Goal: Task Accomplishment & Management: Manage account settings

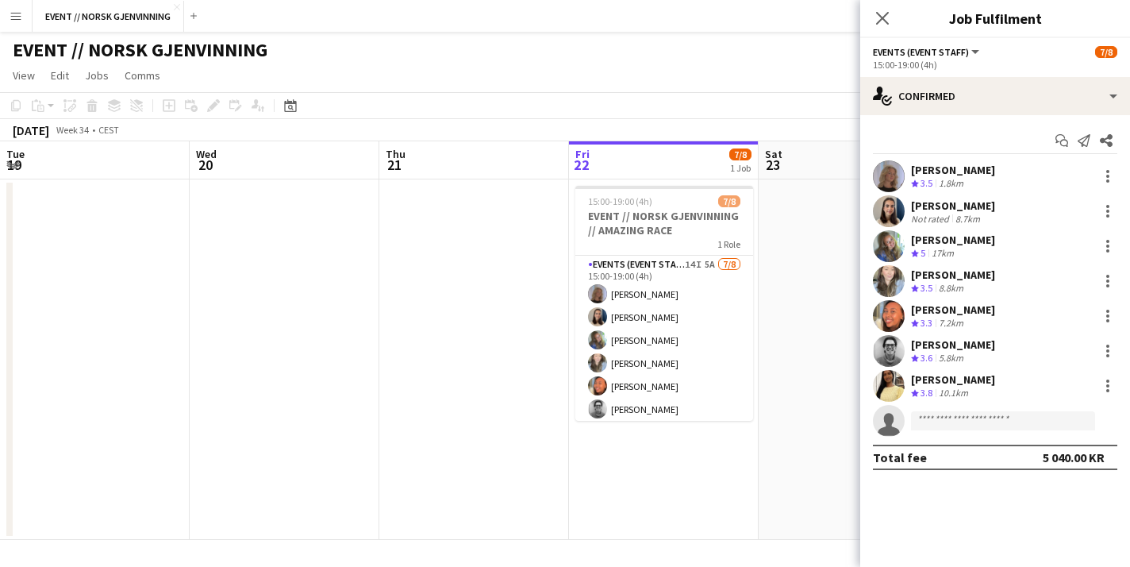
click at [196, 13] on app-icon "Add" at bounding box center [193, 16] width 6 height 6
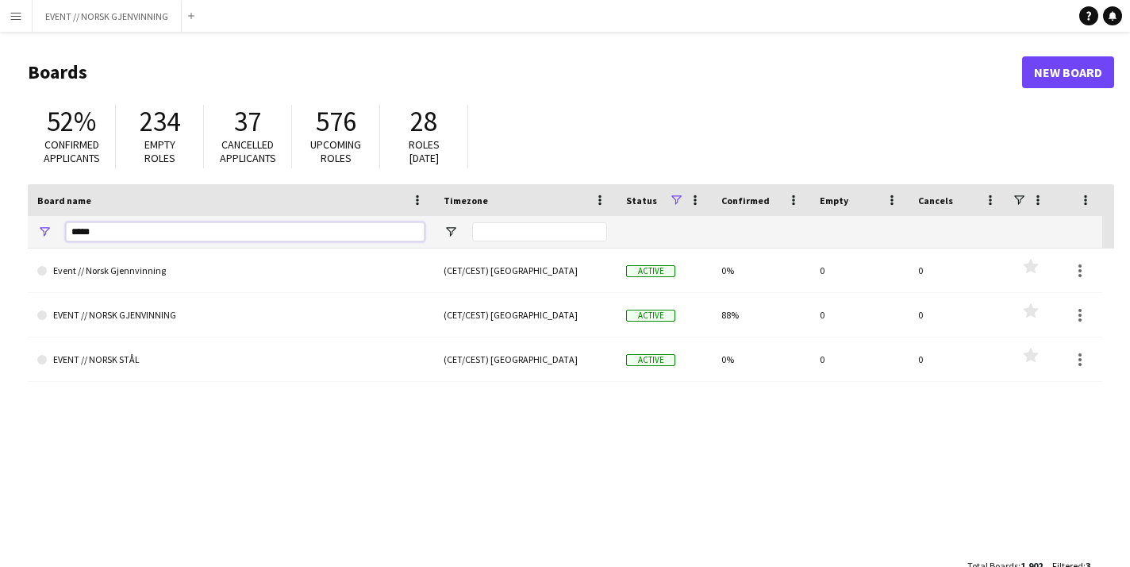
click at [208, 234] on input "*****" at bounding box center [245, 231] width 359 height 19
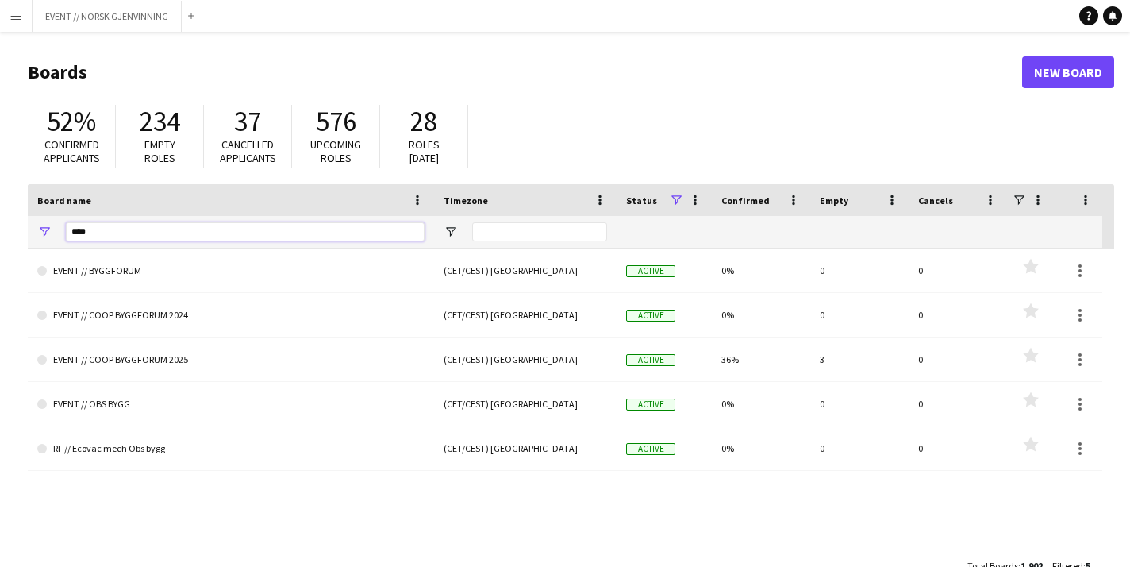
type input "****"
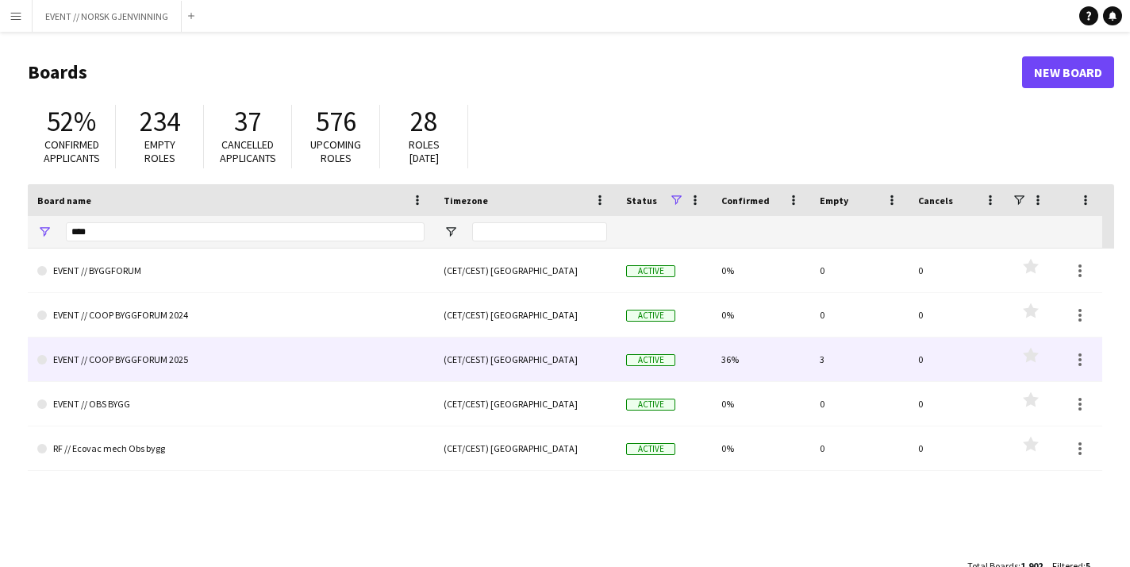
click at [159, 364] on link "EVENT // COOP BYGGFORUM 2025" at bounding box center [230, 359] width 387 height 44
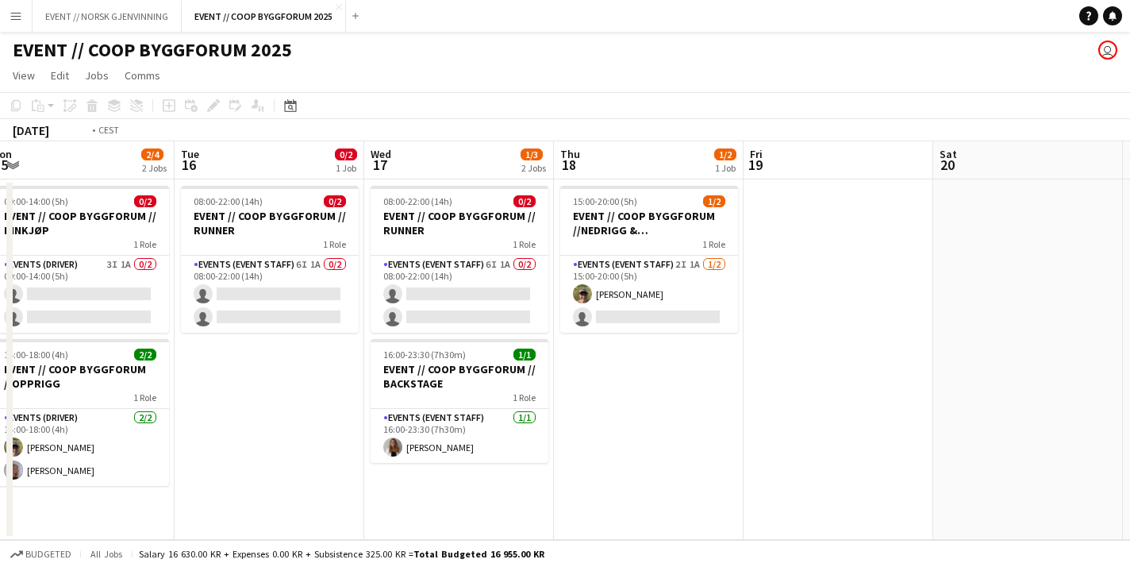
scroll to position [0, 506]
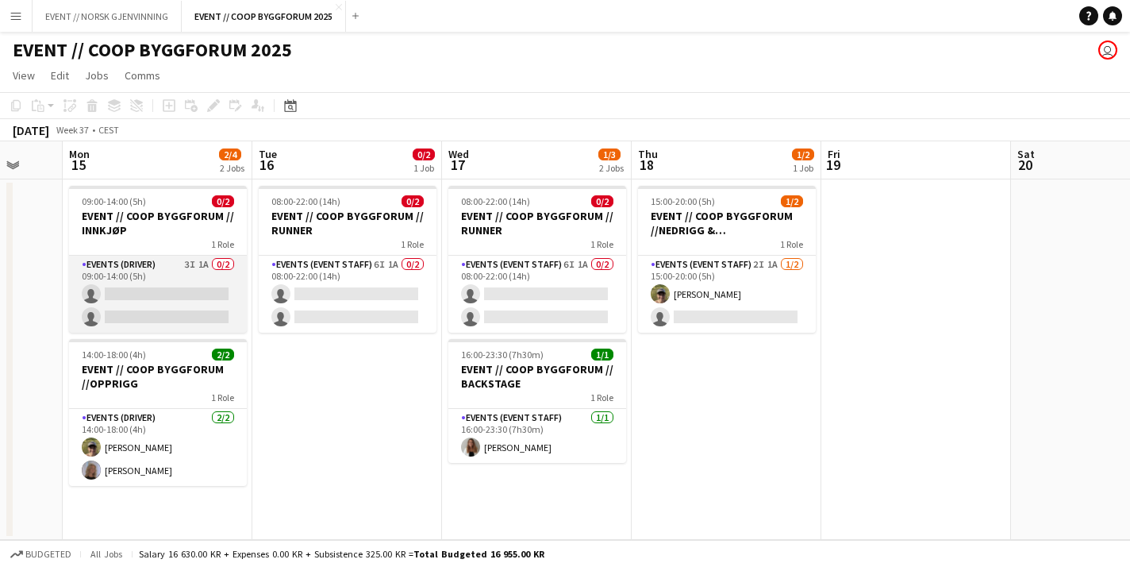
click at [204, 294] on app-card-role "Events (Driver) 3I 1A 0/2 09:00-14:00 (5h) single-neutral-actions single-neutra…" at bounding box center [158, 294] width 178 height 77
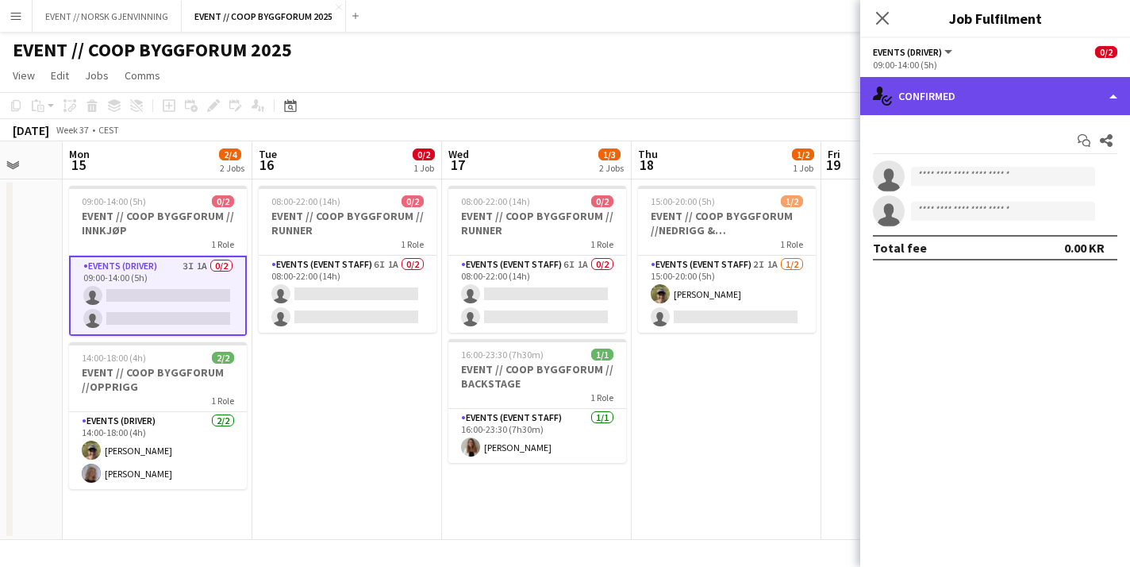
click at [1027, 94] on div "single-neutral-actions-check-2 Confirmed" at bounding box center [995, 96] width 270 height 38
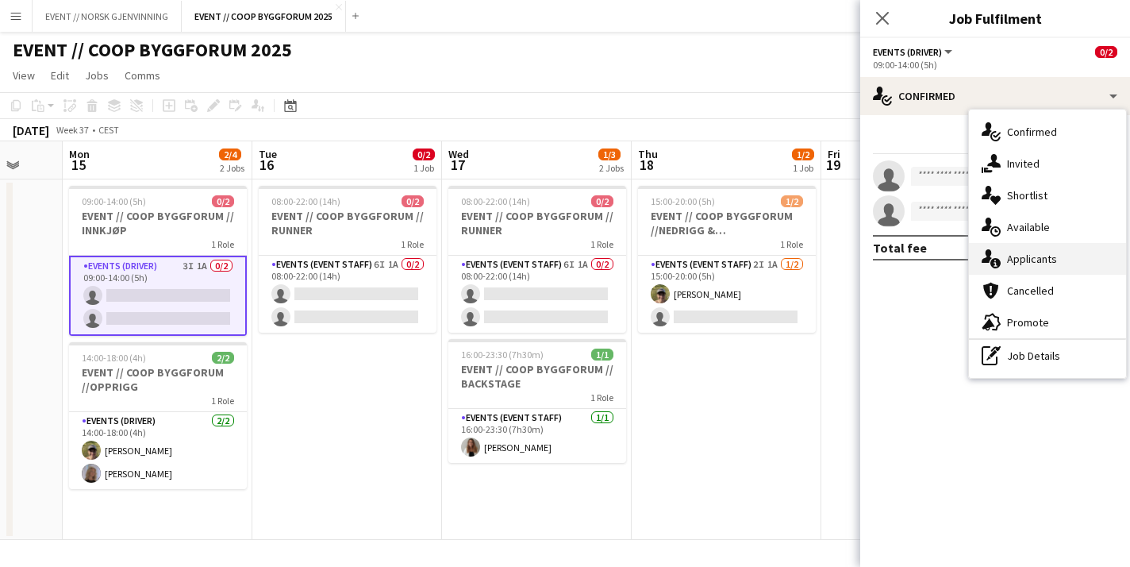
click at [1040, 247] on div "single-neutral-actions-information Applicants" at bounding box center [1047, 259] width 157 height 32
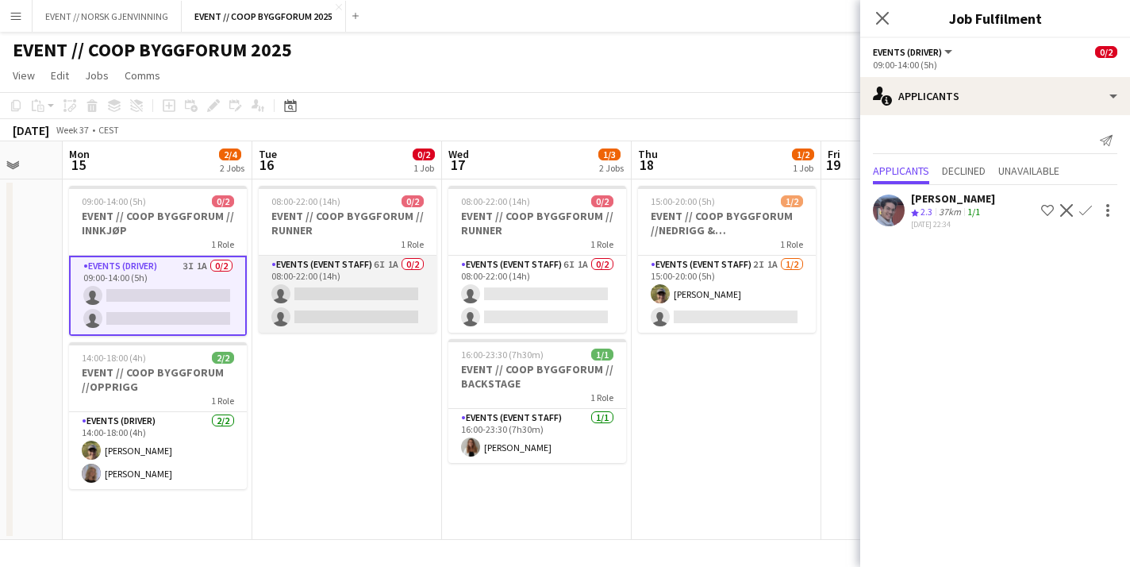
click at [388, 302] on app-card-role "Events (Event Staff) 6I 1A 0/2 08:00-22:00 (14h) single-neutral-actions single-…" at bounding box center [348, 294] width 178 height 77
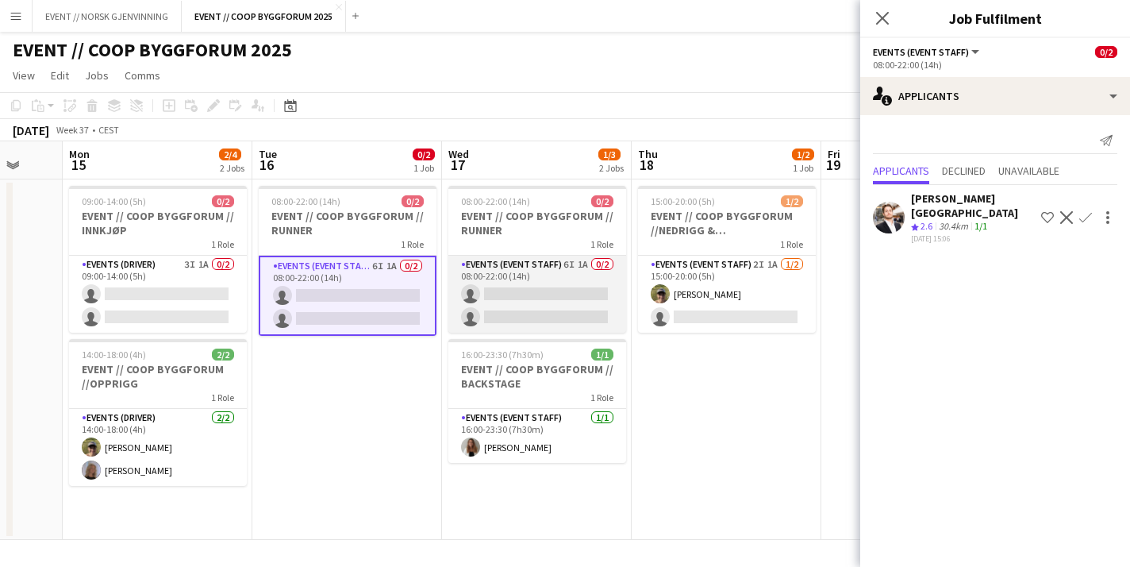
click at [516, 308] on app-card-role "Events (Event Staff) 6I 1A 0/2 08:00-22:00 (14h) single-neutral-actions single-…" at bounding box center [537, 294] width 178 height 77
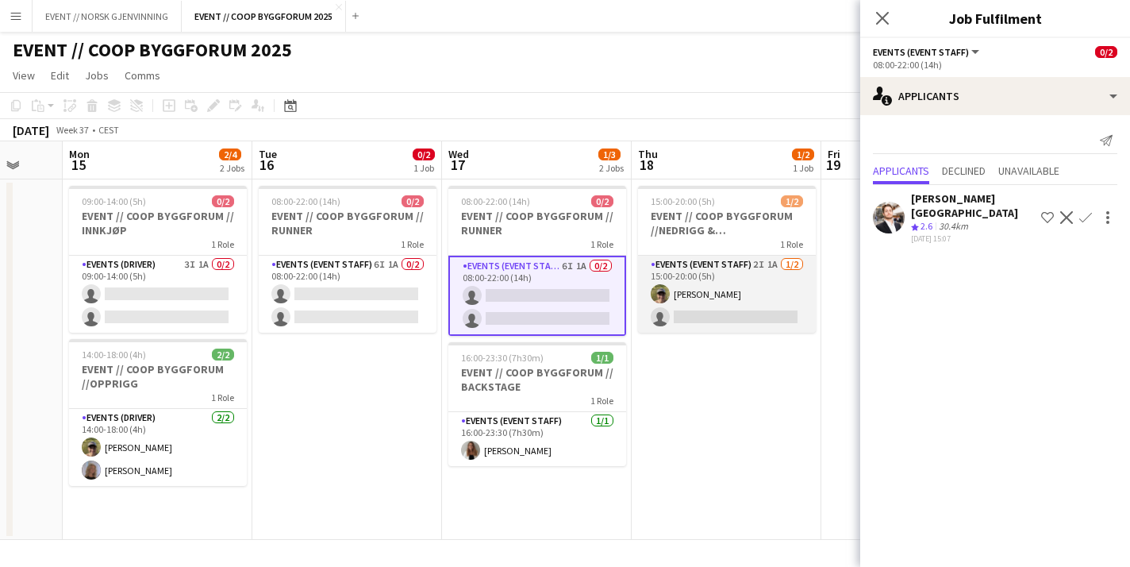
click at [692, 319] on app-card-role "Events (Event Staff) 2I 1A 1/2 15:00-20:00 (5h) Martin Storrøsæter single-neutr…" at bounding box center [727, 294] width 178 height 77
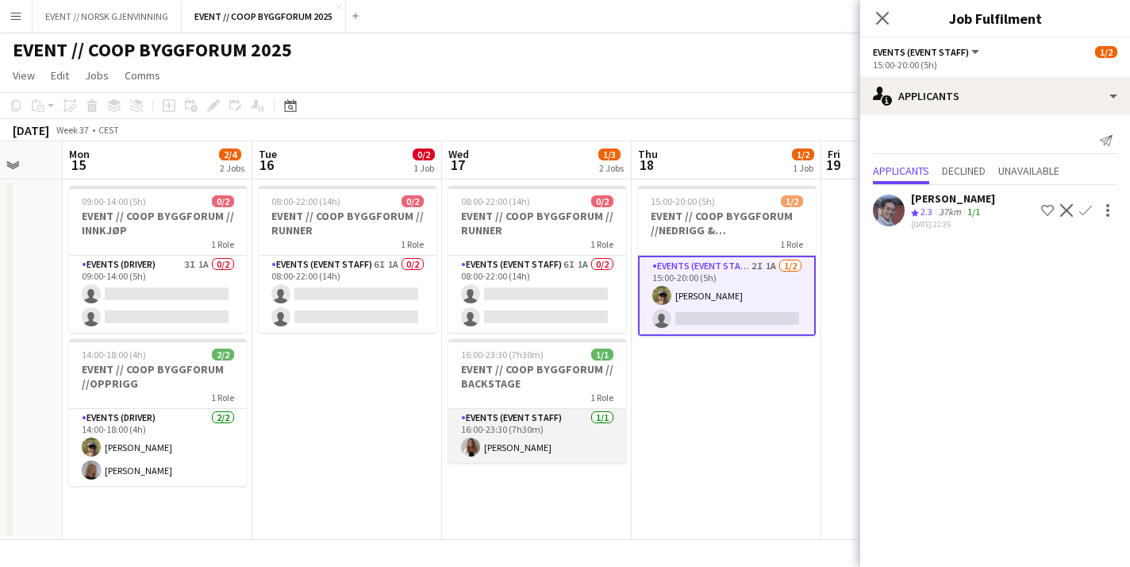
click at [548, 433] on app-card-role "Events (Event Staff) 1/1 16:00-23:30 (7h30m) Lina Mizrahi Olsen" at bounding box center [537, 436] width 178 height 54
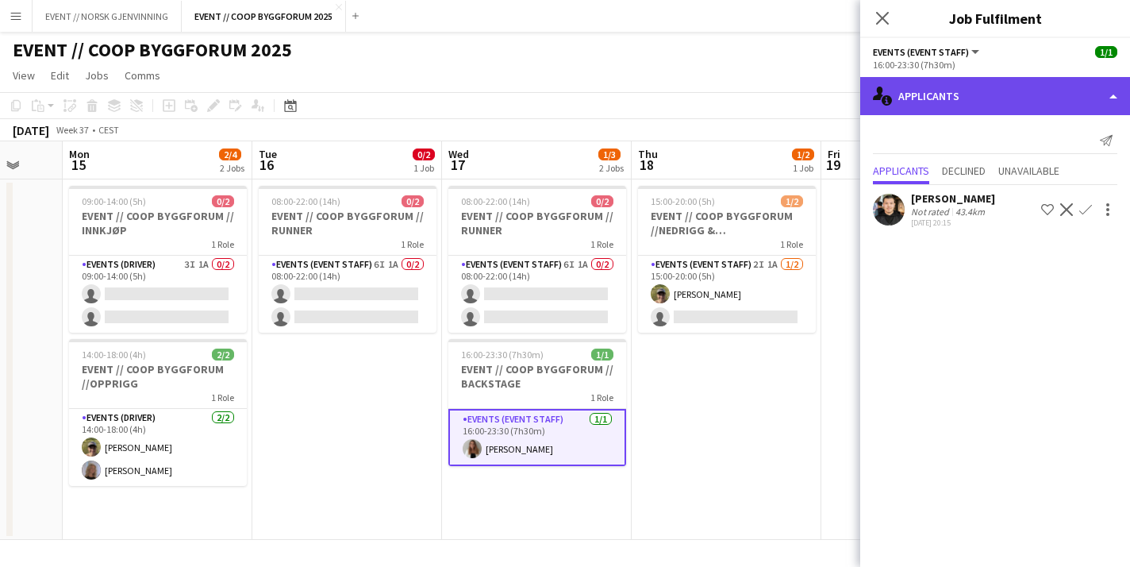
click at [974, 87] on div "single-neutral-actions-information Applicants" at bounding box center [995, 96] width 270 height 38
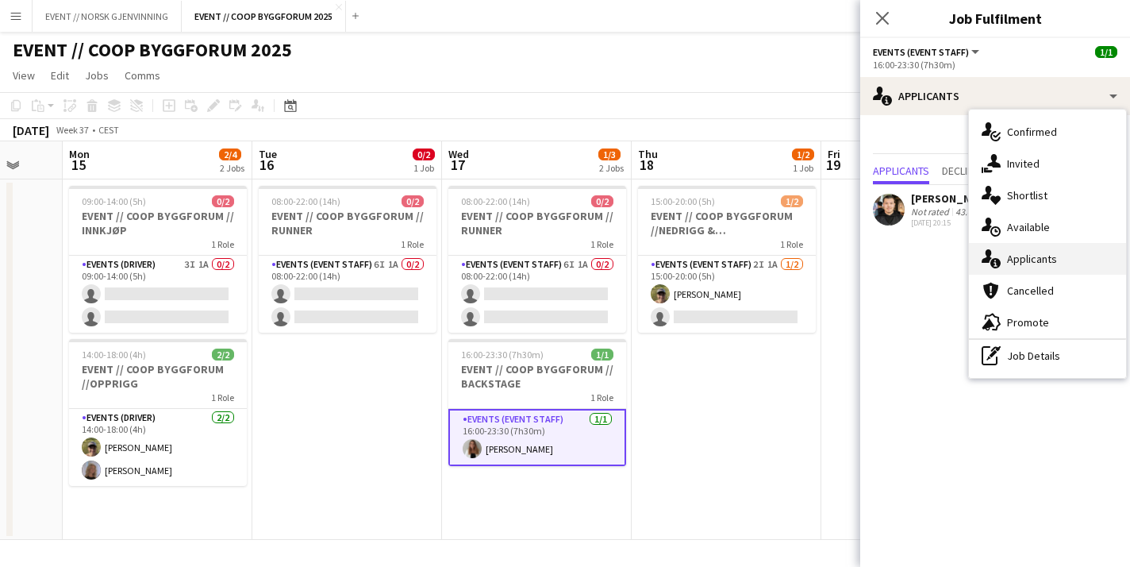
click at [1029, 260] on div "single-neutral-actions-information Applicants" at bounding box center [1047, 259] width 157 height 32
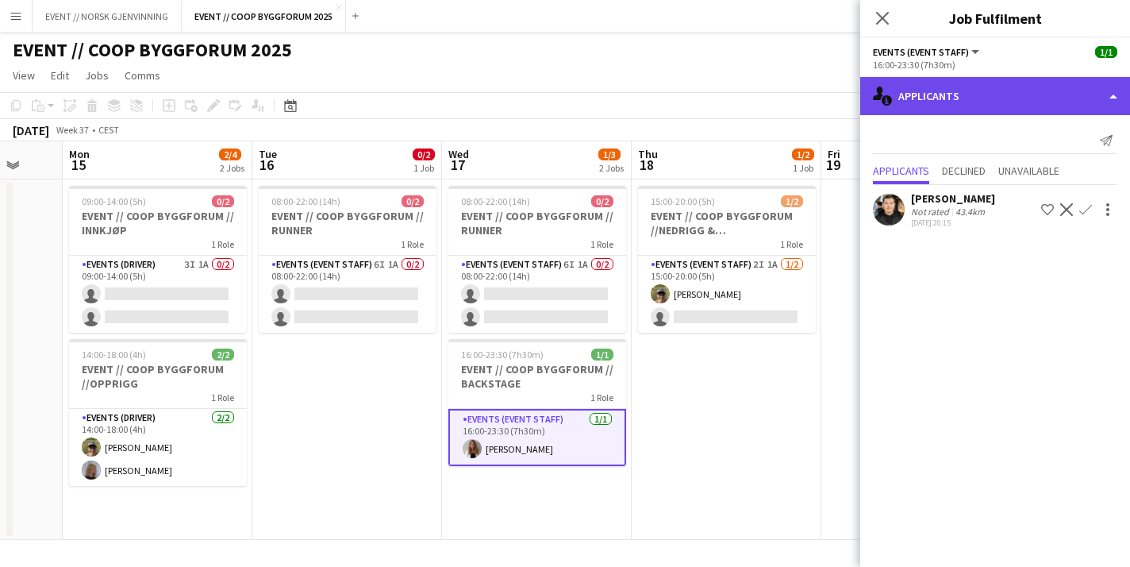
click at [940, 99] on div "single-neutral-actions-information Applicants" at bounding box center [995, 96] width 270 height 38
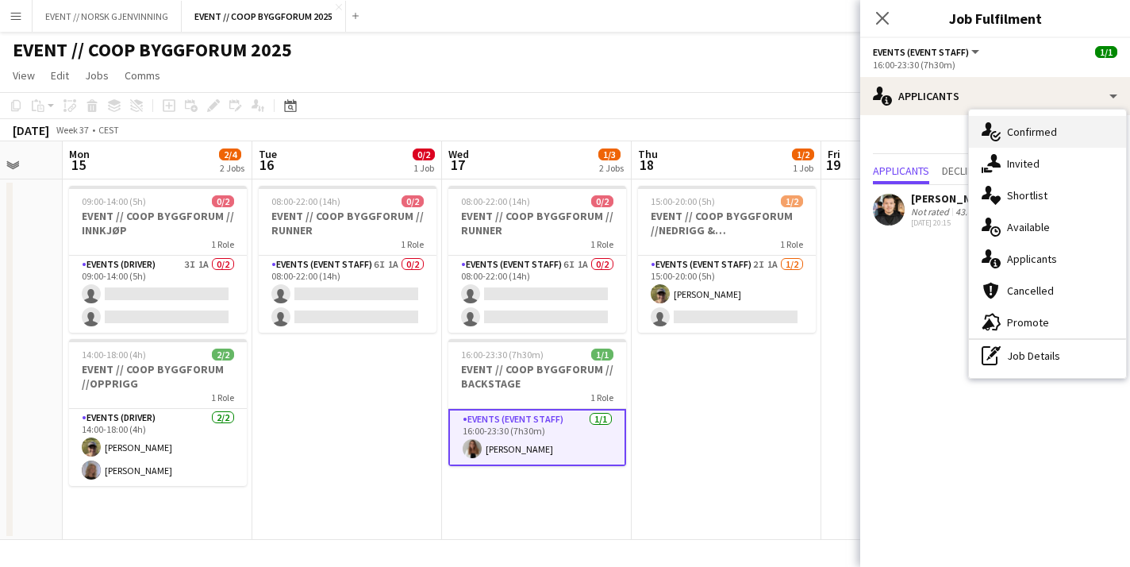
click at [1058, 127] on div "single-neutral-actions-check-2 Confirmed" at bounding box center [1047, 132] width 157 height 32
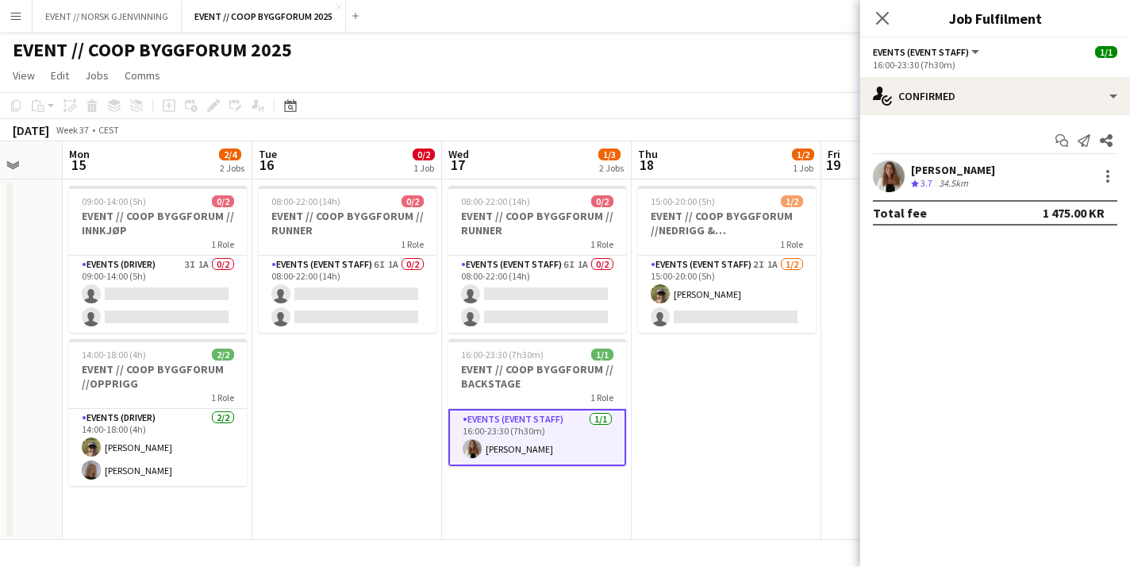
click at [887, 175] on app-user-avatar at bounding box center [889, 176] width 32 height 32
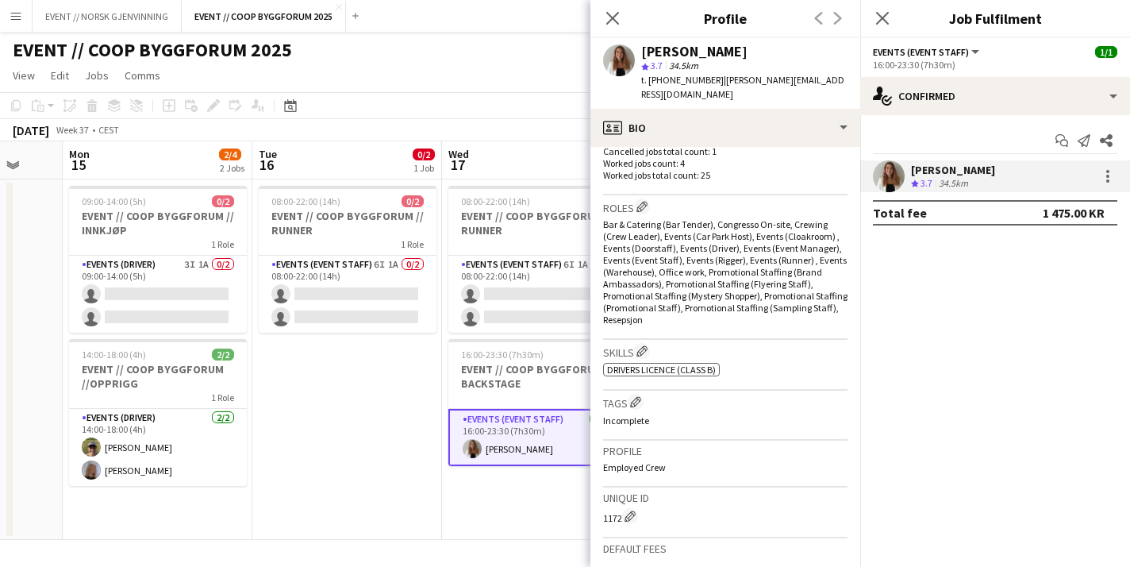
scroll to position [710, 0]
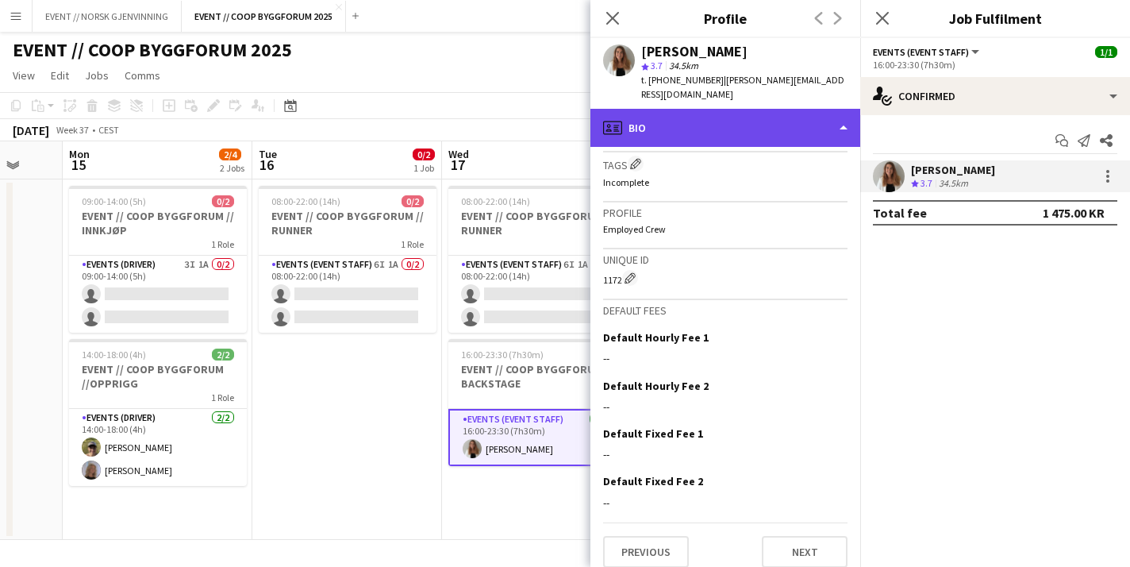
click at [771, 109] on div "profile Bio" at bounding box center [726, 128] width 270 height 38
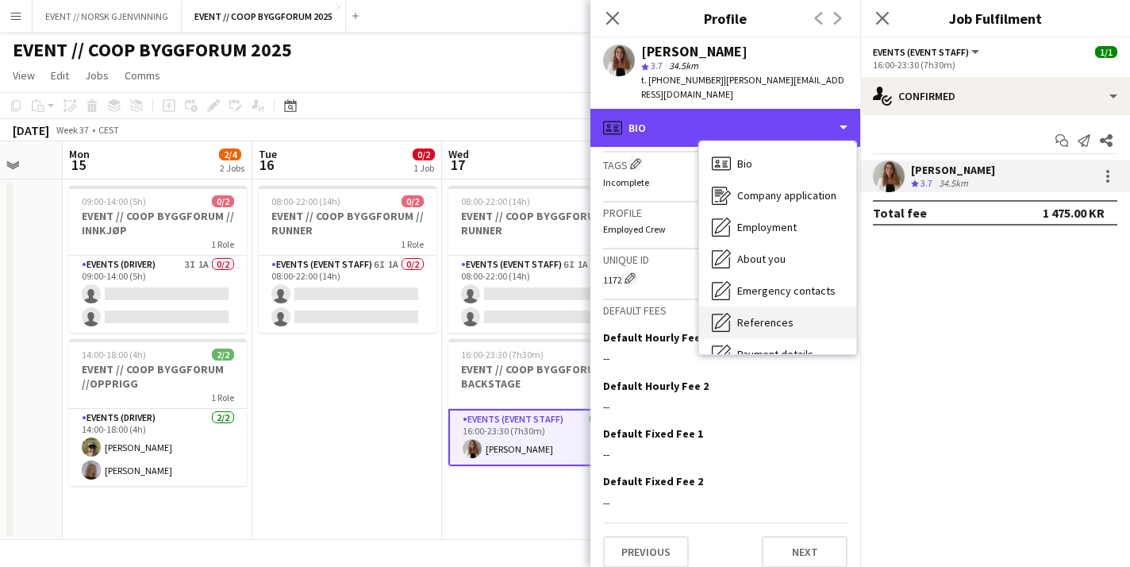
scroll to position [149, 0]
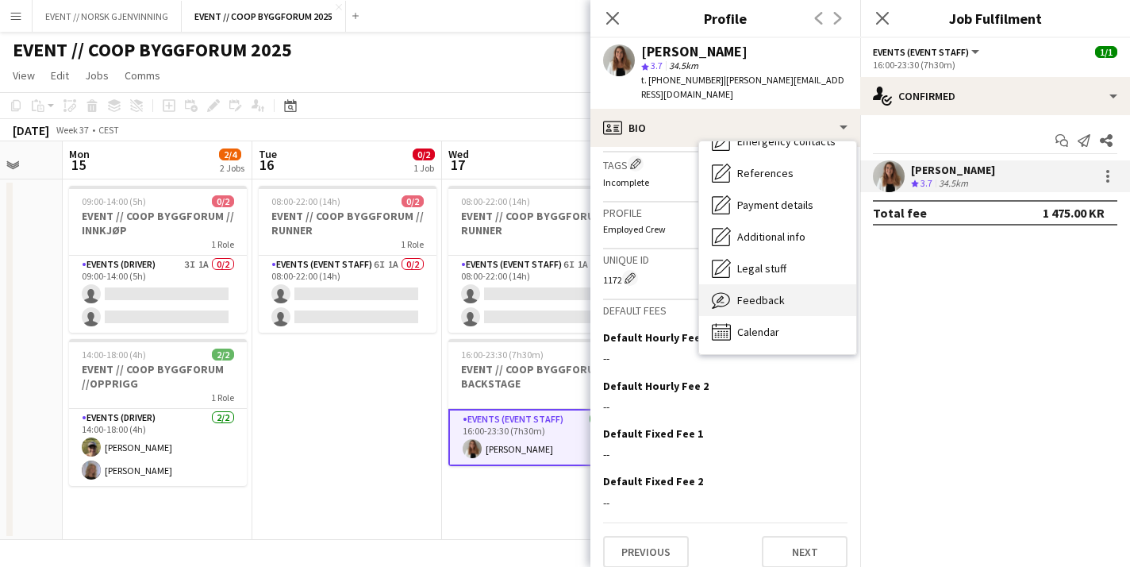
click at [781, 294] on div "Feedback Feedback" at bounding box center [777, 300] width 157 height 32
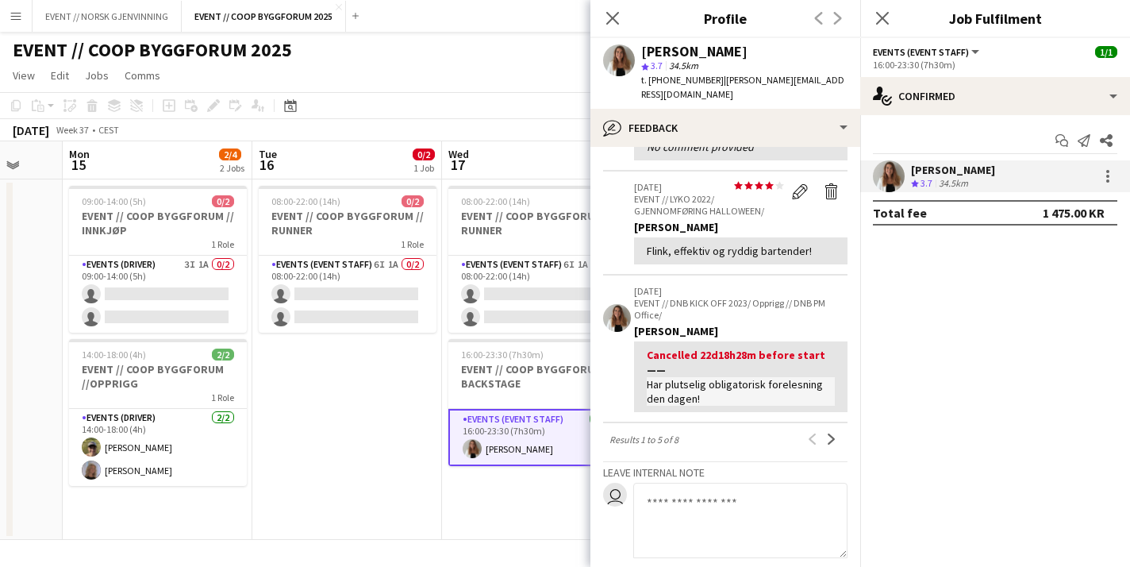
scroll to position [352, 0]
click at [827, 432] on app-icon "Next" at bounding box center [831, 437] width 11 height 11
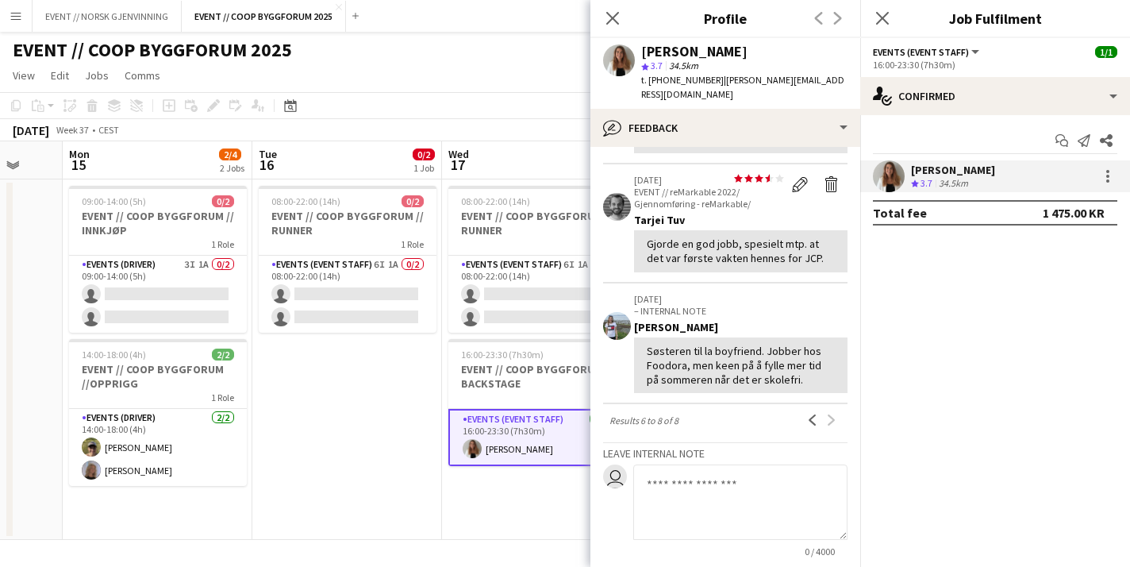
scroll to position [152, 0]
click at [614, 17] on icon at bounding box center [612, 17] width 15 height 15
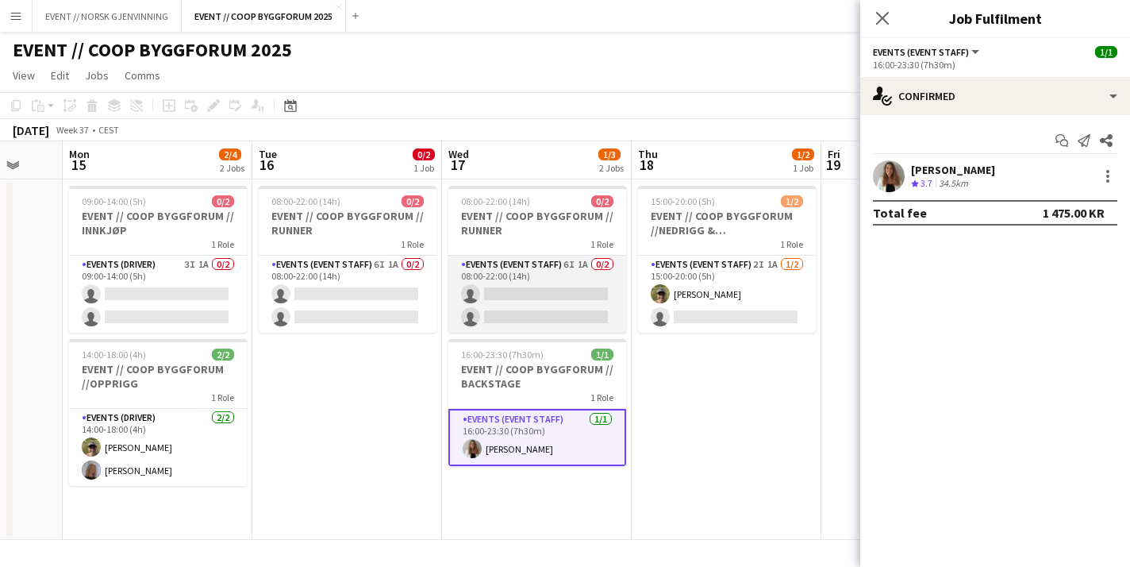
click at [562, 315] on app-card-role "Events (Event Staff) 6I 1A 0/2 08:00-22:00 (14h) single-neutral-actions single-…" at bounding box center [537, 294] width 178 height 77
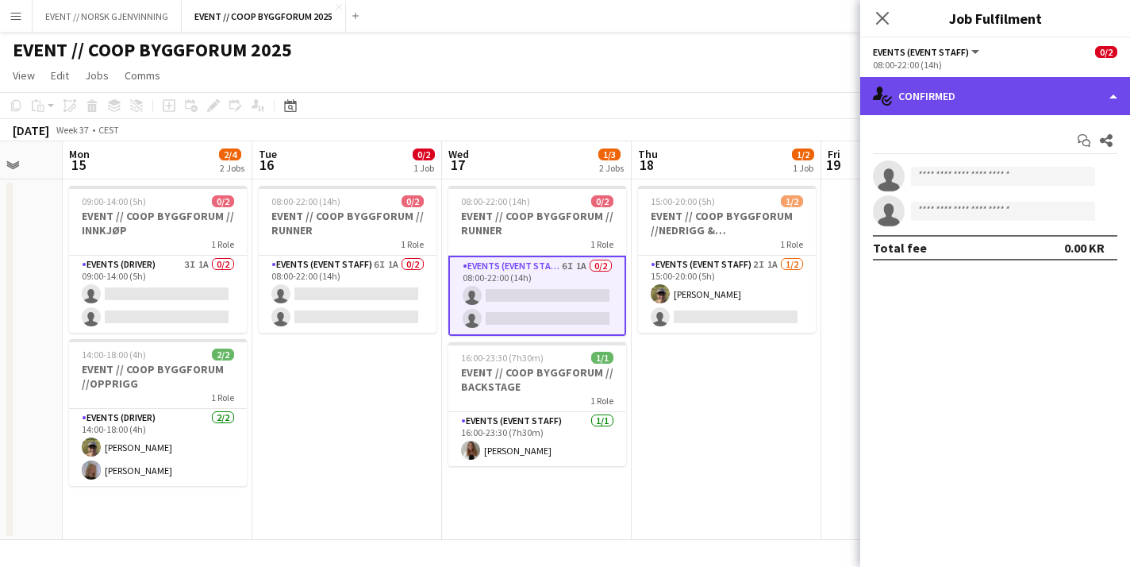
click at [948, 93] on div "single-neutral-actions-check-2 Confirmed" at bounding box center [995, 96] width 270 height 38
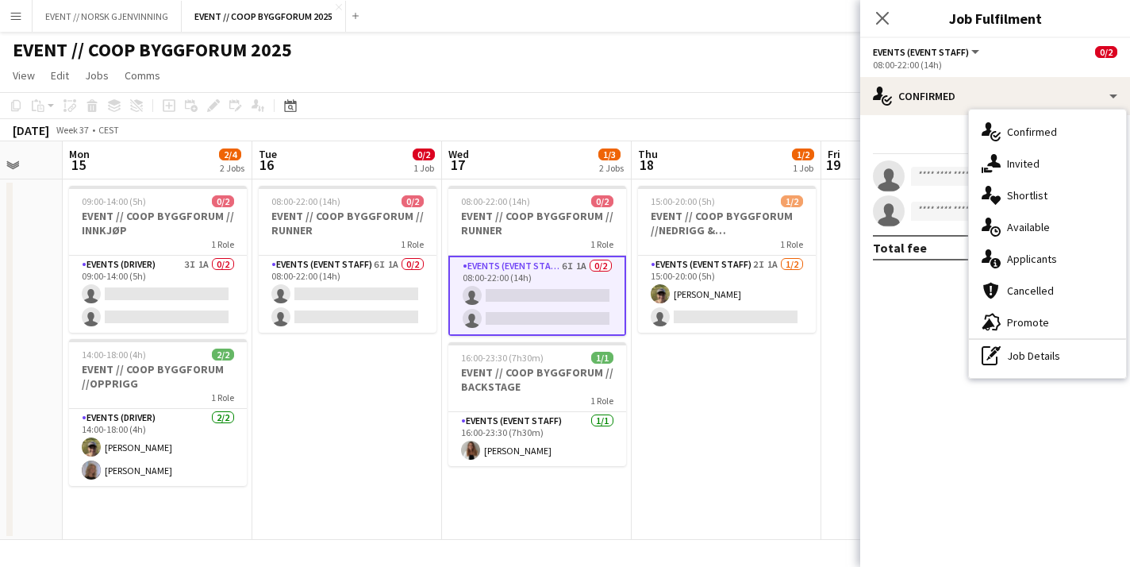
click at [701, 402] on app-date-cell "15:00-20:00 (5h) 1/2 EVENT // COOP BYGGFORUM //NEDRIGG & TILBAKELEVERING 1 Role…" at bounding box center [727, 359] width 190 height 360
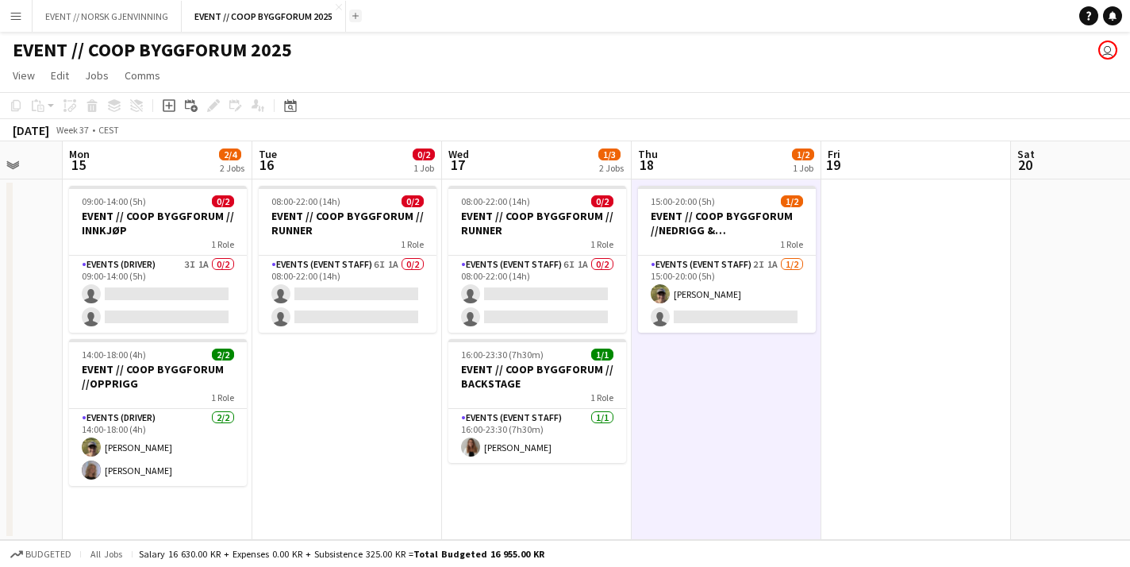
click at [355, 17] on app-icon "Add" at bounding box center [355, 16] width 6 height 6
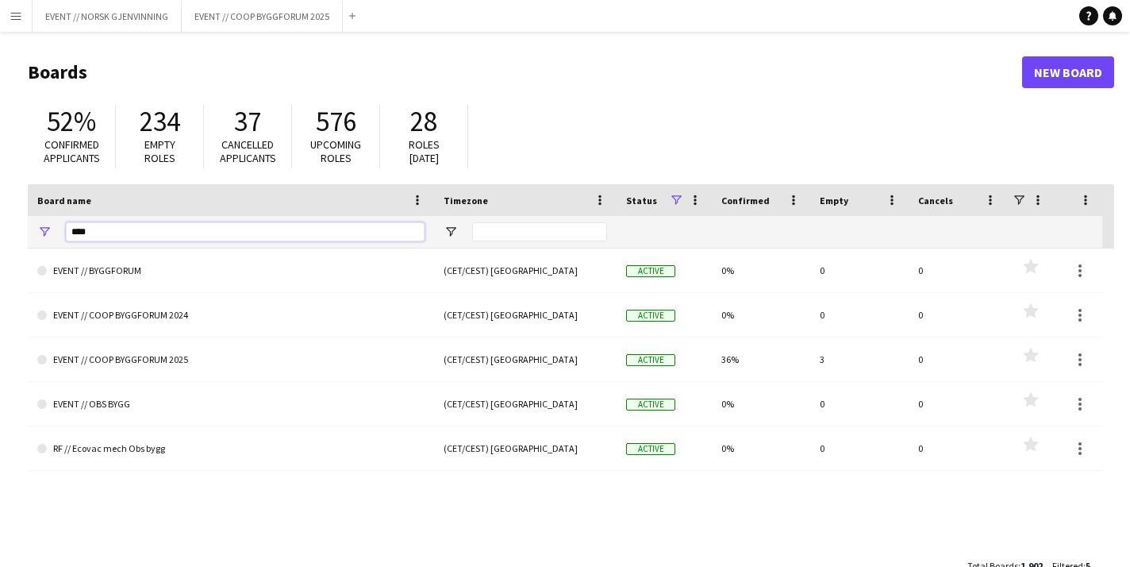
click at [207, 233] on input "****" at bounding box center [245, 231] width 359 height 19
click at [207, 231] on input "****" at bounding box center [245, 231] width 359 height 19
type input "*******"
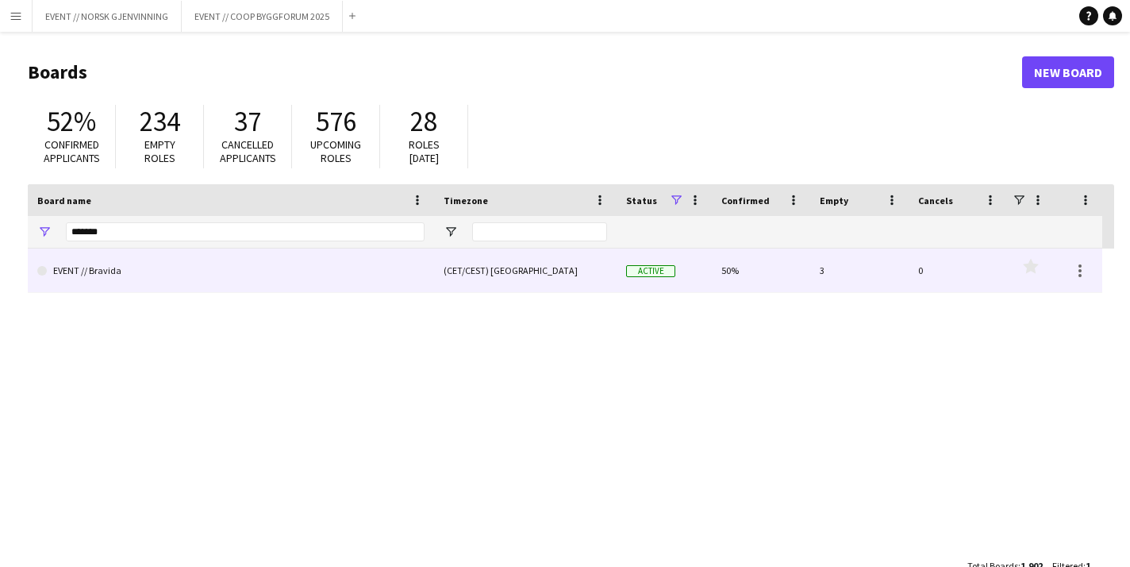
click at [202, 269] on link "EVENT // Bravida" at bounding box center [230, 270] width 387 height 44
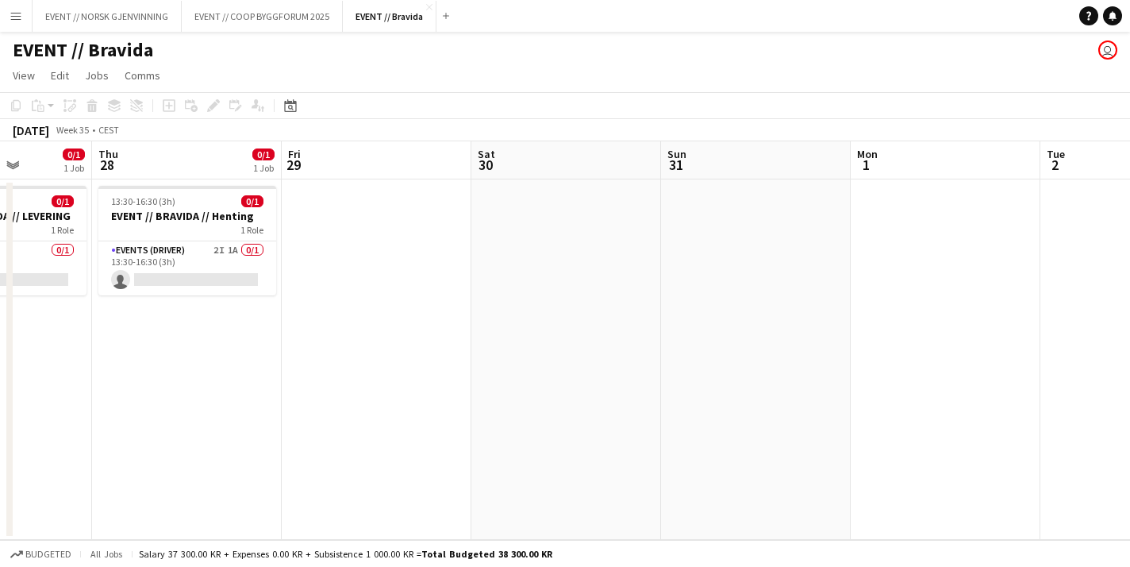
scroll to position [0, 376]
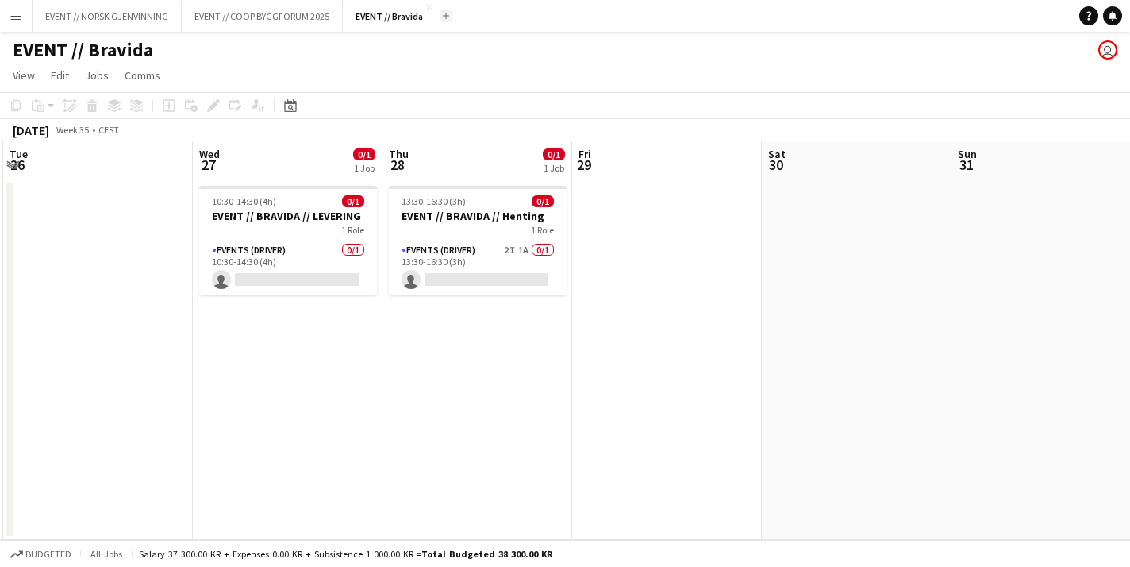
click at [444, 13] on app-icon "Add" at bounding box center [446, 16] width 6 height 6
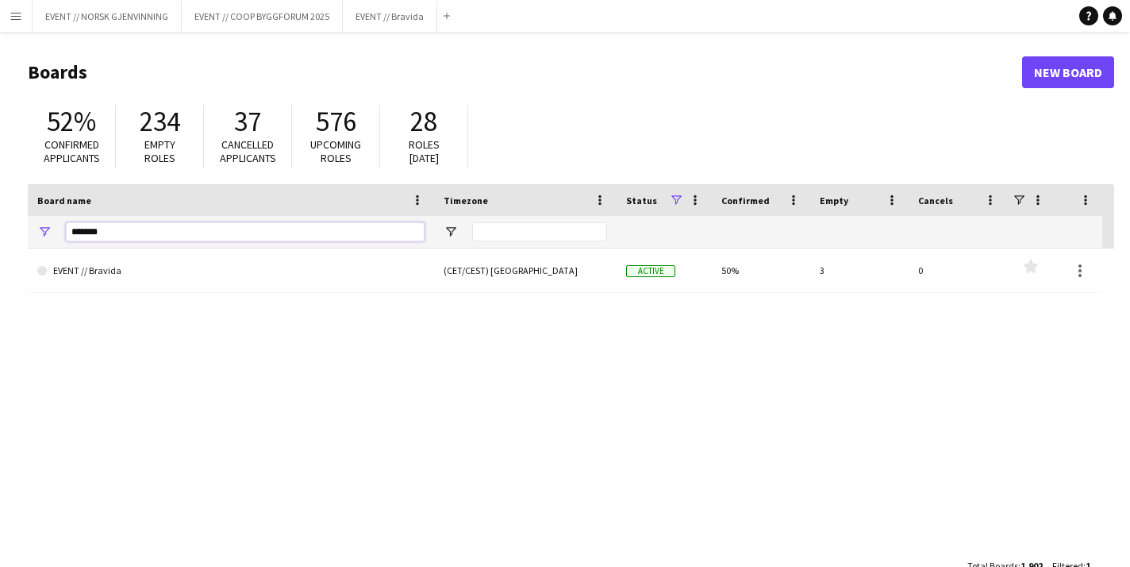
click at [237, 233] on input "*******" at bounding box center [245, 231] width 359 height 19
type input "*****"
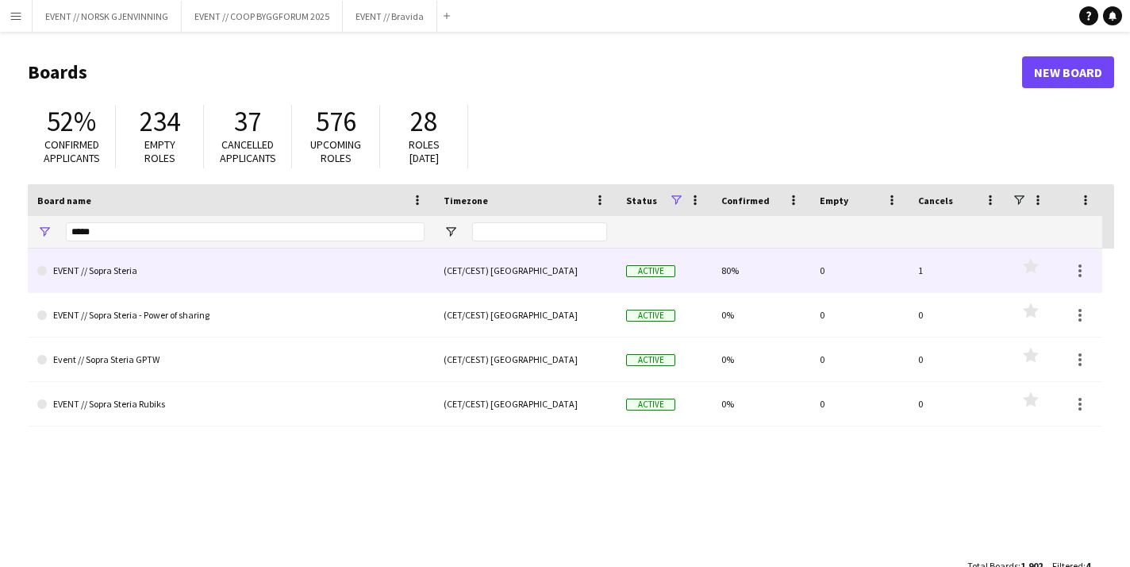
click at [234, 275] on link "EVENT // Sopra Steria" at bounding box center [230, 270] width 387 height 44
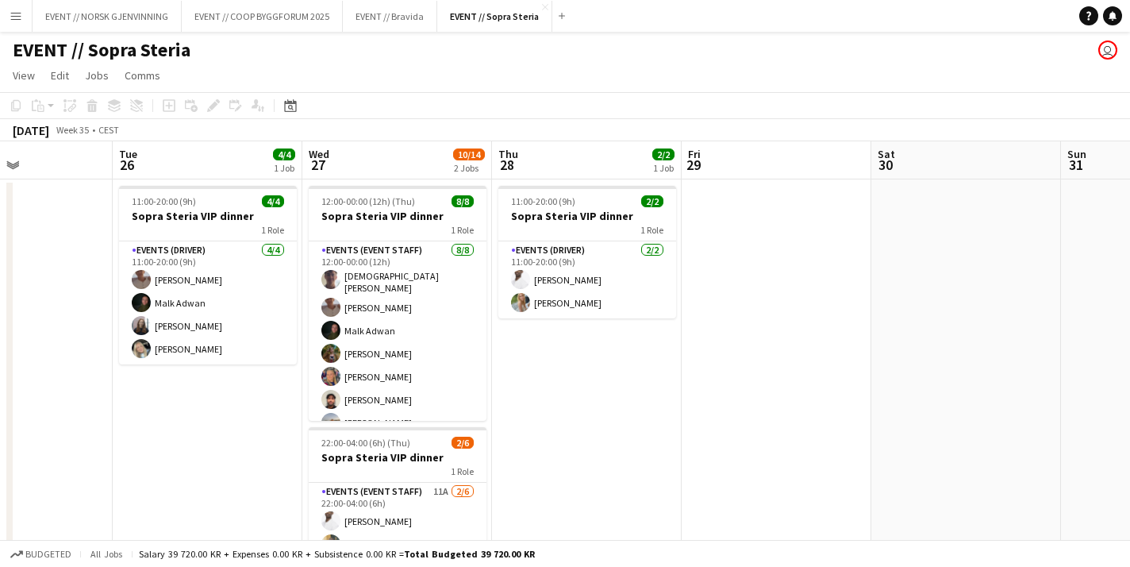
scroll to position [0, 459]
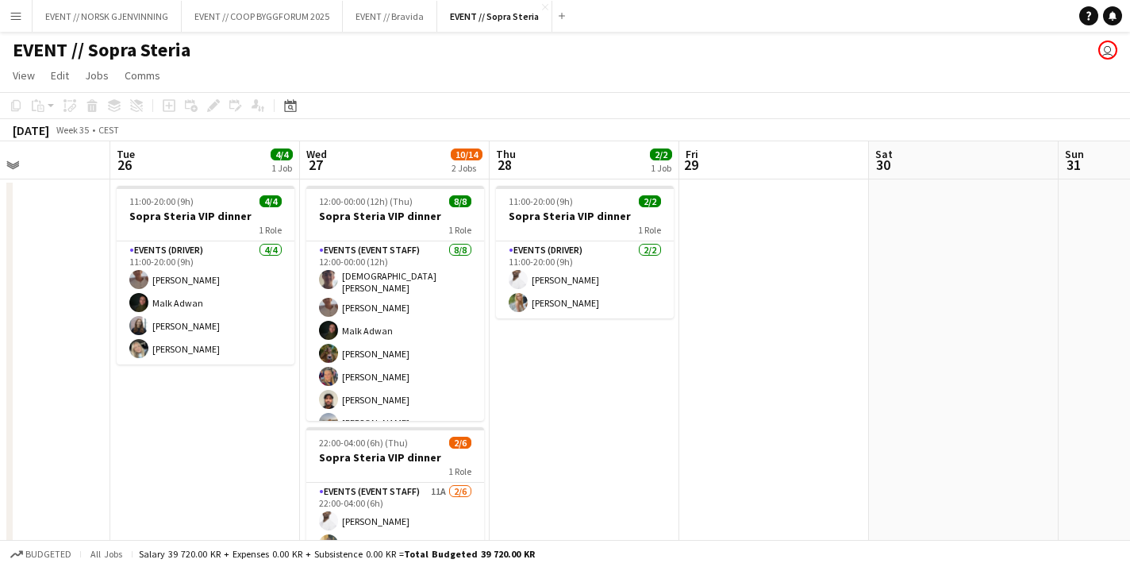
click at [290, 412] on app-date-cell "11:00-20:00 (9h) 4/4 Sopra Steria VIP dinner 1 Role Events (Driver) 4/4 11:00-2…" at bounding box center [205, 436] width 190 height 514
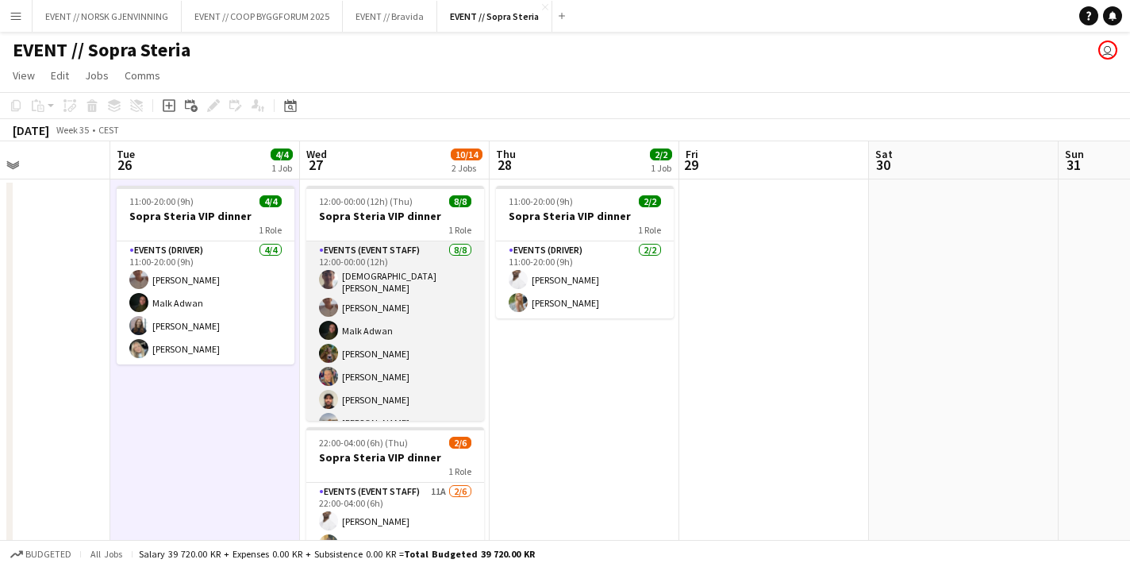
click at [386, 335] on app-card-role "Events (Event Staff) 8/8 12:00-00:00 (12h) Christian Tohje Charlie Thomassen Ma…" at bounding box center [395, 351] width 178 height 220
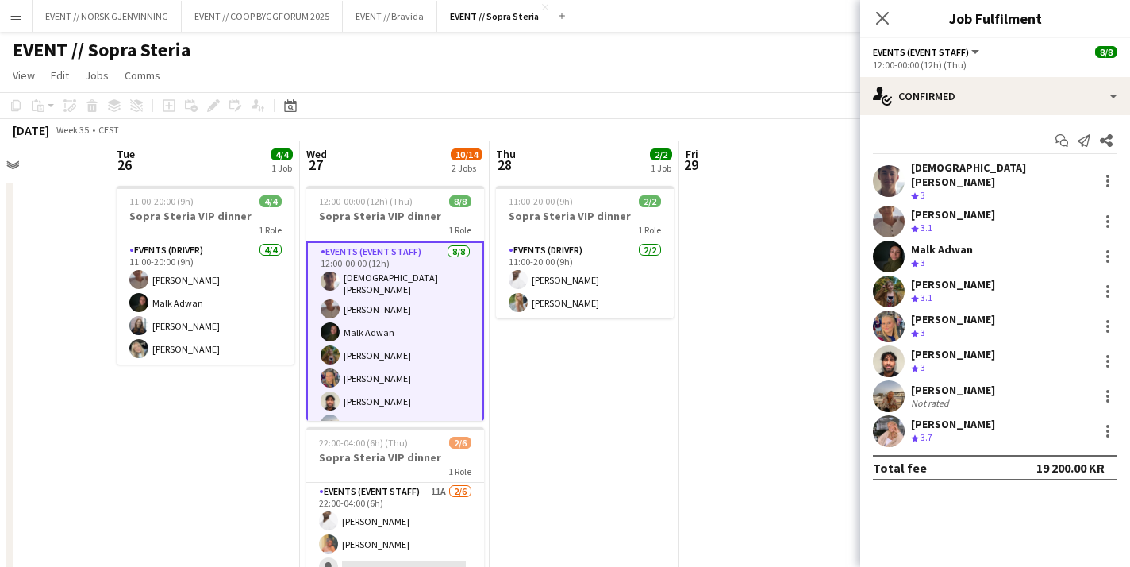
click at [887, 173] on app-user-avatar at bounding box center [889, 181] width 32 height 32
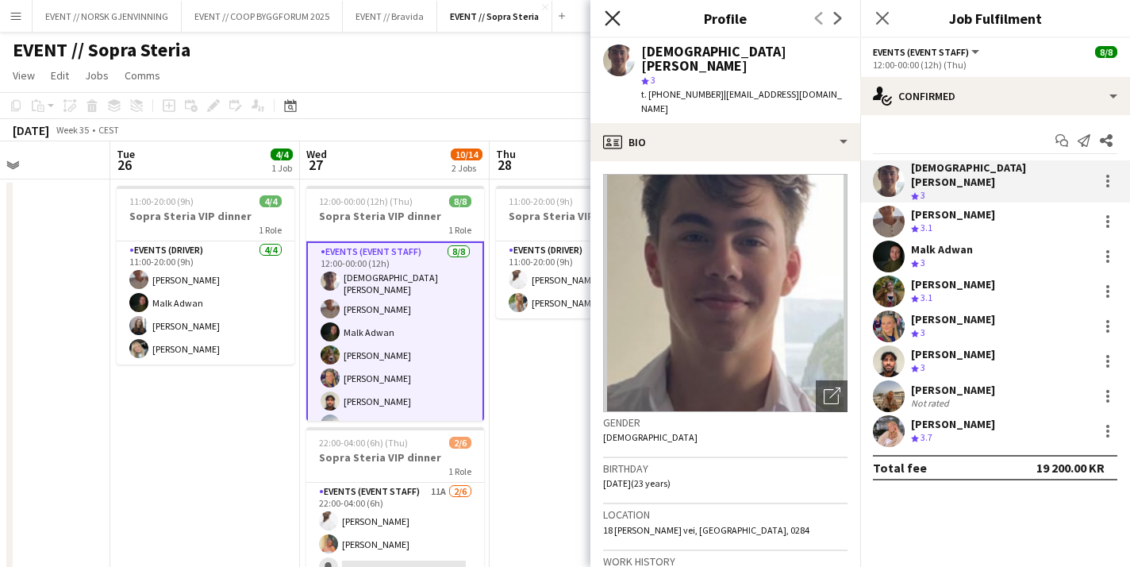
click at [618, 19] on icon "Close pop-in" at bounding box center [612, 17] width 15 height 15
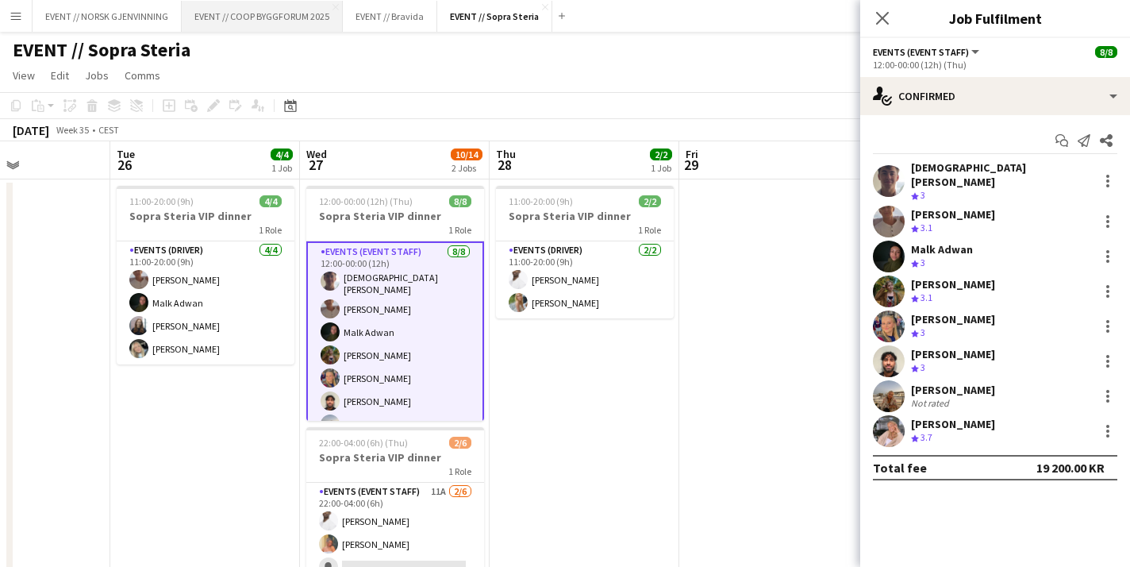
click at [221, 19] on button "EVENT // COOP BYGGFORUM 2025 Close" at bounding box center [262, 16] width 161 height 31
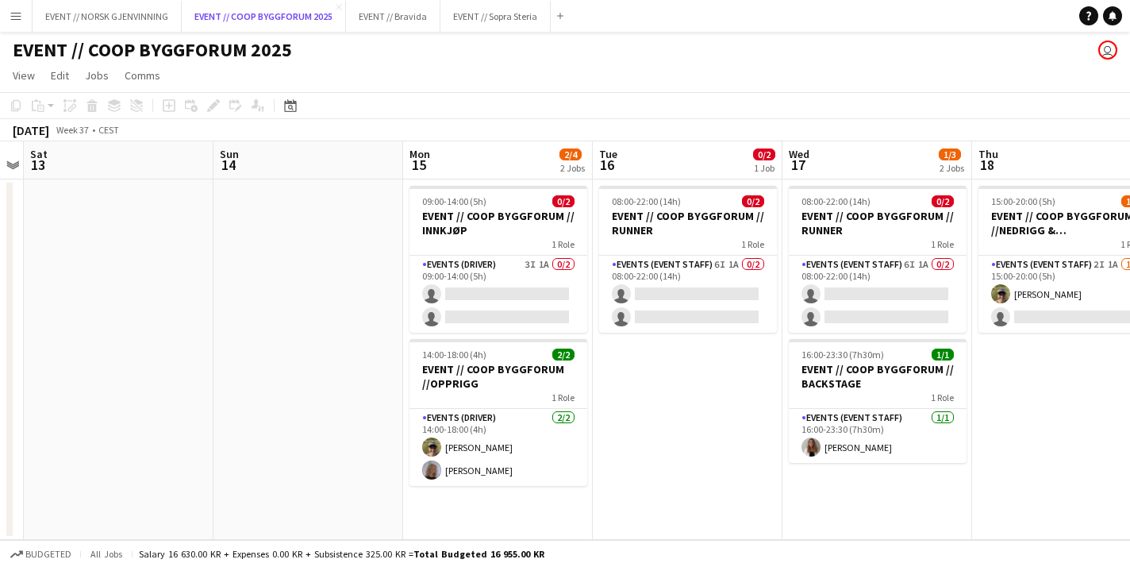
scroll to position [0, 549]
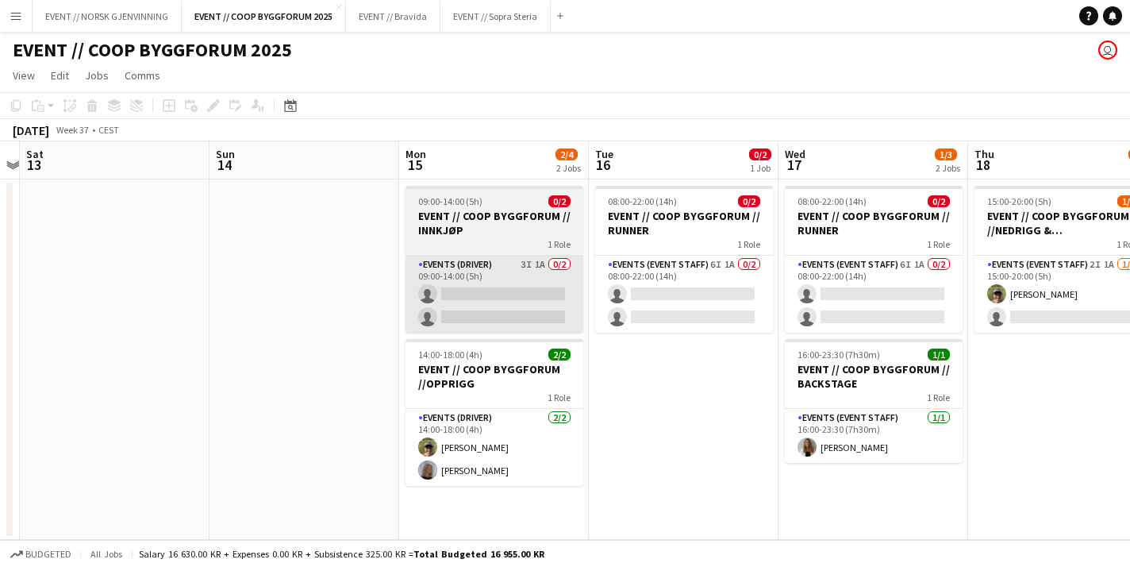
click at [535, 326] on app-card-role "Events (Driver) 3I 1A 0/2 09:00-14:00 (5h) single-neutral-actions single-neutra…" at bounding box center [495, 294] width 178 height 77
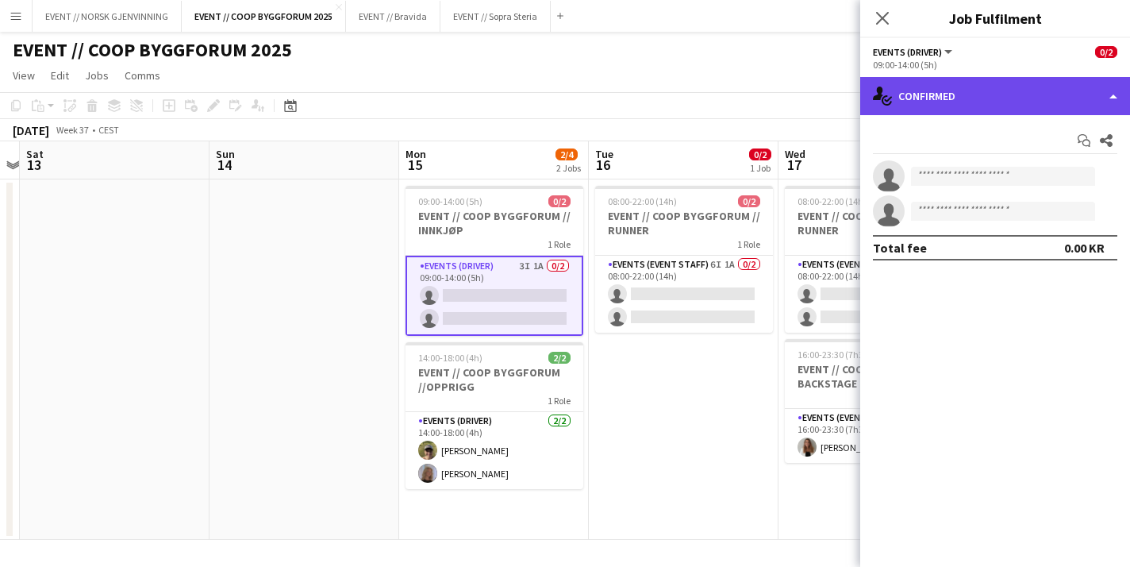
click at [953, 98] on div "single-neutral-actions-check-2 Confirmed" at bounding box center [995, 96] width 270 height 38
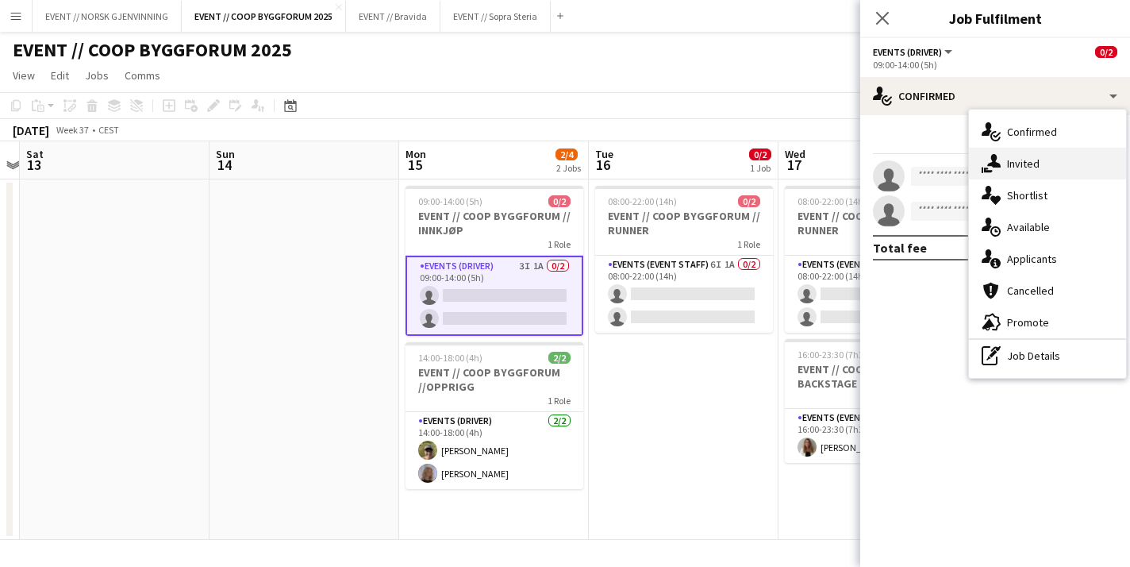
click at [1011, 167] on div "single-neutral-actions-share-1 Invited" at bounding box center [1047, 164] width 157 height 32
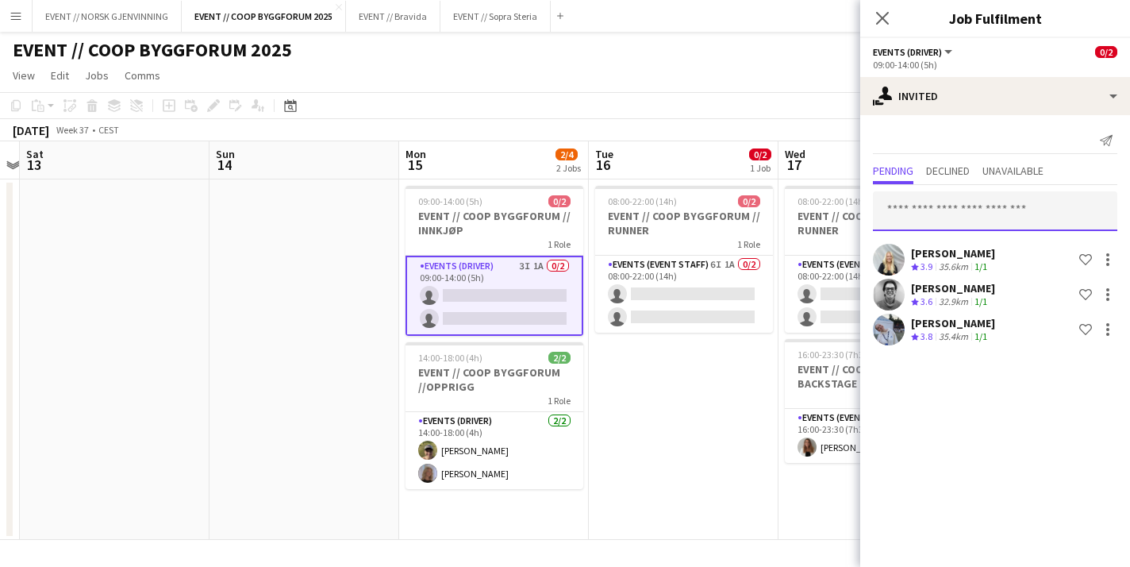
click at [933, 203] on input "text" at bounding box center [995, 211] width 244 height 40
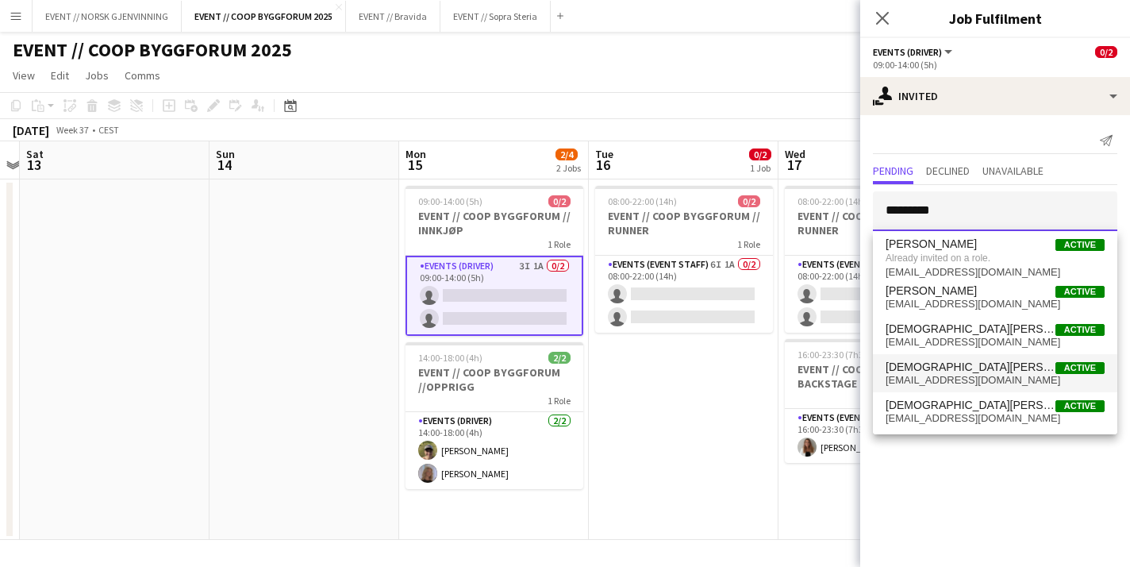
type input "*********"
click at [928, 367] on span "Christian Tohje" at bounding box center [971, 366] width 170 height 13
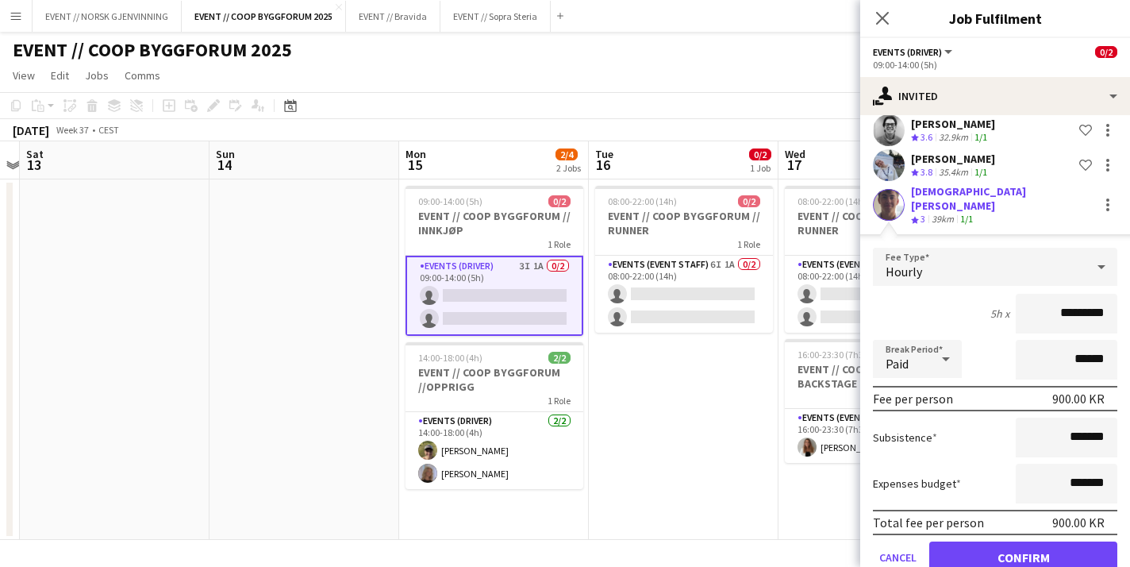
scroll to position [190, 0]
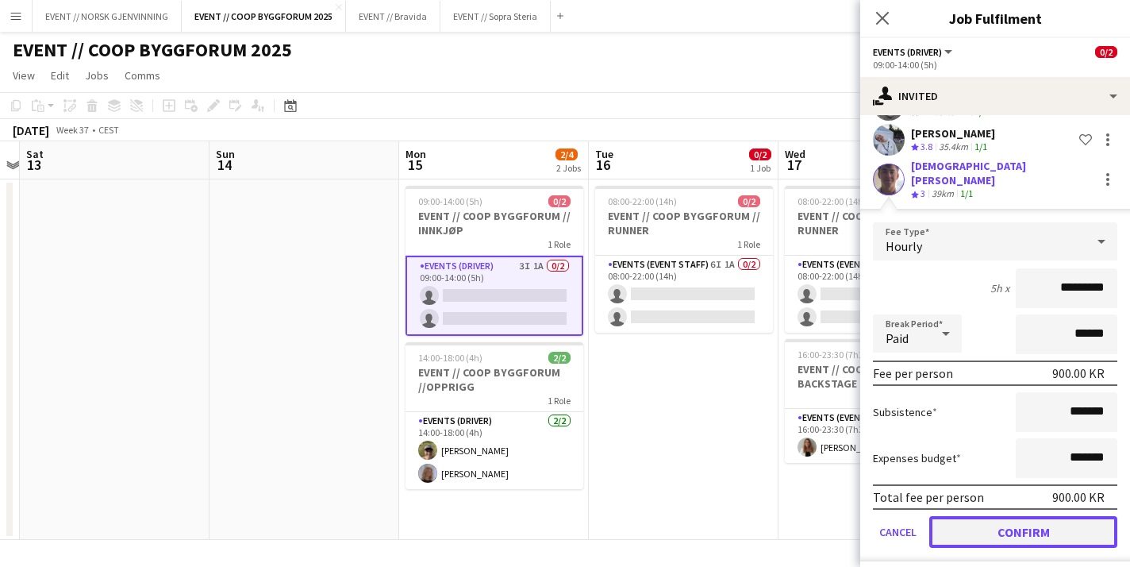
click at [963, 516] on button "Confirm" at bounding box center [1023, 532] width 188 height 32
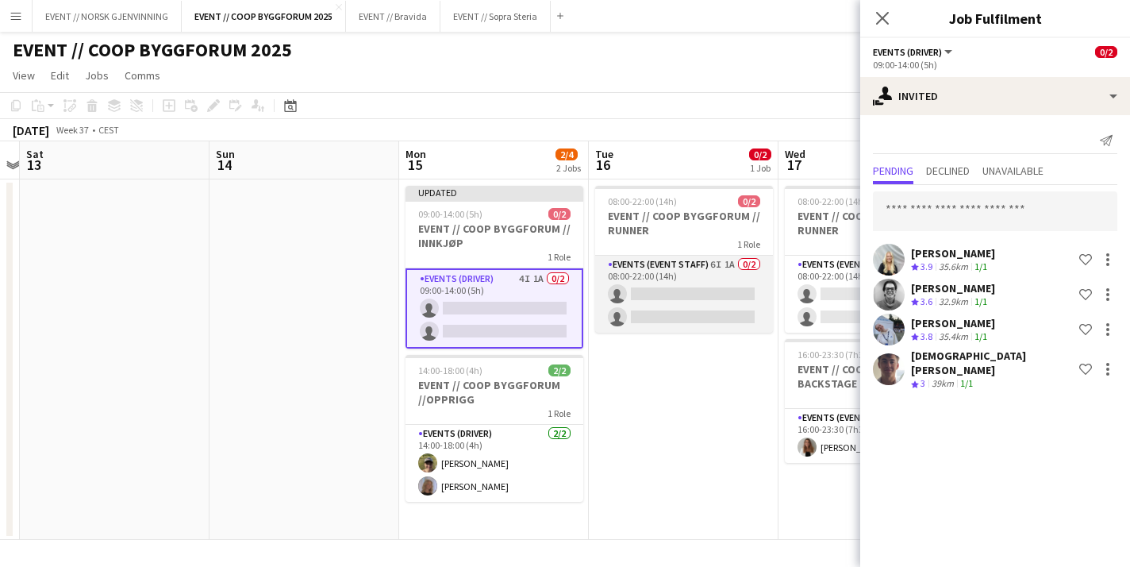
click at [698, 283] on app-card-role "Events (Event Staff) 6I 1A 0/2 08:00-22:00 (14h) single-neutral-actions single-…" at bounding box center [684, 294] width 178 height 77
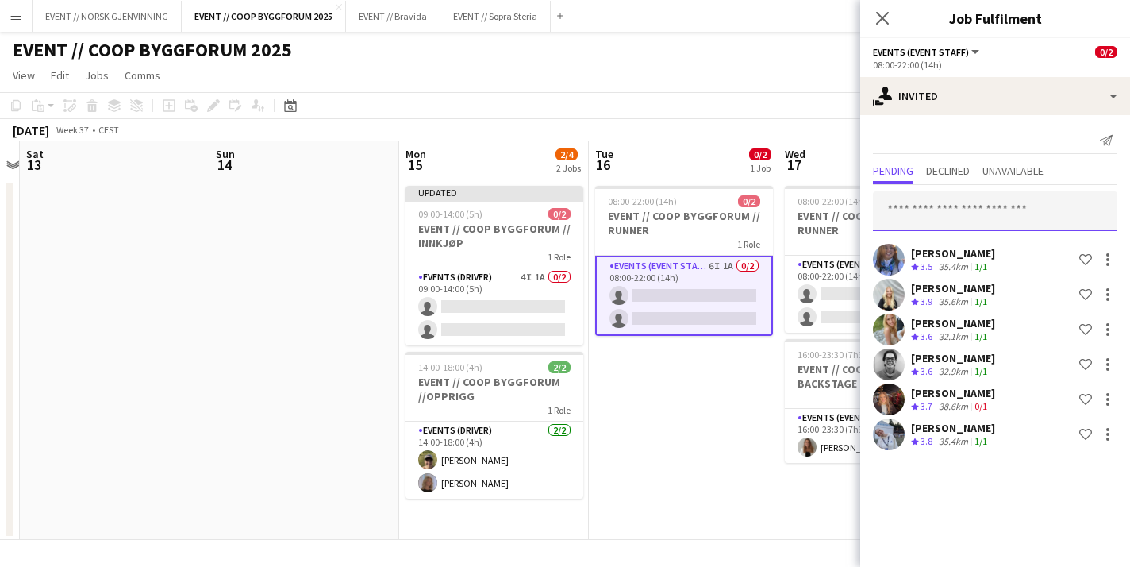
click at [953, 220] on input "text" at bounding box center [995, 211] width 244 height 40
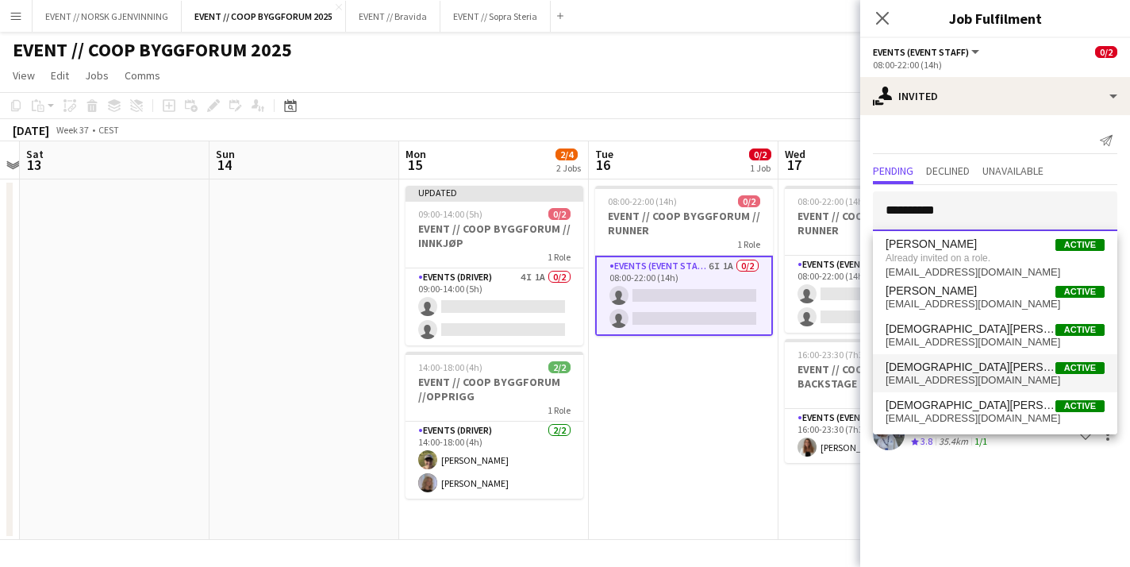
type input "*********"
click at [959, 375] on span "christian.tohje7@gmail.com" at bounding box center [995, 380] width 219 height 13
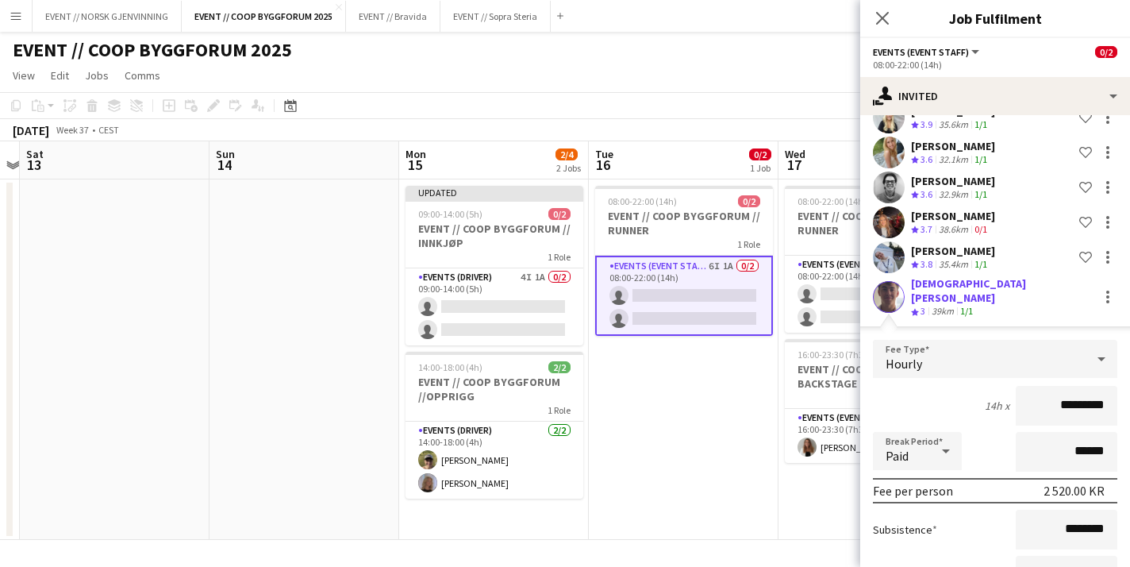
scroll to position [294, 0]
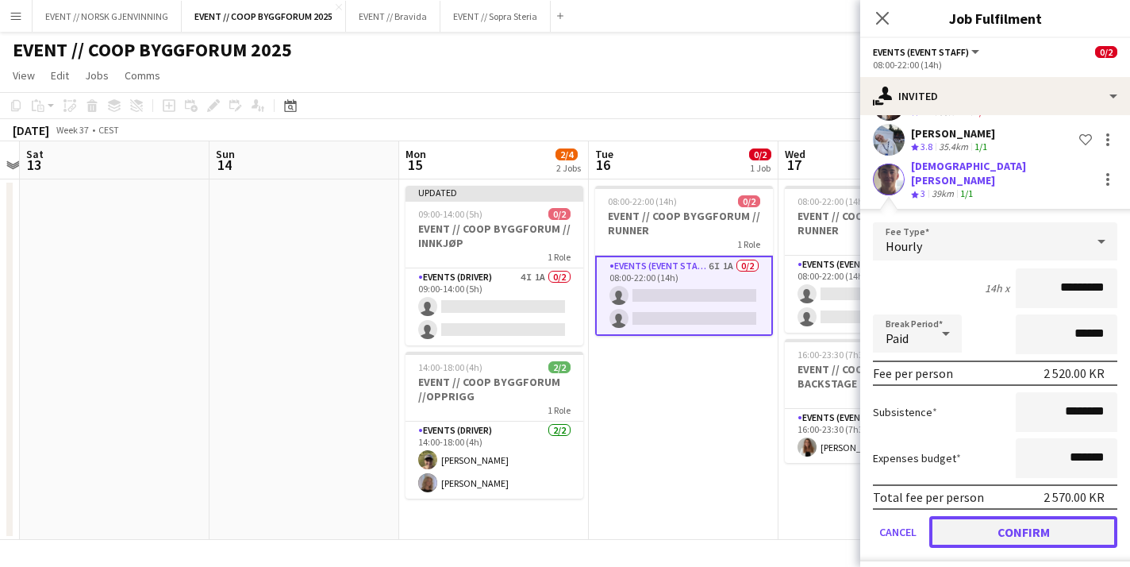
click at [998, 528] on button "Confirm" at bounding box center [1023, 532] width 188 height 32
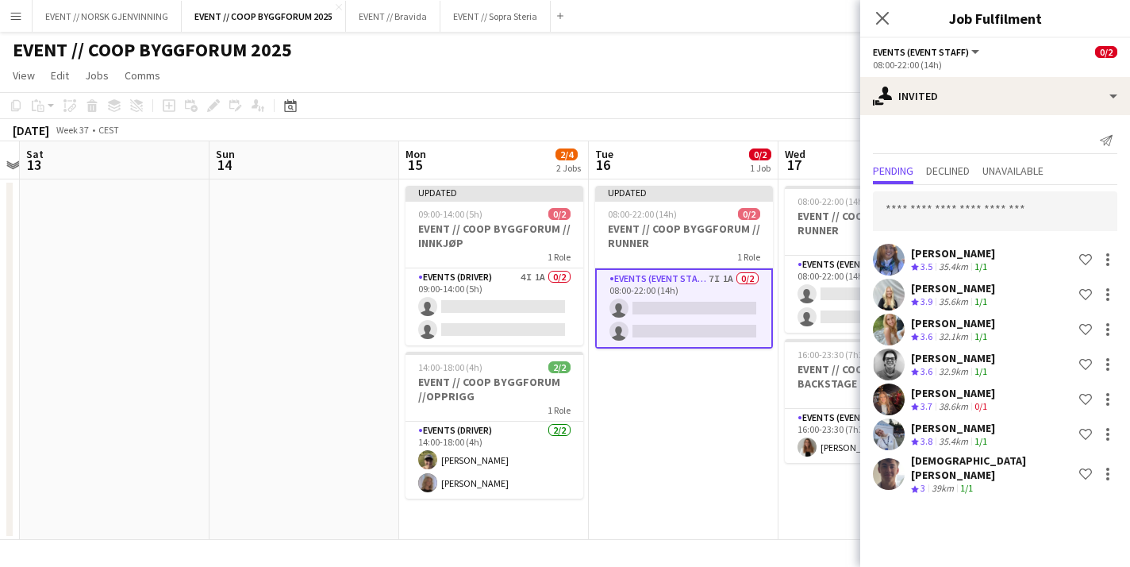
scroll to position [0, 0]
click at [821, 296] on app-card-role "Events (Event Staff) 6I 1A 0/2 08:00-22:00 (14h) single-neutral-actions single-…" at bounding box center [874, 294] width 178 height 77
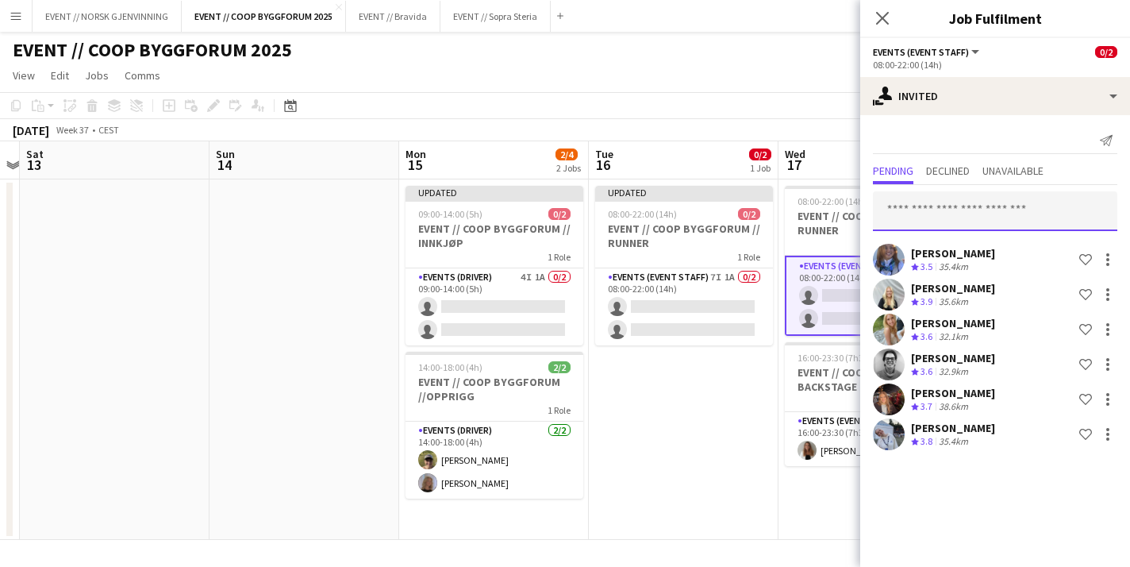
click at [930, 219] on input "text" at bounding box center [995, 211] width 244 height 40
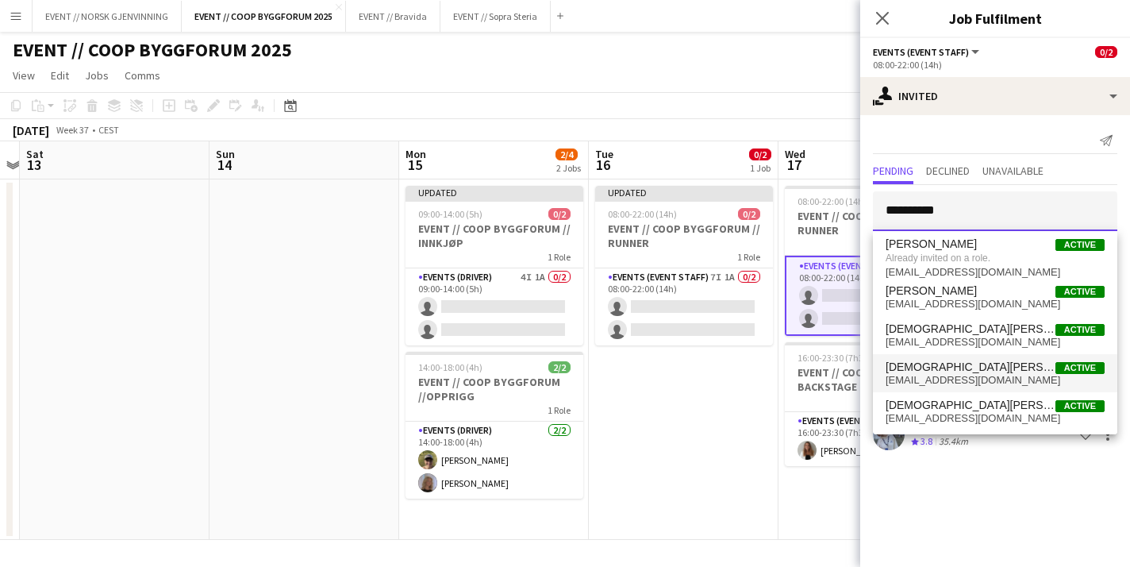
type input "*********"
click at [972, 364] on span "Christian Tohje Active" at bounding box center [995, 366] width 219 height 13
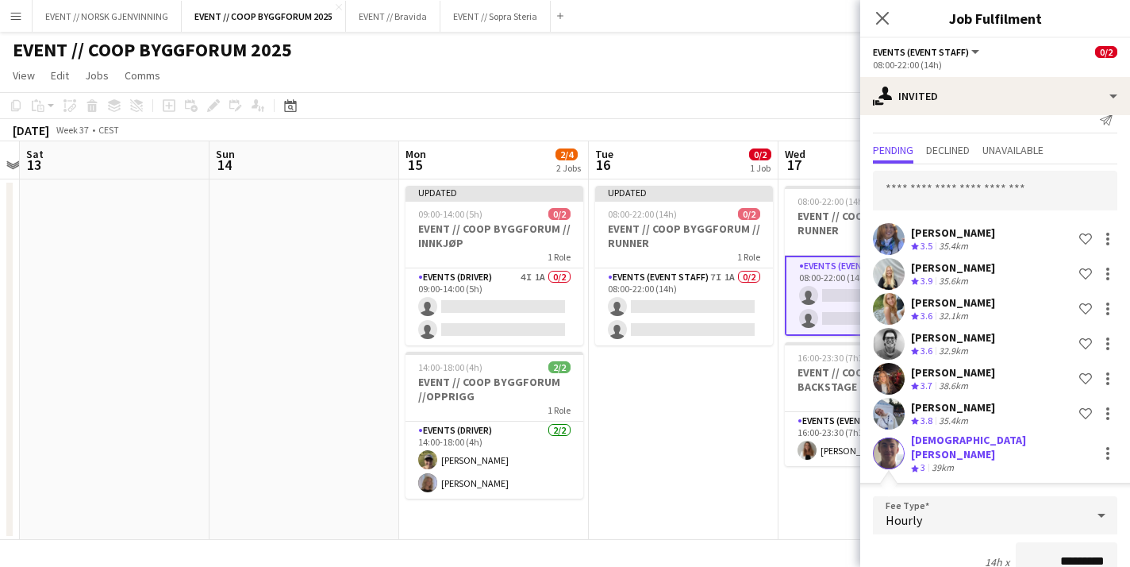
scroll to position [294, 0]
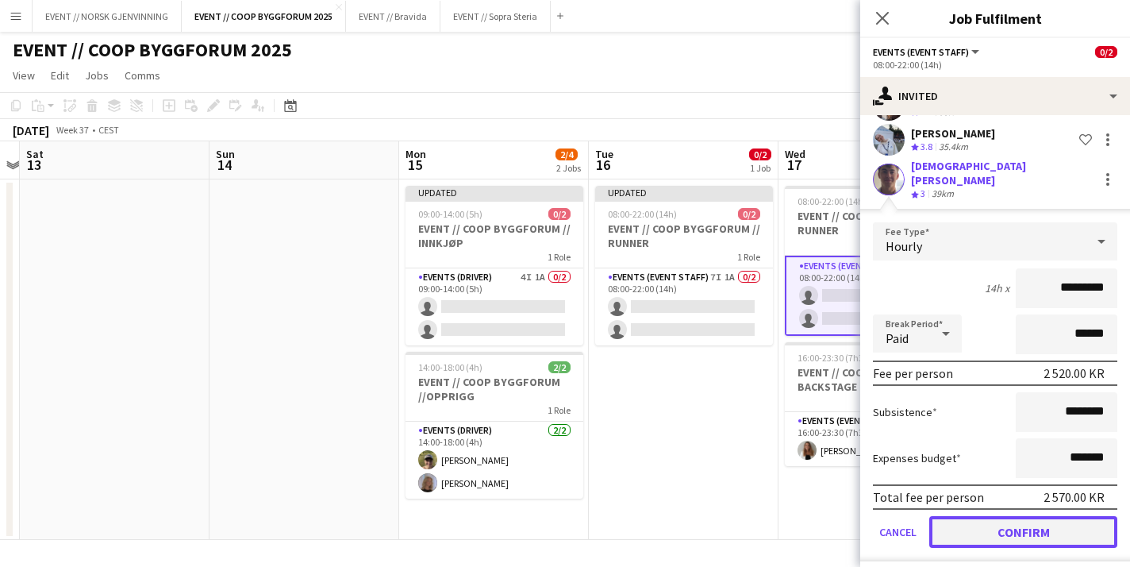
click at [985, 521] on button "Confirm" at bounding box center [1023, 532] width 188 height 32
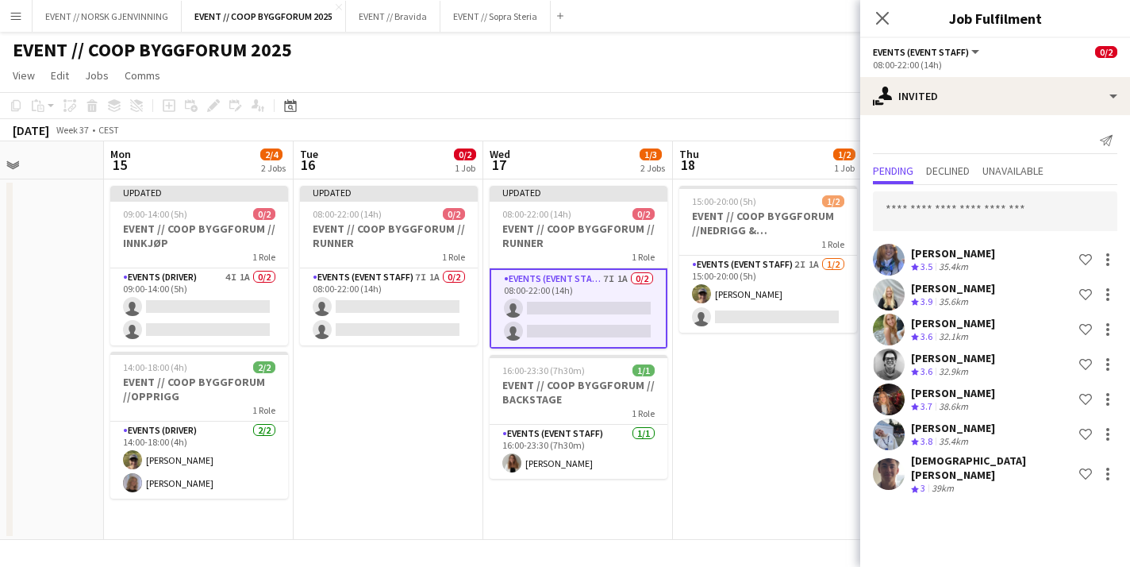
scroll to position [0, 480]
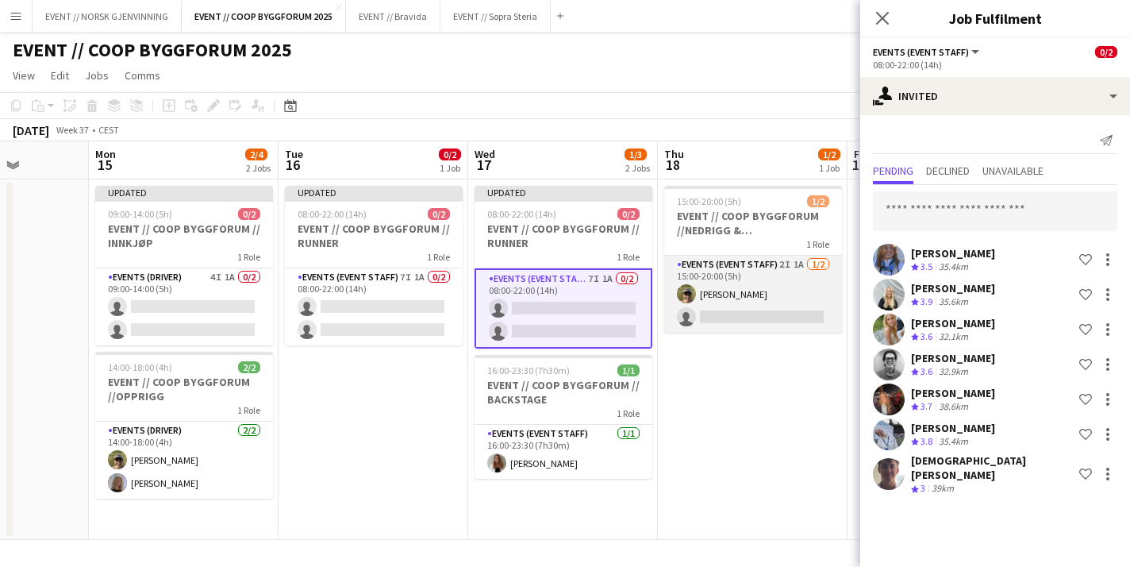
click at [745, 317] on app-card-role "Events (Event Staff) 2I 1A 1/2 15:00-20:00 (5h) Martin Storrøsæter single-neutr…" at bounding box center [753, 294] width 178 height 77
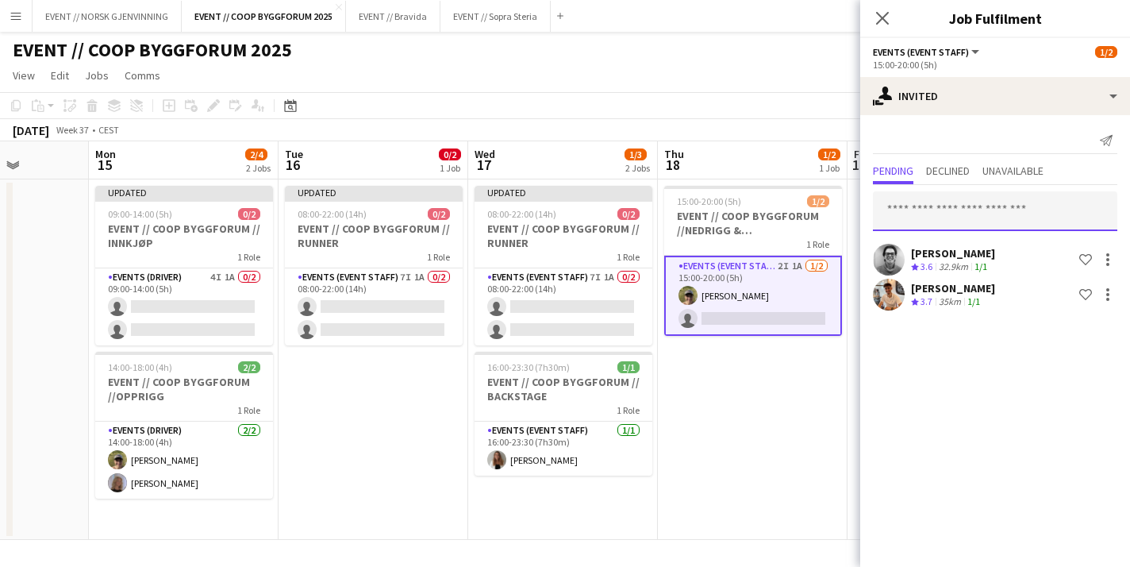
click at [954, 212] on input "text" at bounding box center [995, 211] width 244 height 40
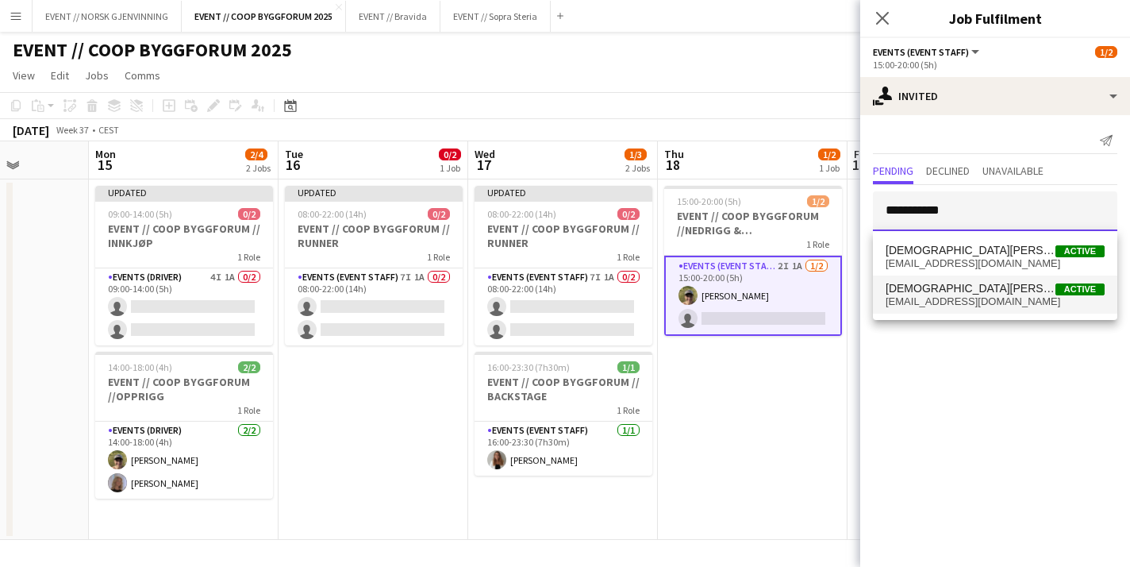
type input "**********"
click at [971, 290] on span "Christian Tohje Active" at bounding box center [995, 288] width 219 height 13
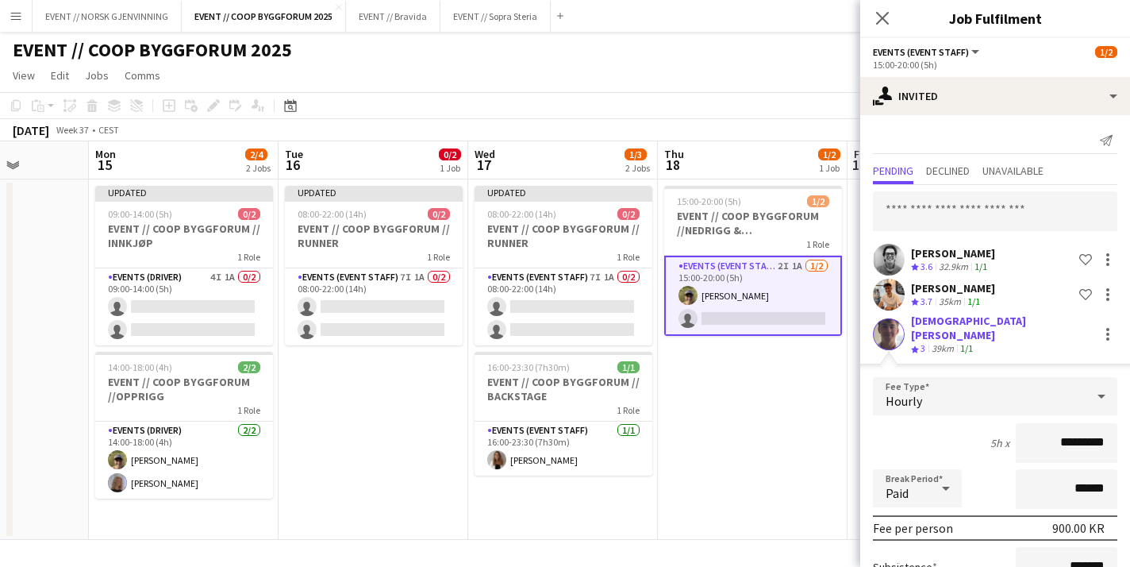
scroll to position [155, 0]
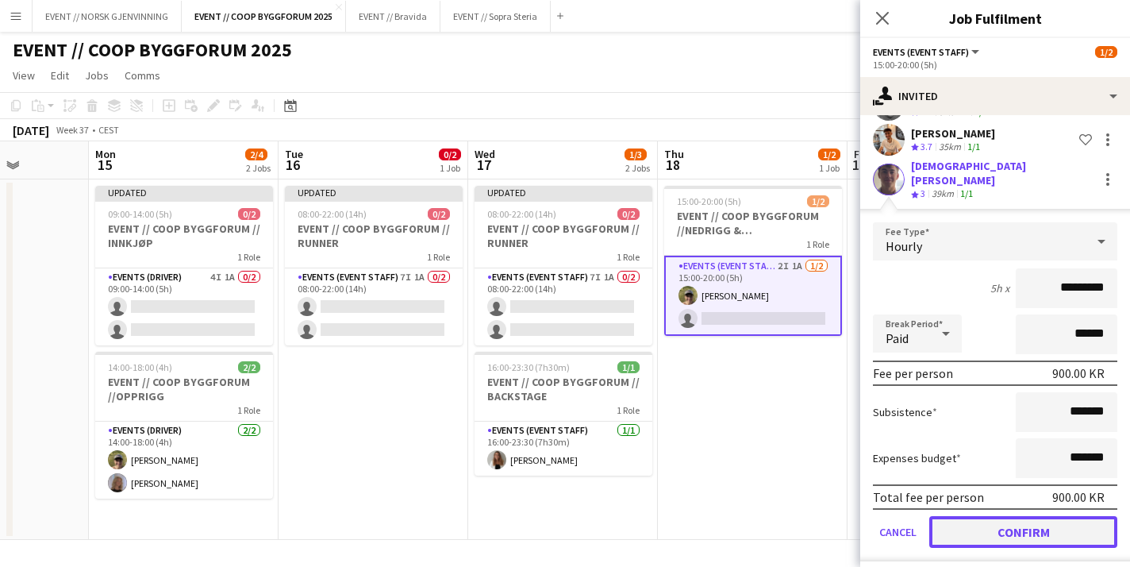
click at [962, 525] on button "Confirm" at bounding box center [1023, 532] width 188 height 32
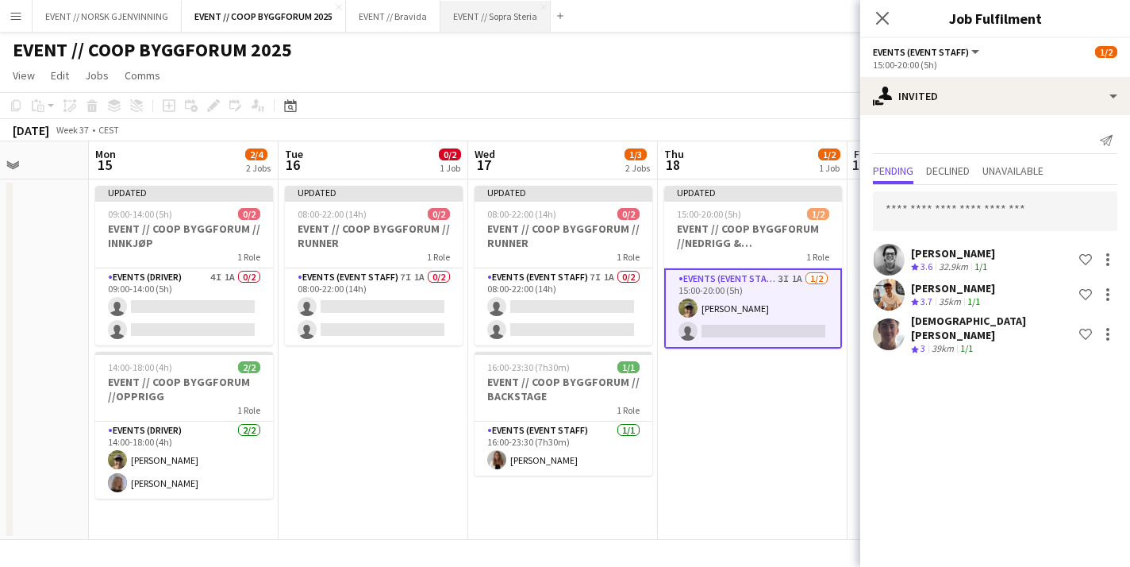
click at [488, 29] on button "EVENT // Sopra Steria Close" at bounding box center [496, 16] width 110 height 31
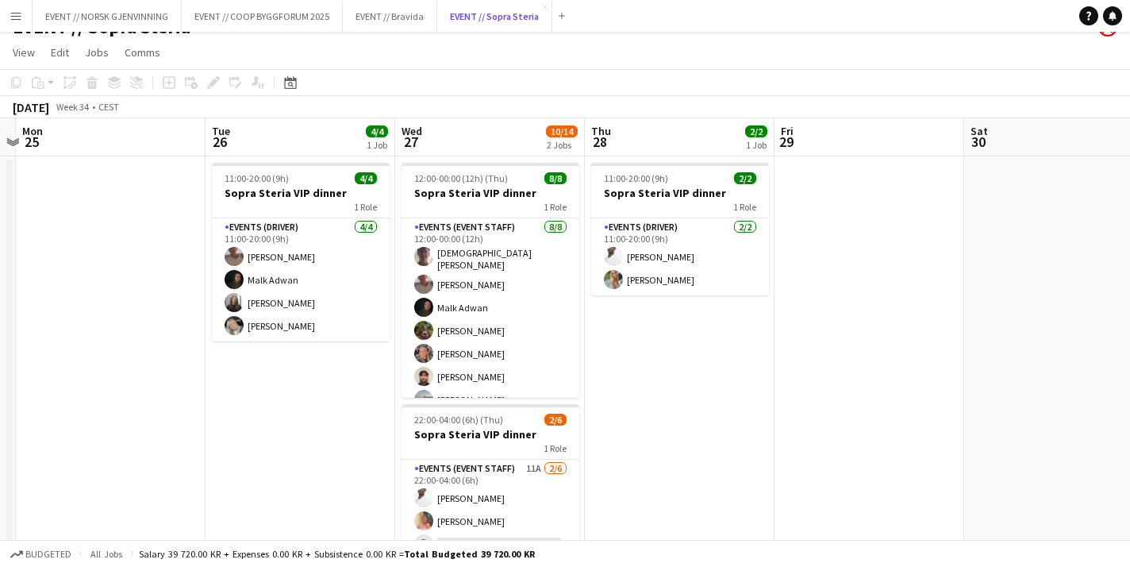
scroll to position [25, 0]
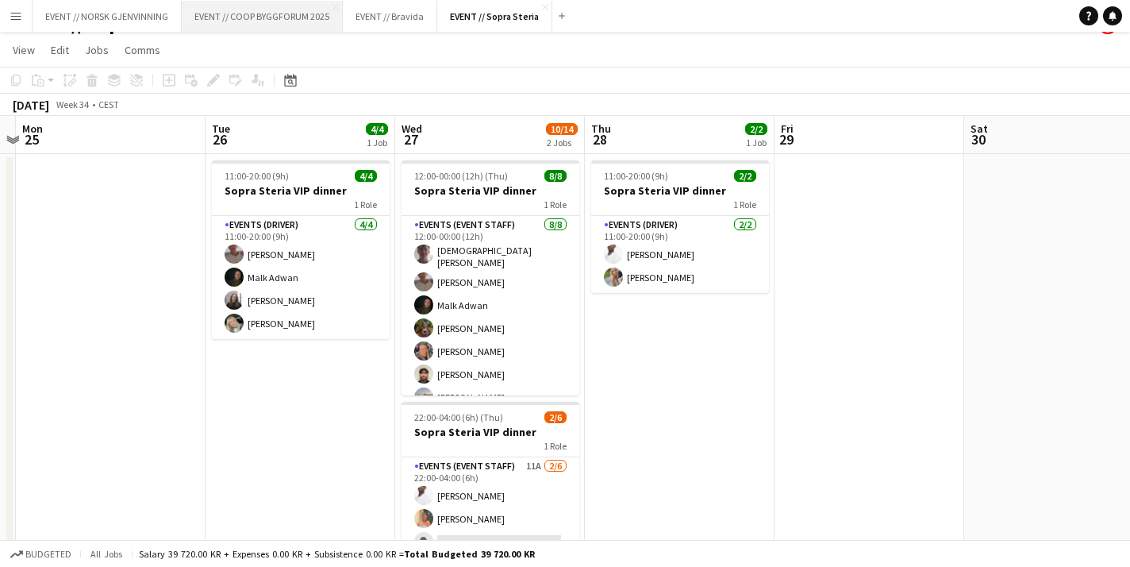
click at [264, 11] on button "EVENT // COOP BYGGFORUM 2025 Close" at bounding box center [262, 16] width 161 height 31
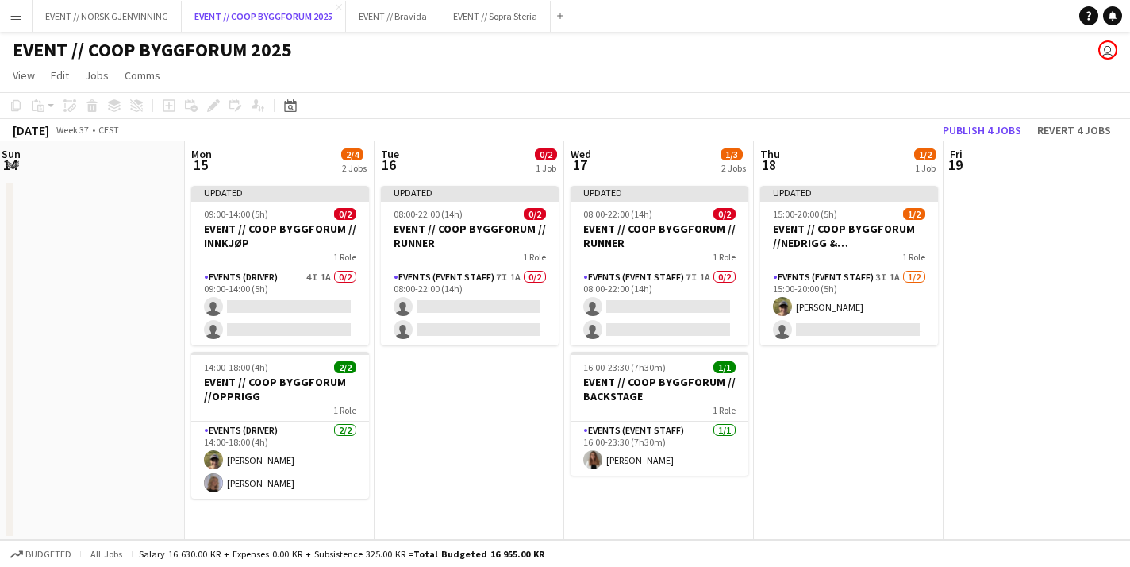
scroll to position [0, 579]
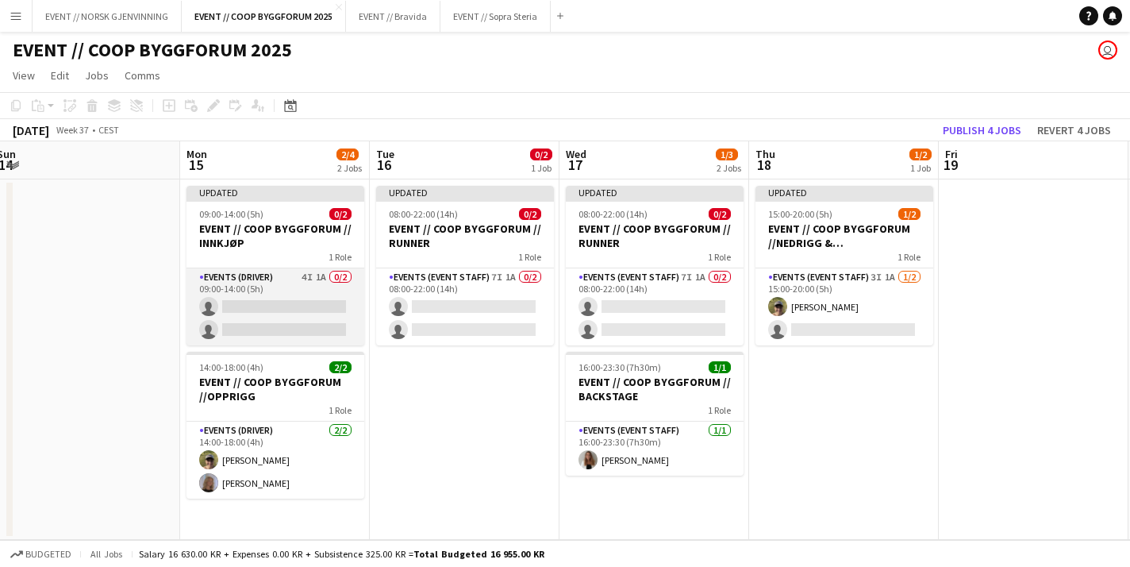
click at [279, 290] on app-card-role "Events (Driver) 4I 1A 0/2 09:00-14:00 (5h) single-neutral-actions single-neutra…" at bounding box center [276, 306] width 178 height 77
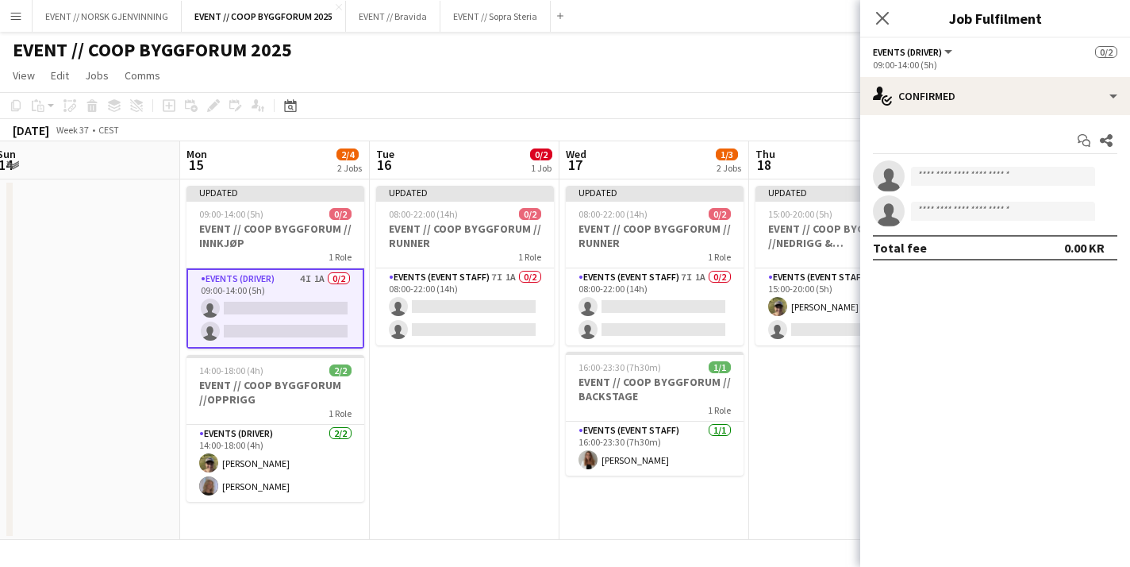
click at [1010, 117] on div "Start chat Share single-neutral-actions single-neutral-actions Total fee 0.00 KR" at bounding box center [995, 194] width 270 height 158
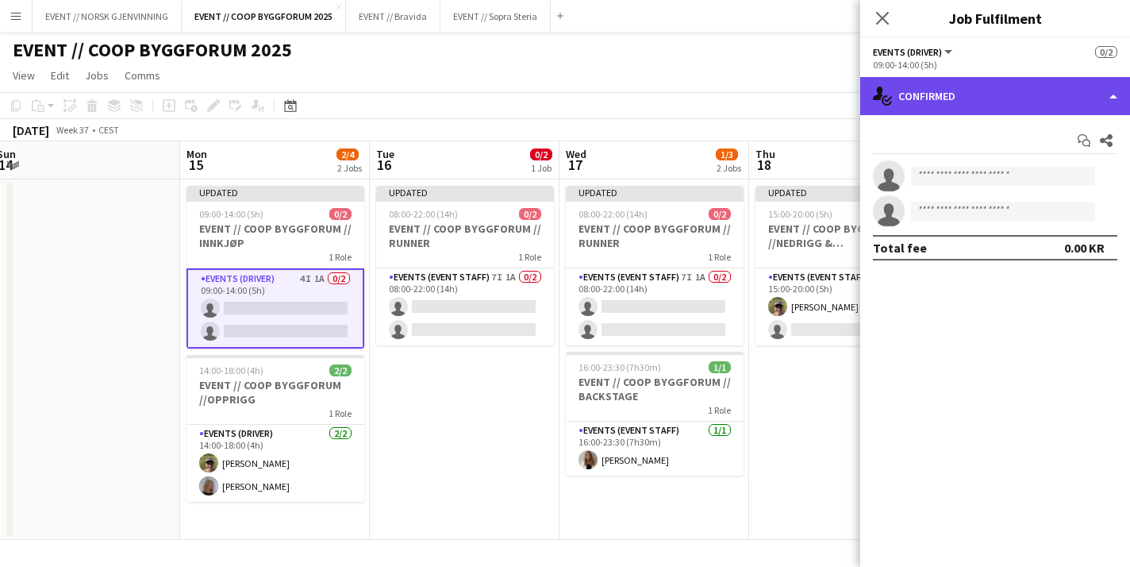
click at [994, 96] on div "single-neutral-actions-check-2 Confirmed" at bounding box center [995, 96] width 270 height 38
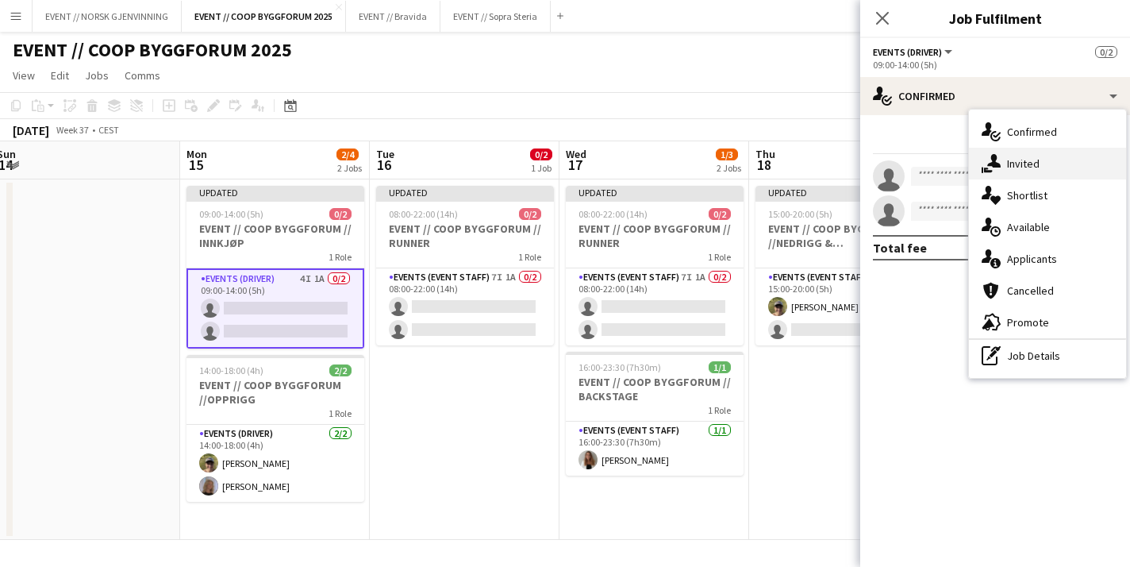
click at [1029, 161] on div "single-neutral-actions-share-1 Invited" at bounding box center [1047, 164] width 157 height 32
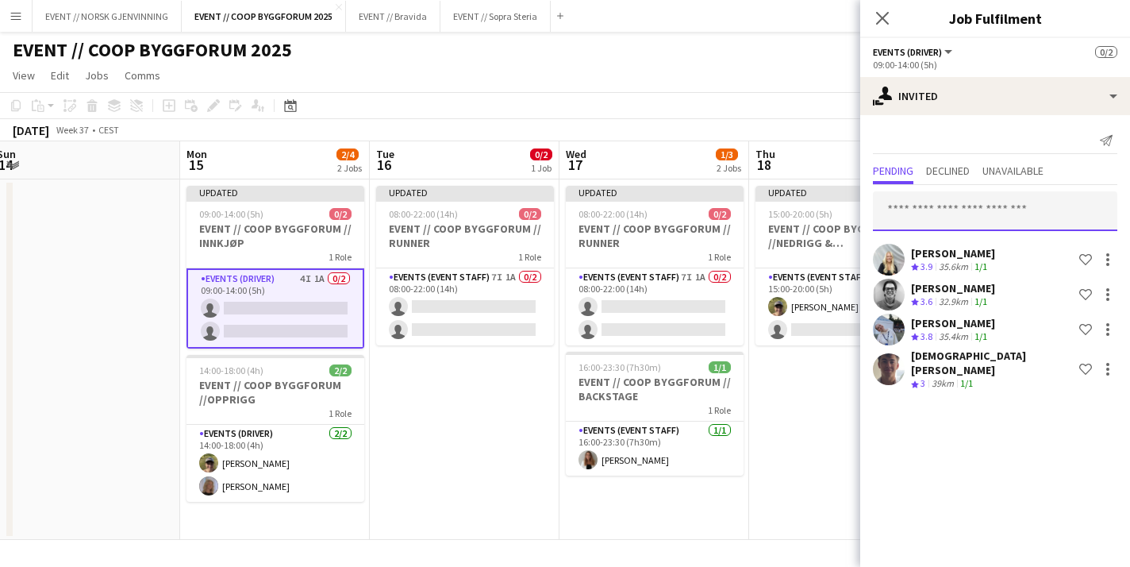
click at [965, 210] on input "text" at bounding box center [995, 211] width 244 height 40
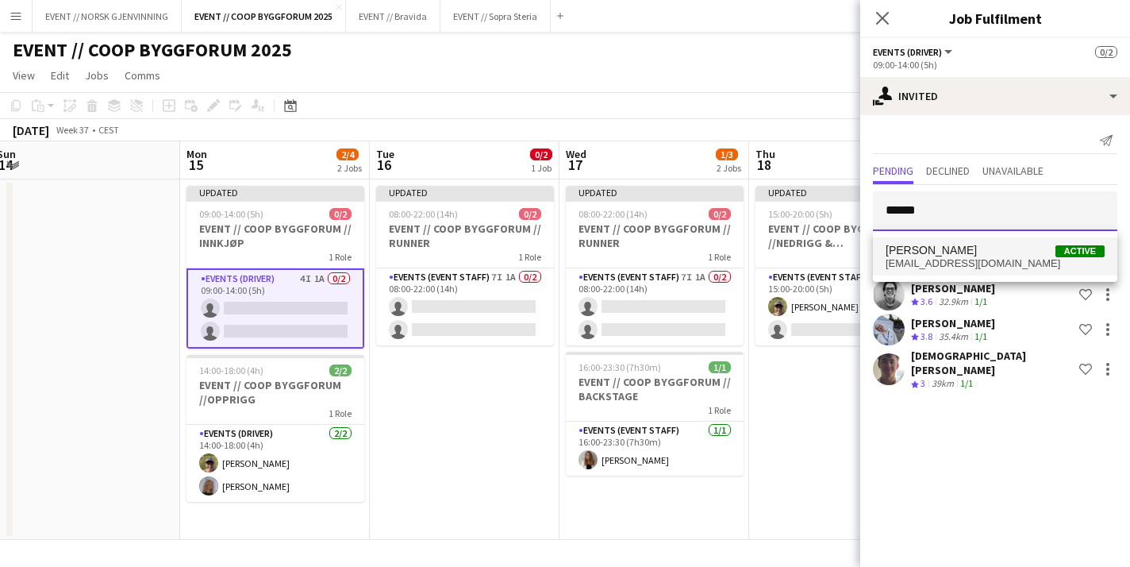
type input "******"
click at [956, 263] on span "hannahlrm@icloud.com" at bounding box center [995, 263] width 219 height 13
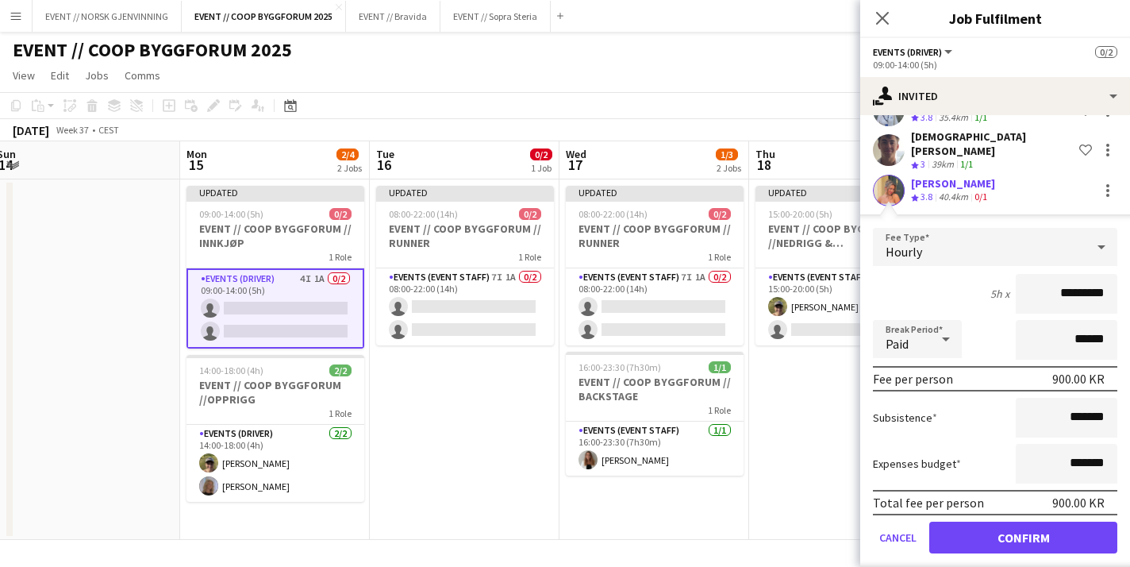
scroll to position [221, 0]
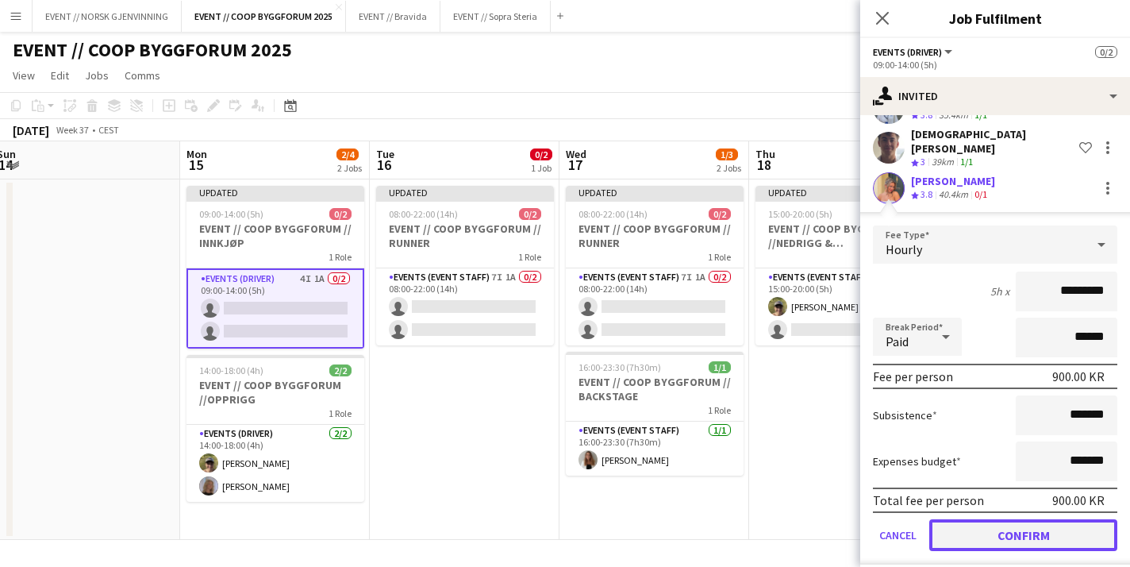
click at [998, 519] on button "Confirm" at bounding box center [1023, 535] width 188 height 32
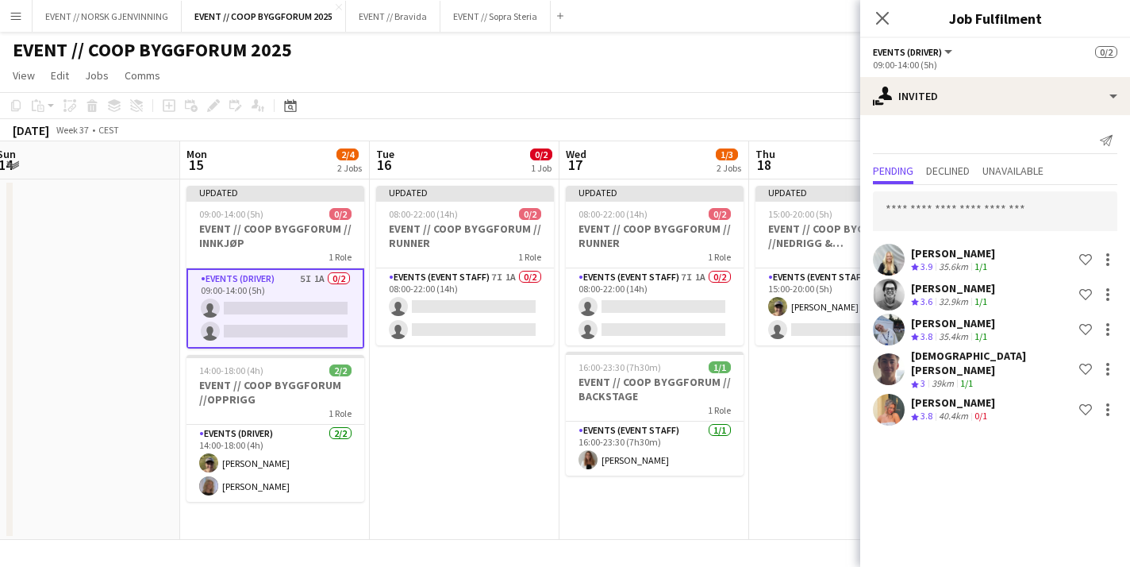
scroll to position [0, 0]
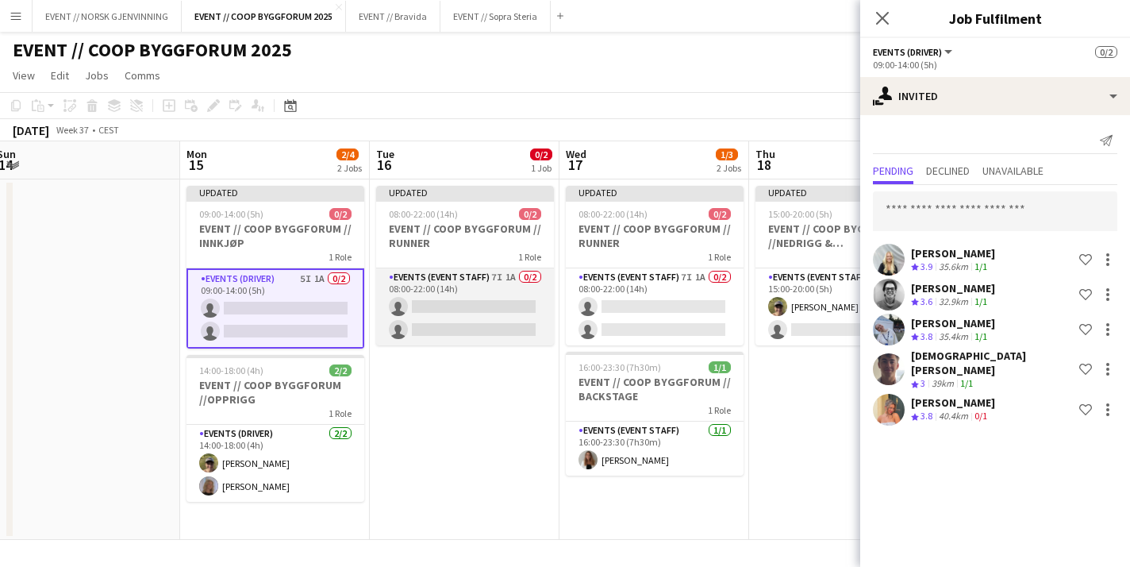
click at [487, 314] on app-card-role "Events (Event Staff) 7I 1A 0/2 08:00-22:00 (14h) single-neutral-actions single-…" at bounding box center [465, 306] width 178 height 77
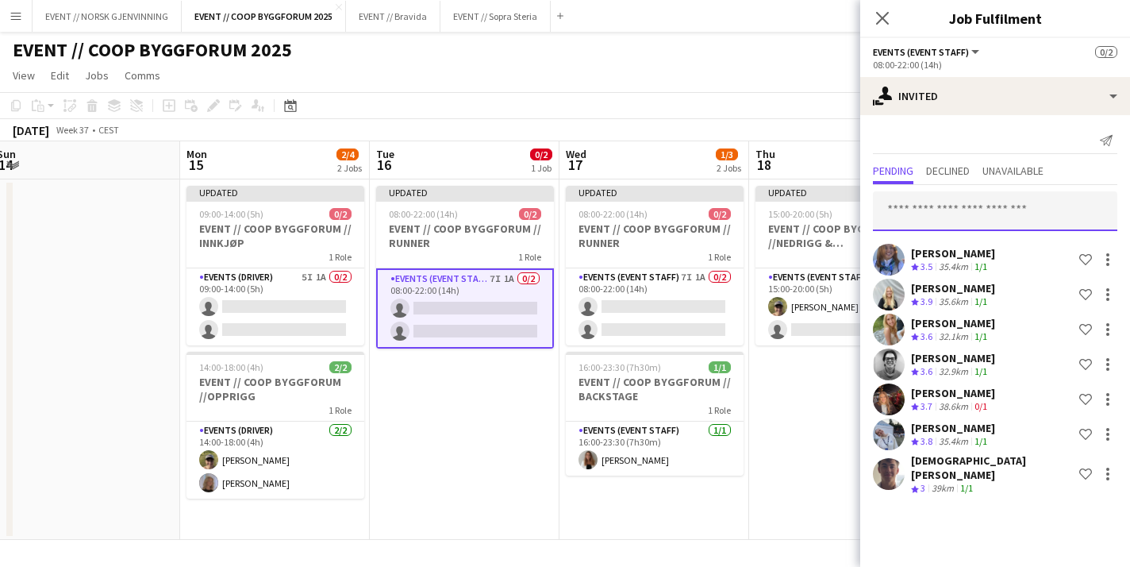
click at [943, 204] on input "text" at bounding box center [995, 211] width 244 height 40
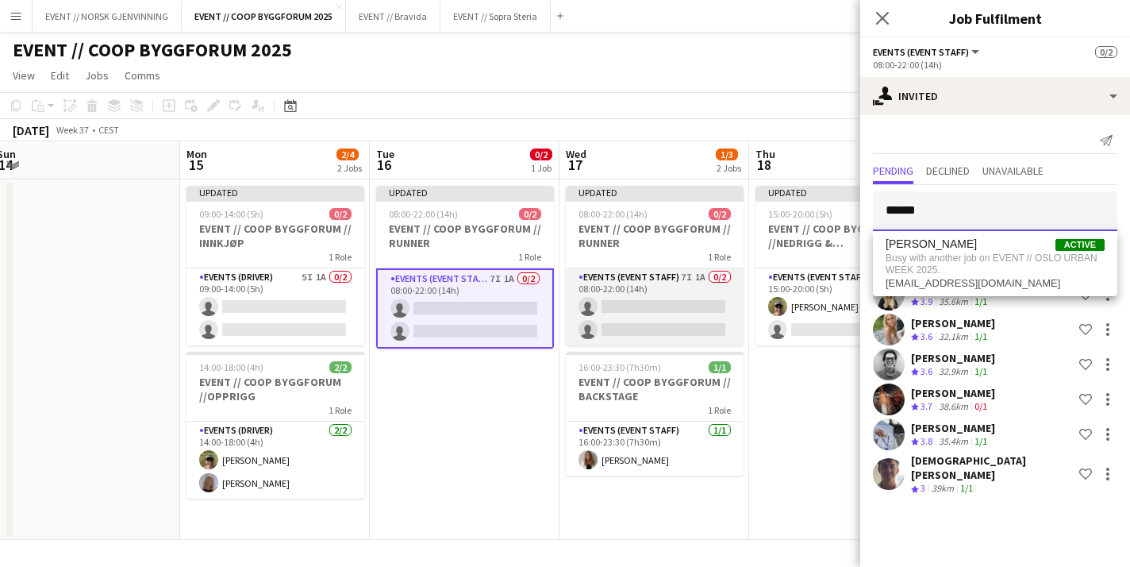
type input "******"
click at [645, 310] on app-card-role "Events (Event Staff) 7I 1A 0/2 08:00-22:00 (14h) single-neutral-actions single-…" at bounding box center [655, 306] width 178 height 77
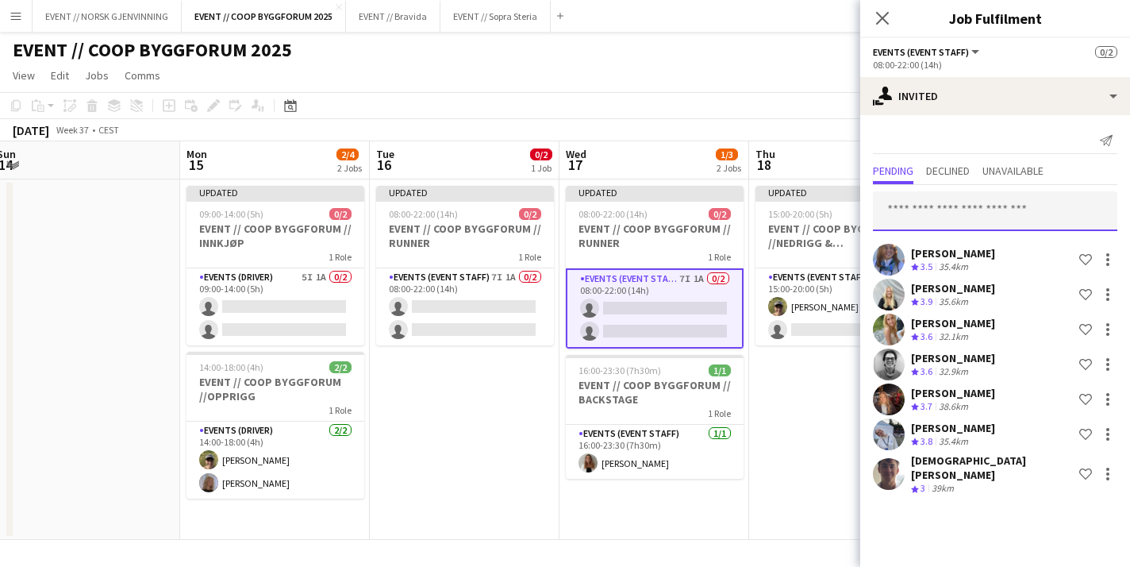
click at [983, 209] on input "text" at bounding box center [995, 211] width 244 height 40
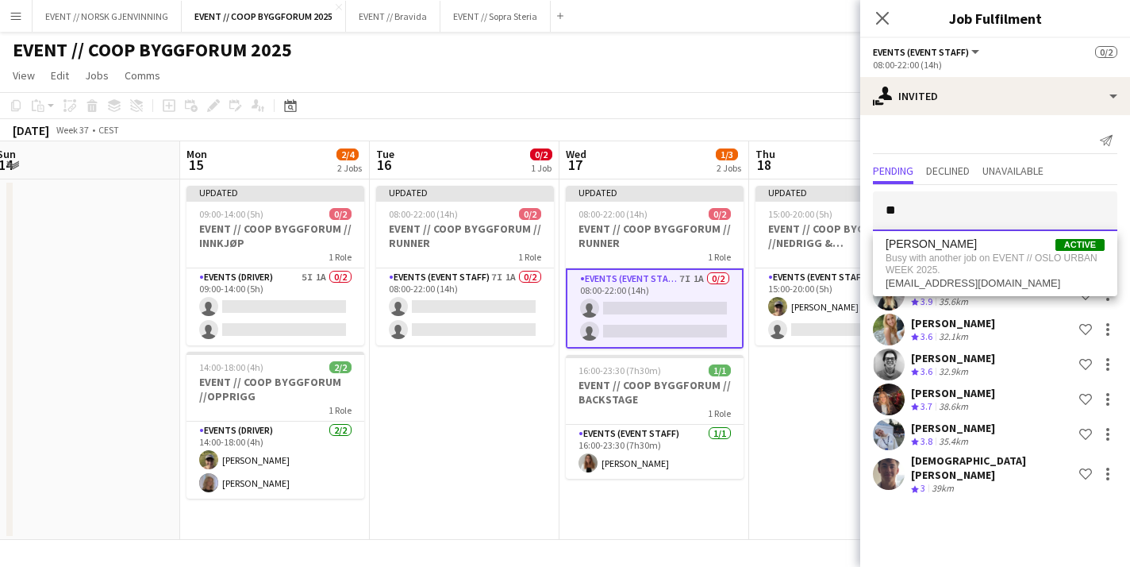
type input "*"
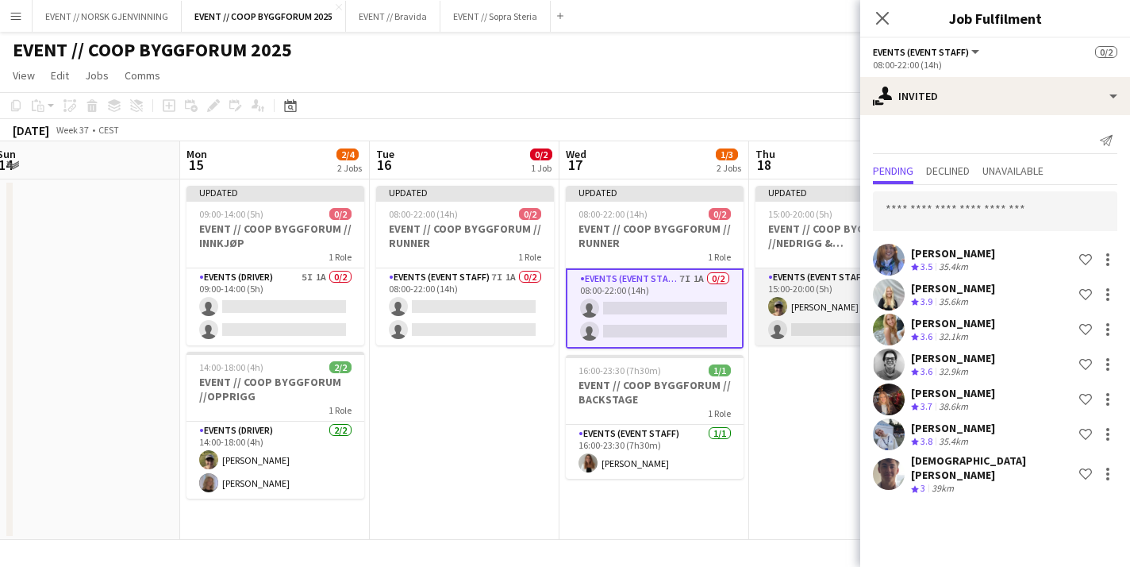
click at [827, 314] on app-card-role "Events (Event Staff) 3I 1A 1/2 15:00-20:00 (5h) Martin Storrøsæter single-neutr…" at bounding box center [845, 306] width 178 height 77
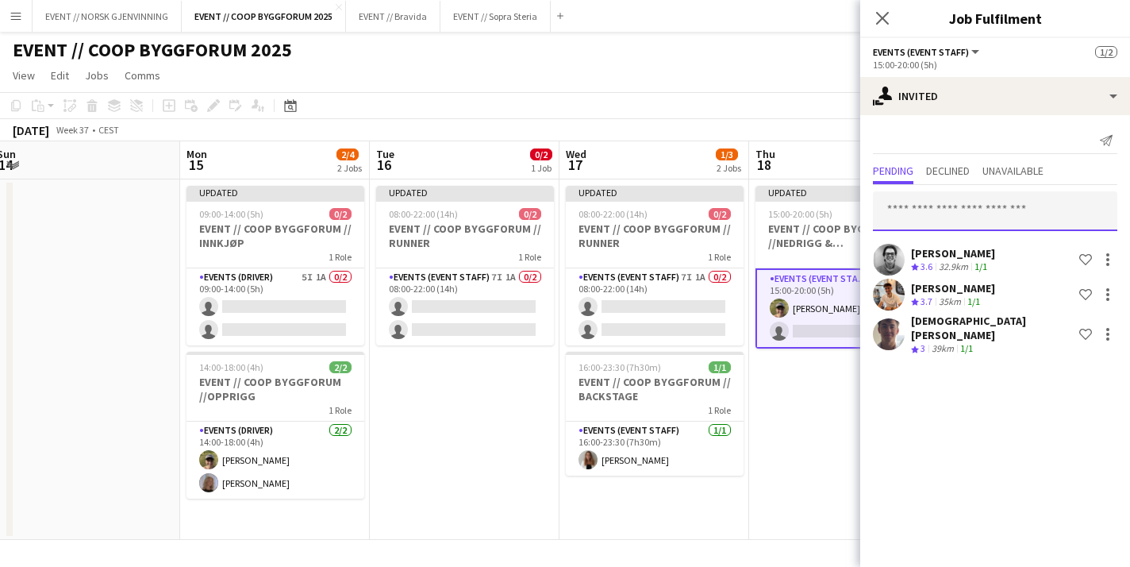
click at [948, 213] on input "text" at bounding box center [995, 211] width 244 height 40
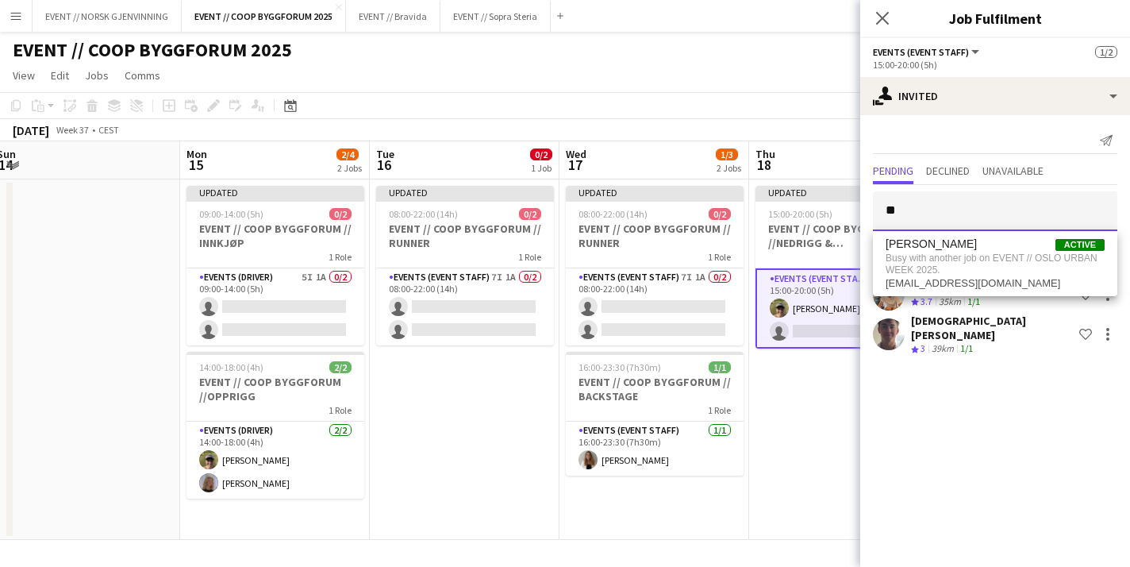
type input "*"
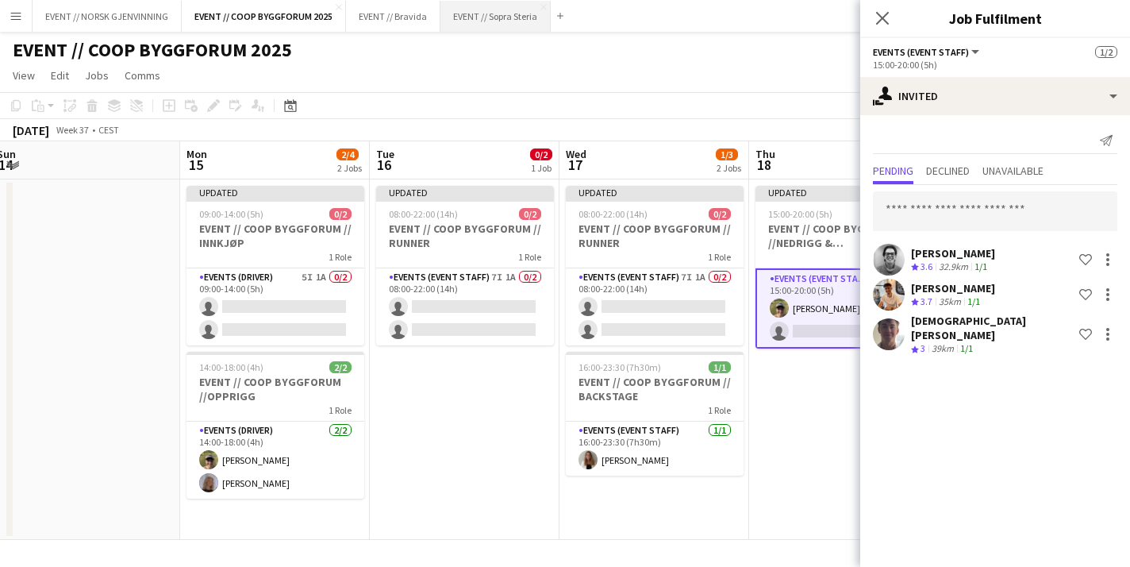
click at [482, 15] on button "EVENT // Sopra Steria Close" at bounding box center [496, 16] width 110 height 31
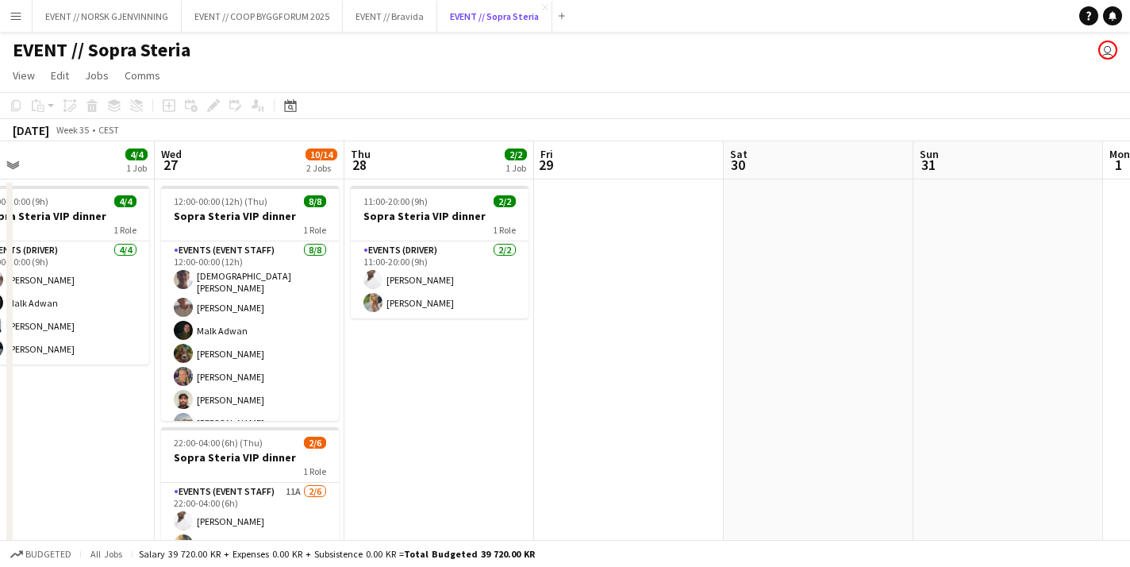
scroll to position [0, 474]
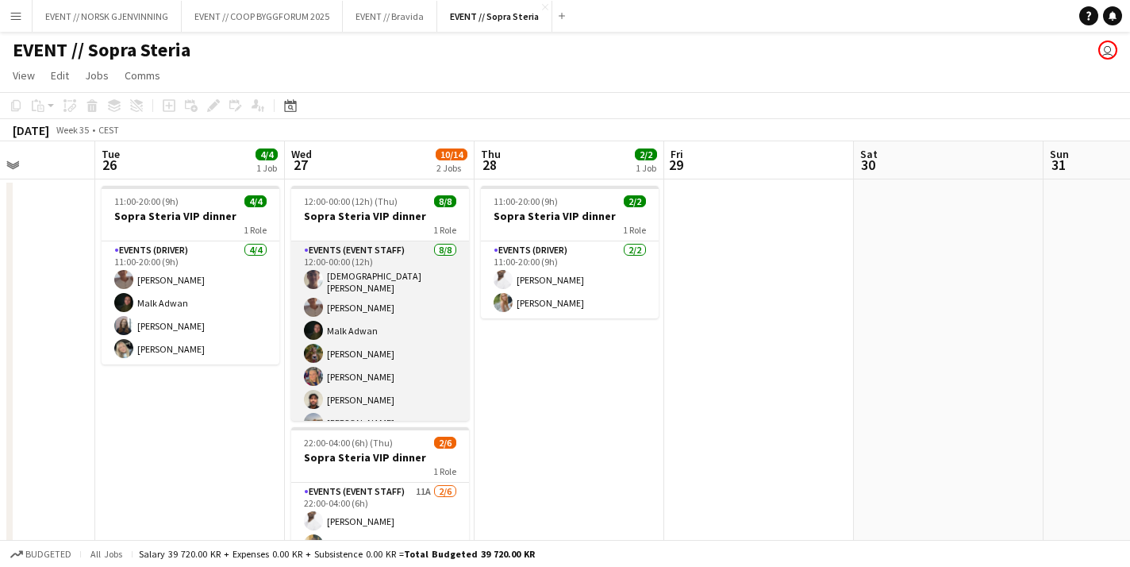
click at [415, 346] on app-card-role "Events (Event Staff) 8/8 12:00-00:00 (12h) Christian Tohje Charlie Thomassen Ma…" at bounding box center [380, 351] width 178 height 220
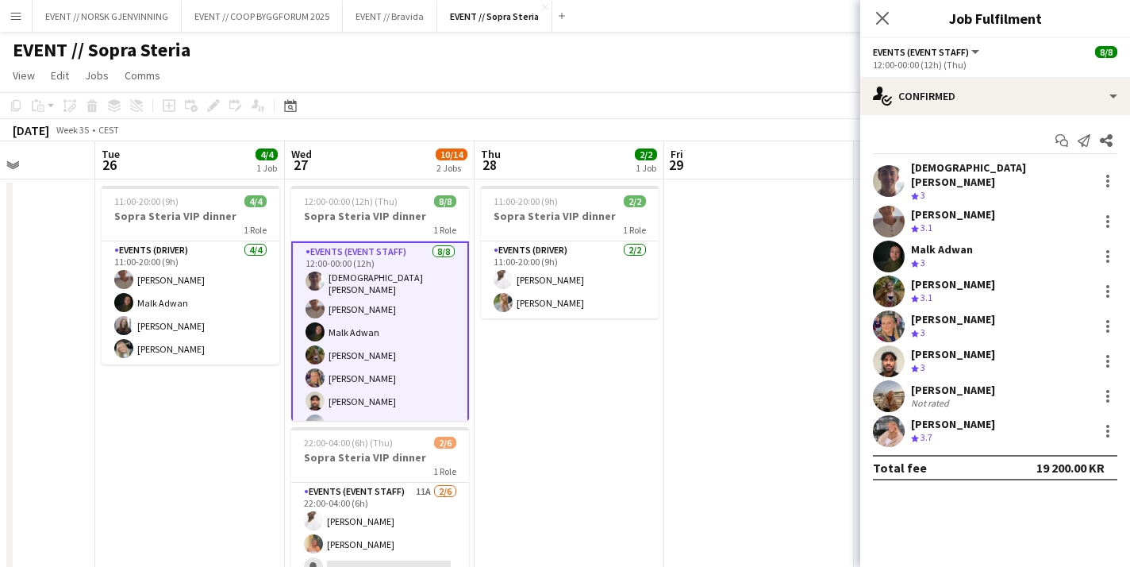
click at [896, 310] on app-user-avatar at bounding box center [889, 326] width 32 height 32
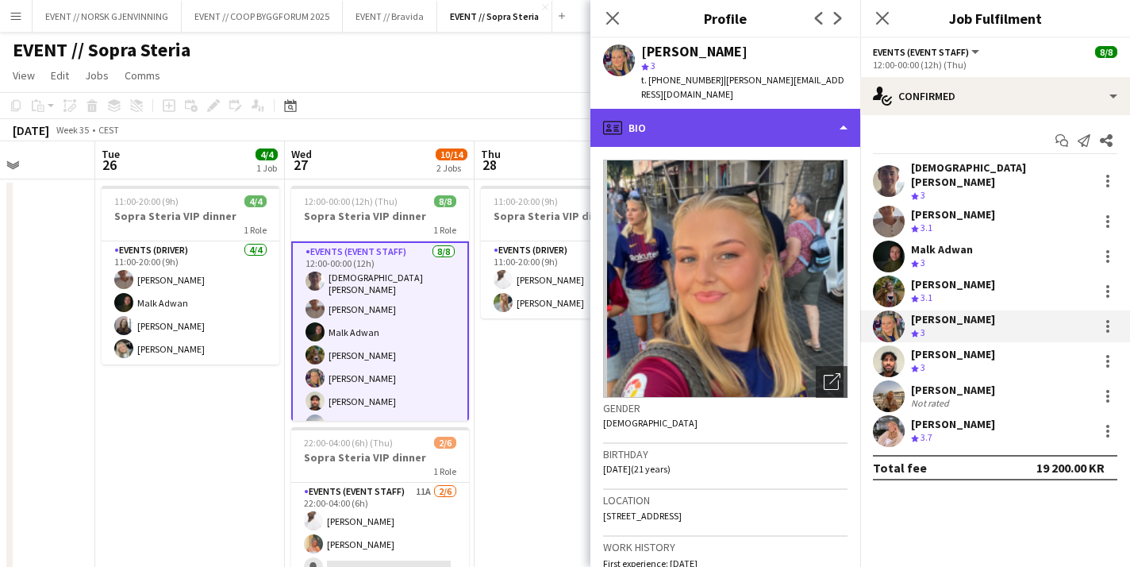
click at [737, 113] on div "profile Bio" at bounding box center [726, 128] width 270 height 38
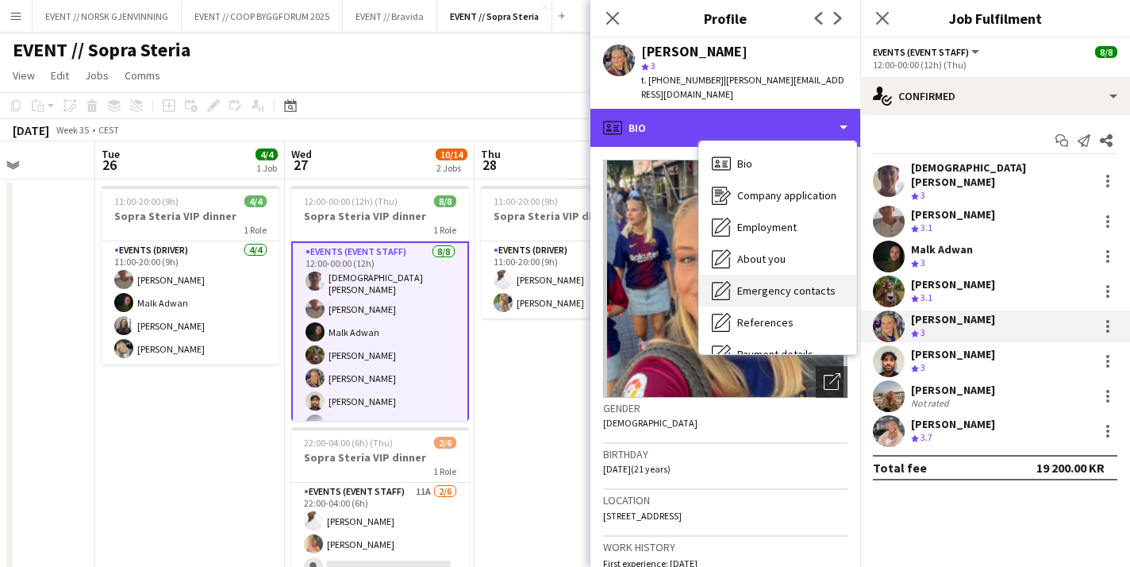
scroll to position [149, 0]
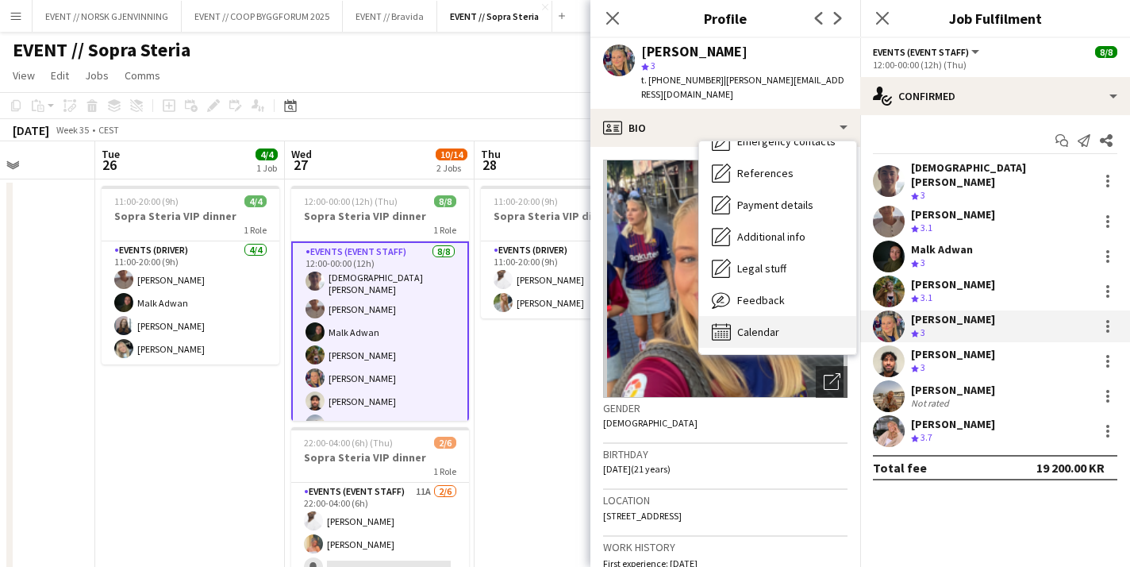
click at [767, 325] on span "Calendar" at bounding box center [758, 332] width 42 height 14
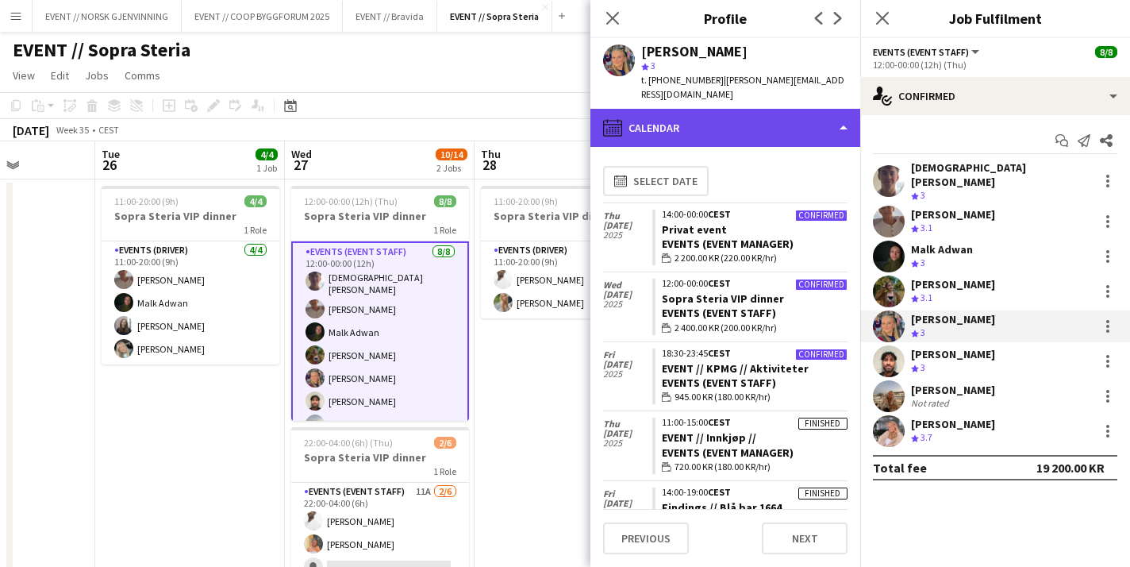
click at [802, 121] on div "calendar-full Calendar" at bounding box center [726, 128] width 270 height 38
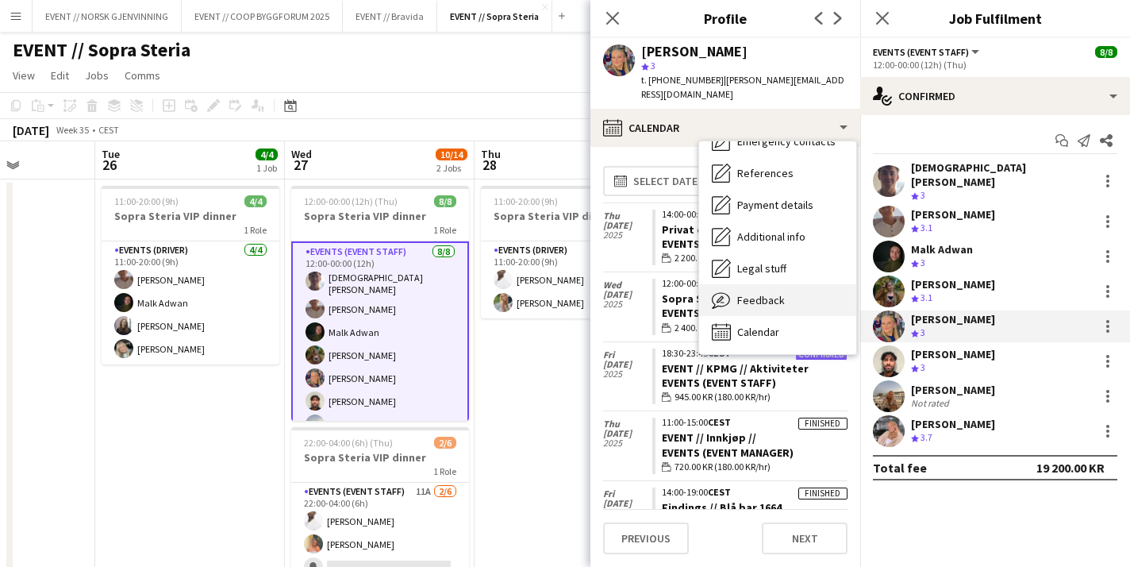
click at [790, 286] on div "Feedback Feedback" at bounding box center [777, 300] width 157 height 32
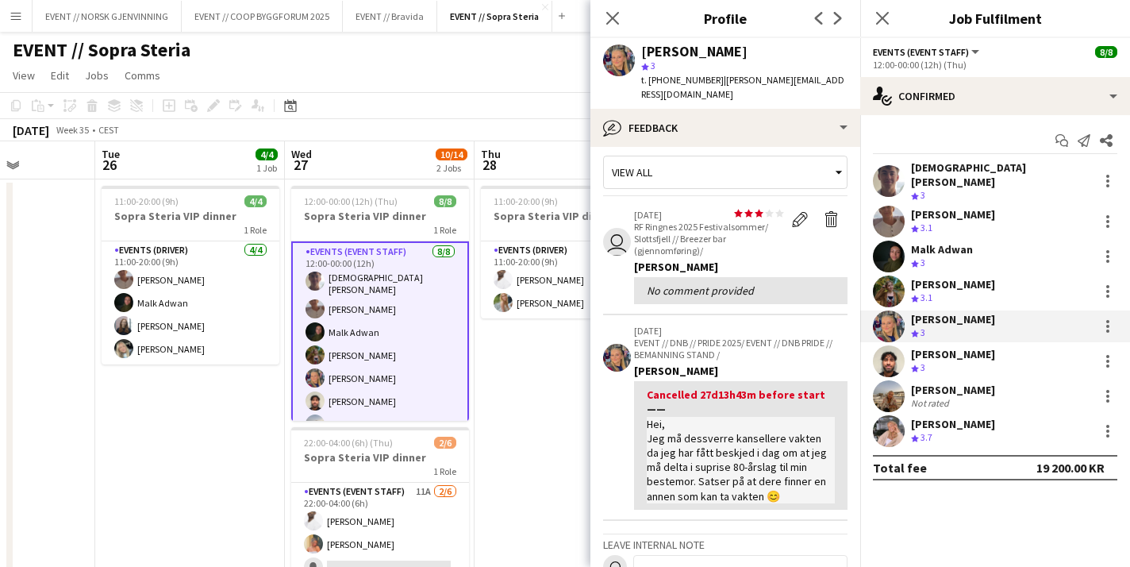
scroll to position [0, 0]
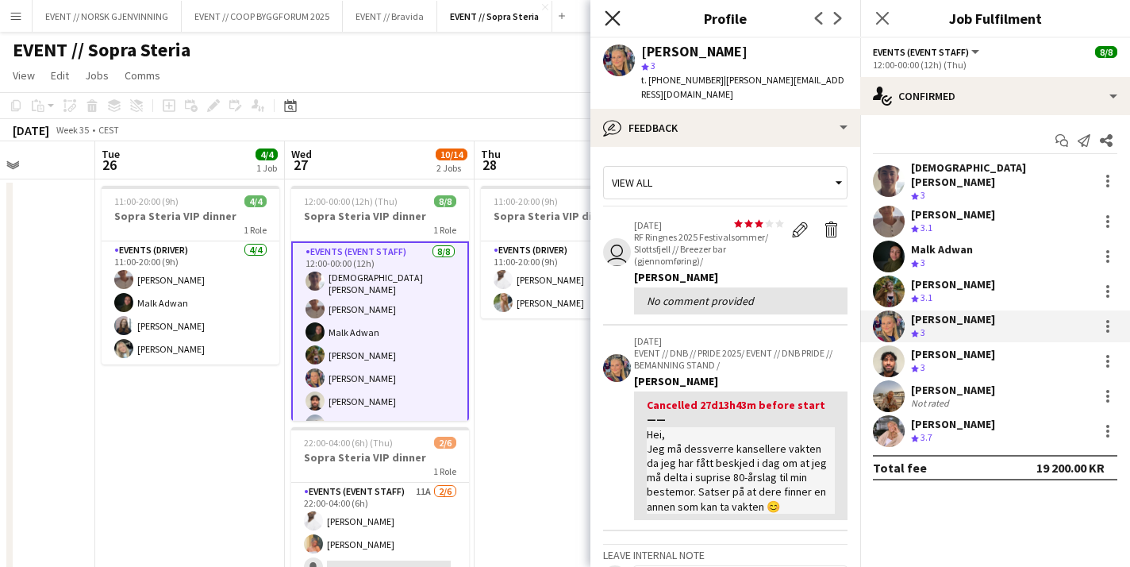
click at [616, 13] on icon at bounding box center [612, 17] width 15 height 15
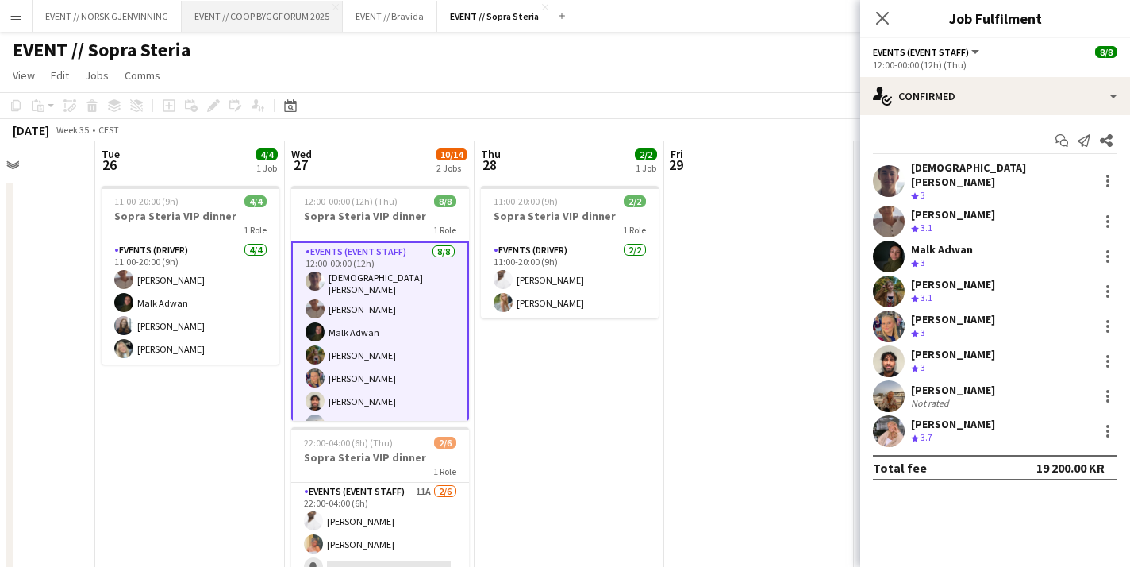
click at [288, 10] on button "EVENT // COOP BYGGFORUM 2025 Close" at bounding box center [262, 16] width 161 height 31
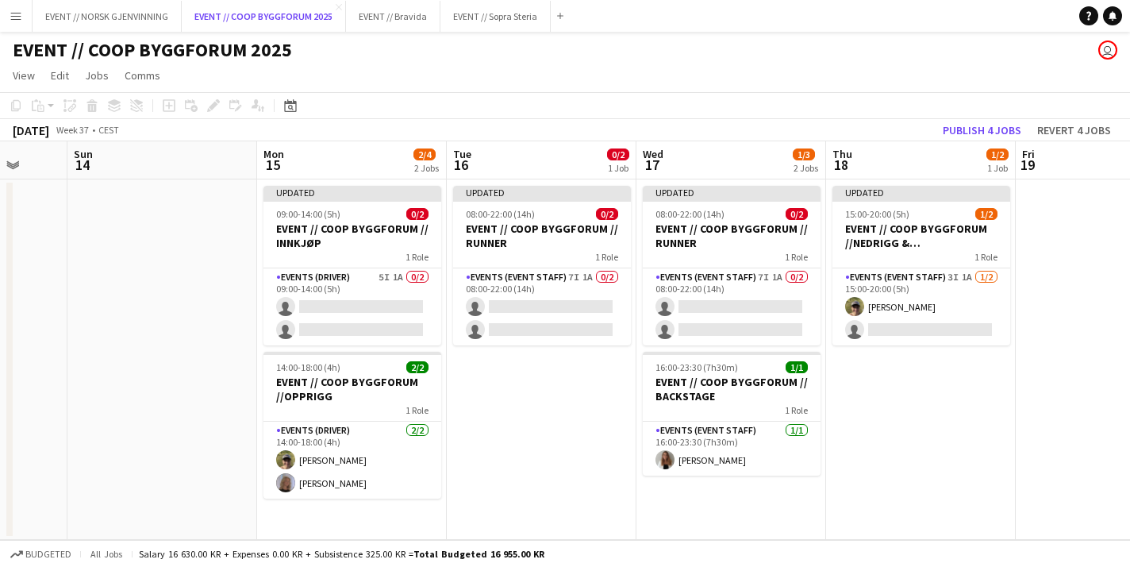
scroll to position [0, 505]
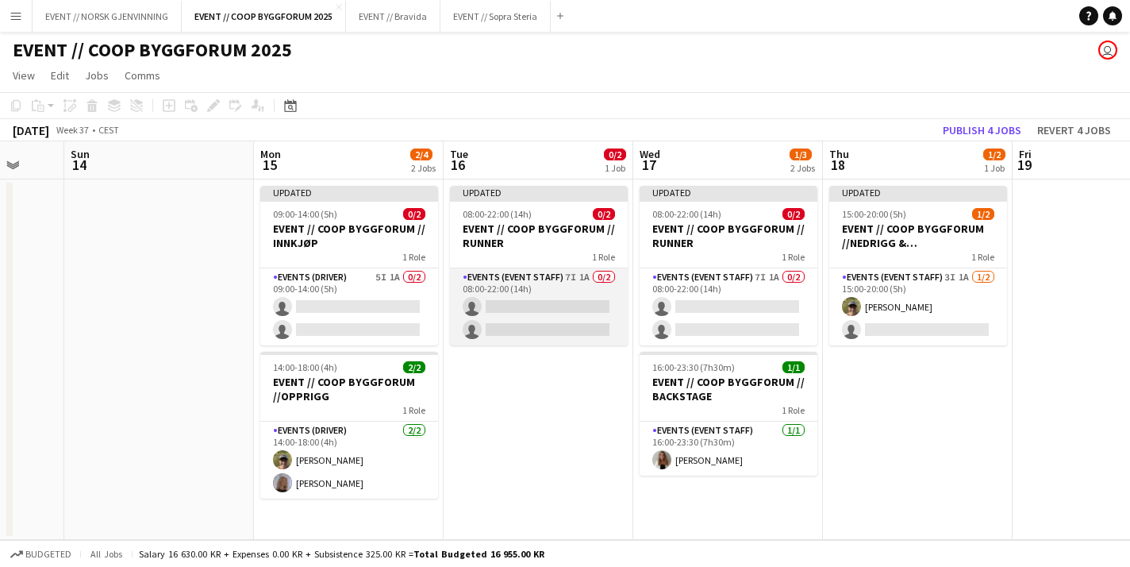
click at [549, 317] on app-card-role "Events (Event Staff) 7I 1A 0/2 08:00-22:00 (14h) single-neutral-actions single-…" at bounding box center [539, 306] width 178 height 77
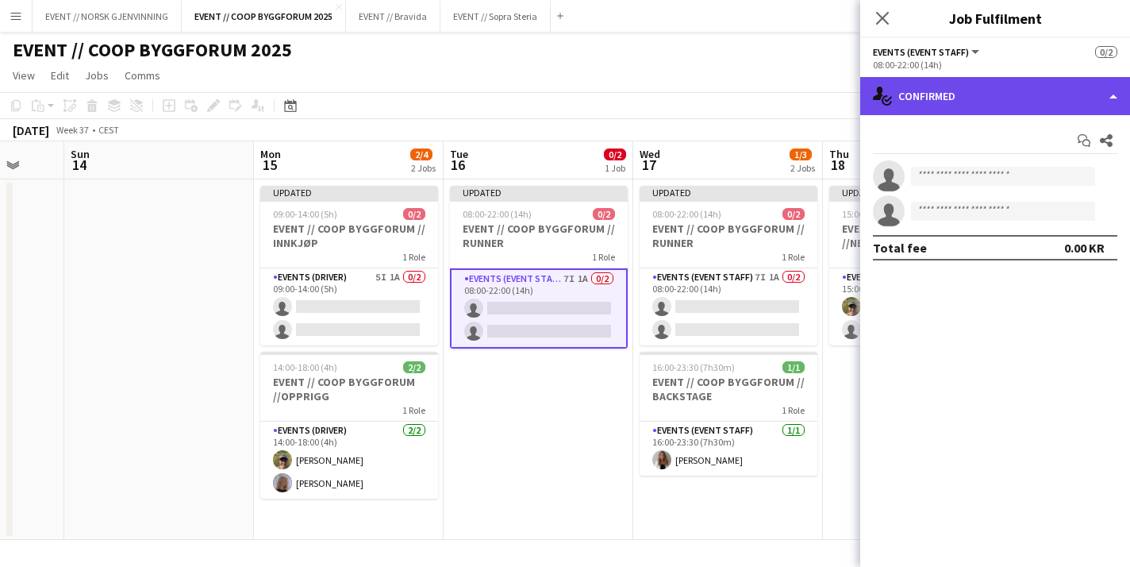
click at [960, 108] on div "single-neutral-actions-check-2 Confirmed" at bounding box center [995, 96] width 270 height 38
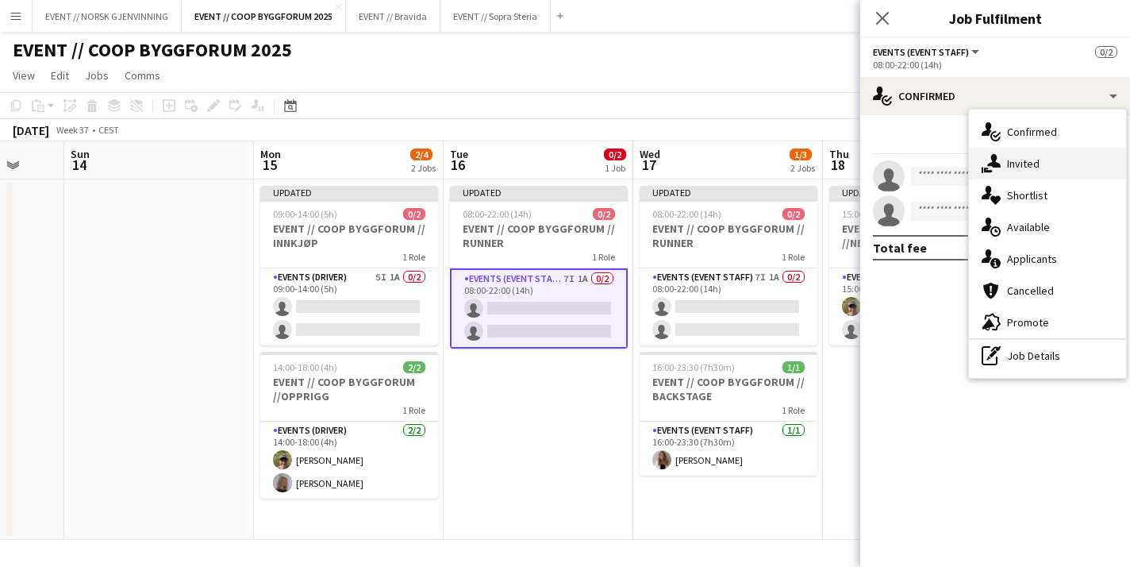
click at [1018, 174] on div "single-neutral-actions-share-1 Invited" at bounding box center [1047, 164] width 157 height 32
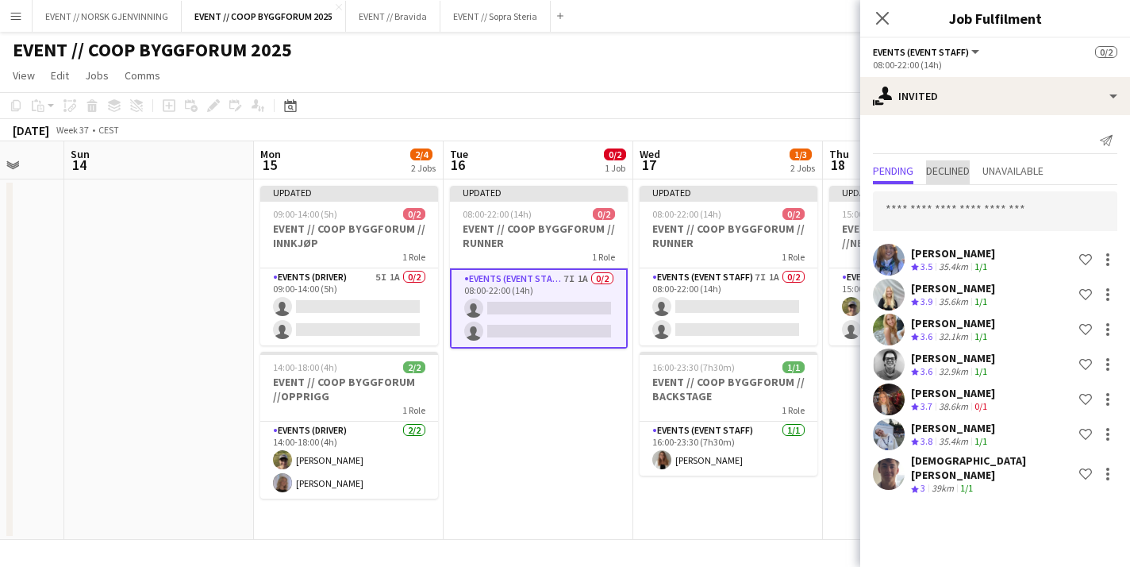
click at [955, 168] on span "Declined" at bounding box center [948, 170] width 44 height 11
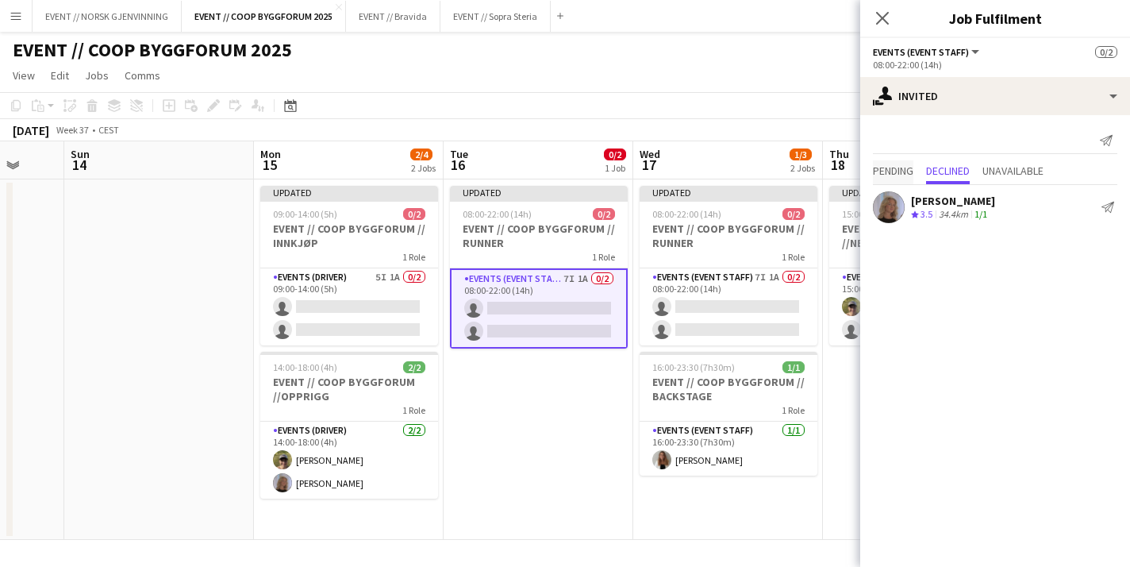
click at [902, 165] on span "Pending" at bounding box center [893, 170] width 40 height 11
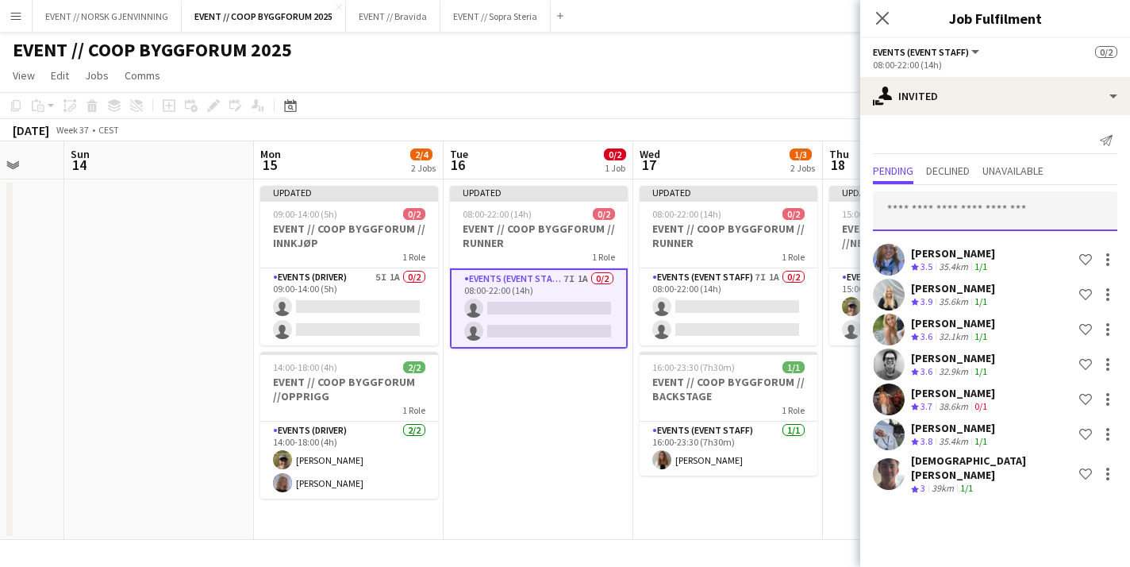
click at [926, 220] on input "text" at bounding box center [995, 211] width 244 height 40
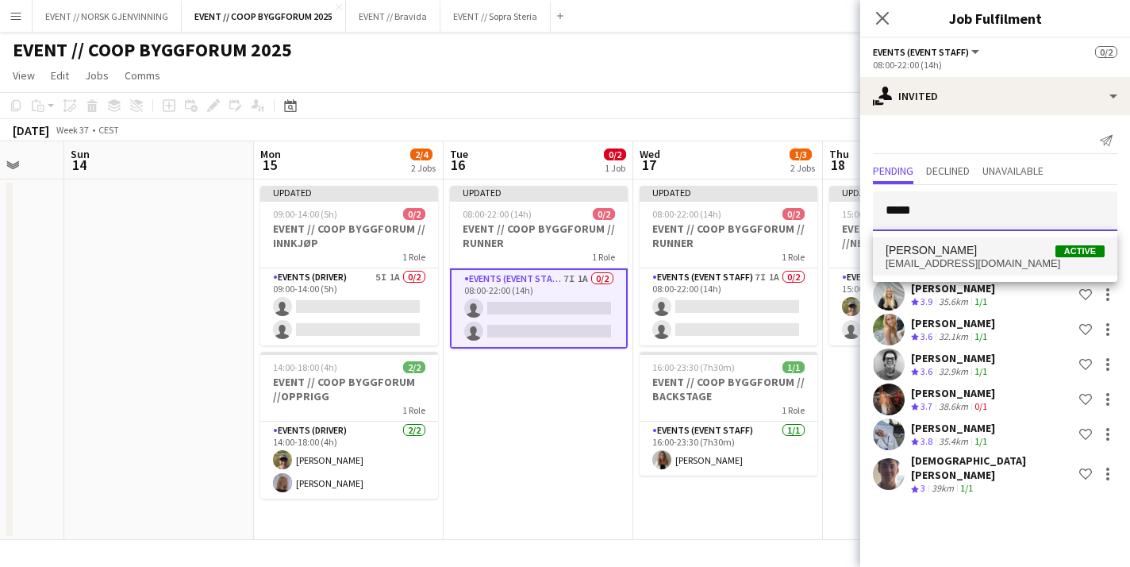
type input "****"
click at [934, 248] on span "Lise Lockwood" at bounding box center [931, 250] width 91 height 13
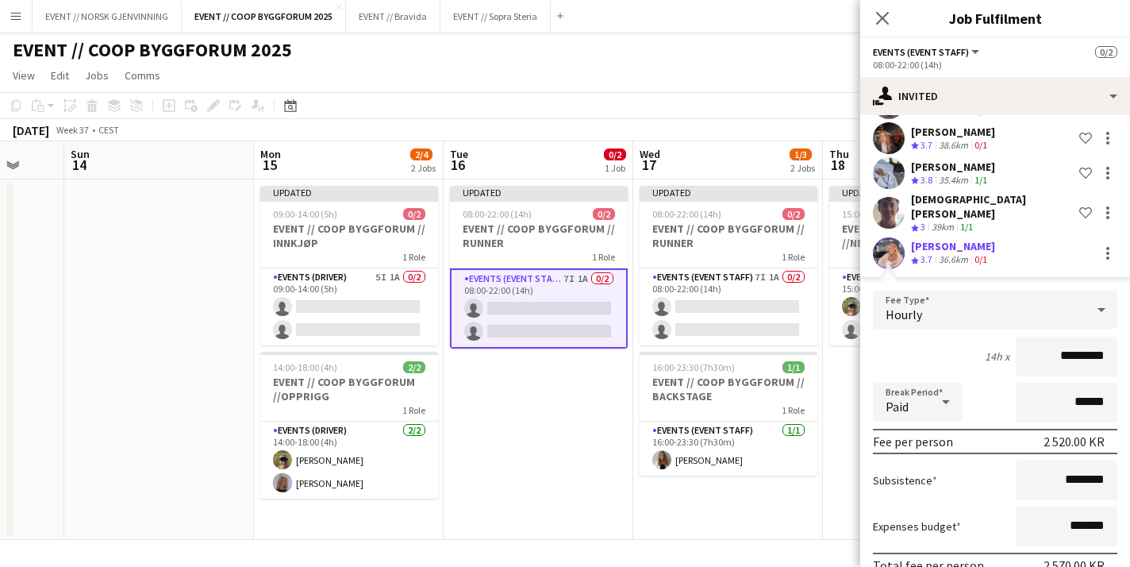
scroll to position [329, 0]
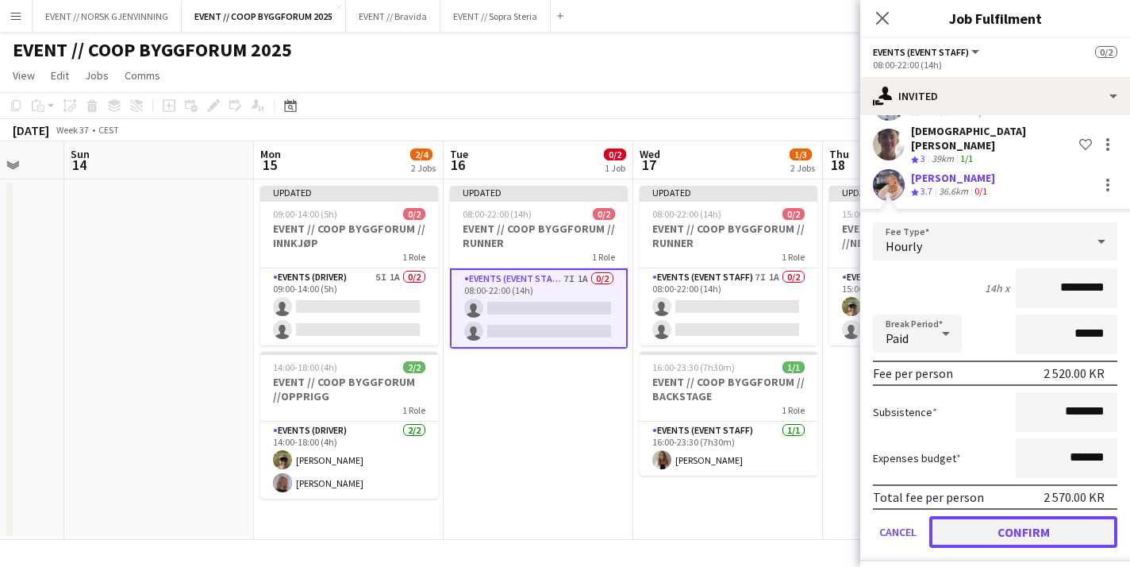
click at [988, 516] on button "Confirm" at bounding box center [1023, 532] width 188 height 32
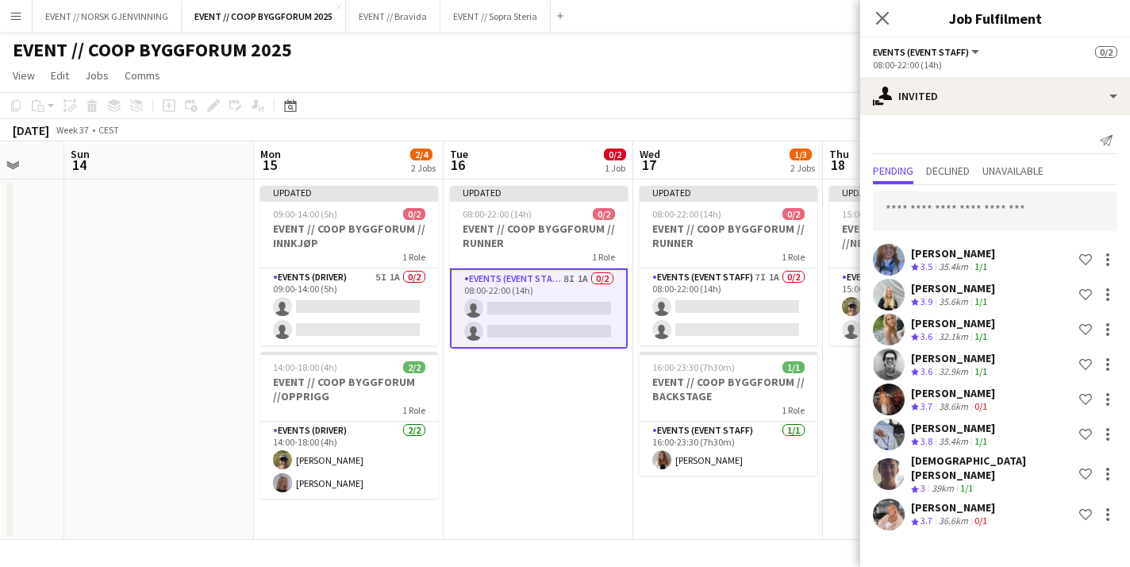
scroll to position [0, 0]
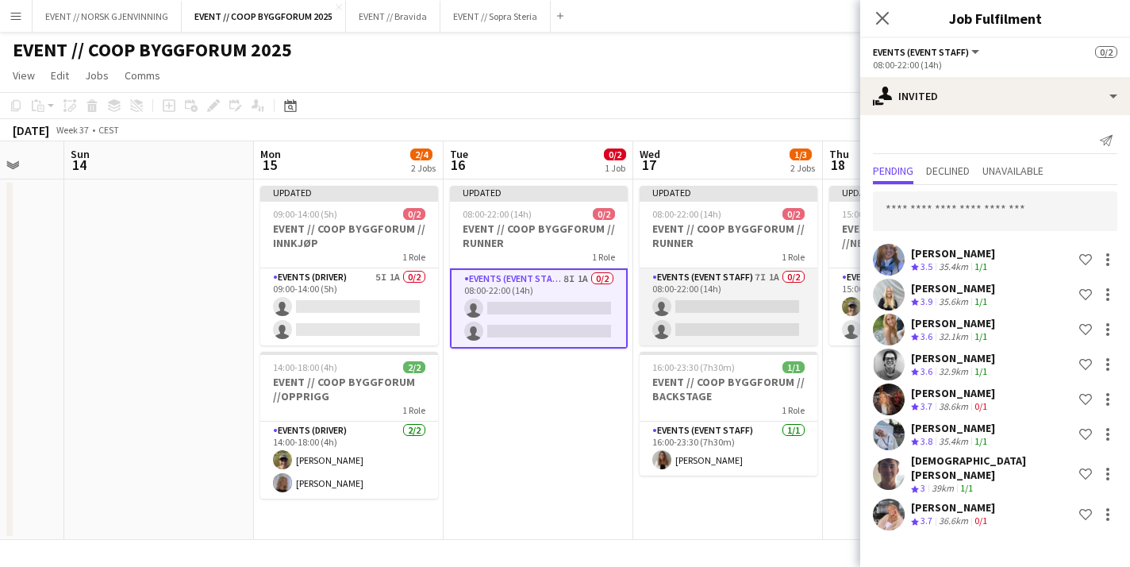
click at [733, 308] on app-card-role "Events (Event Staff) 7I 1A 0/2 08:00-22:00 (14h) single-neutral-actions single-…" at bounding box center [729, 306] width 178 height 77
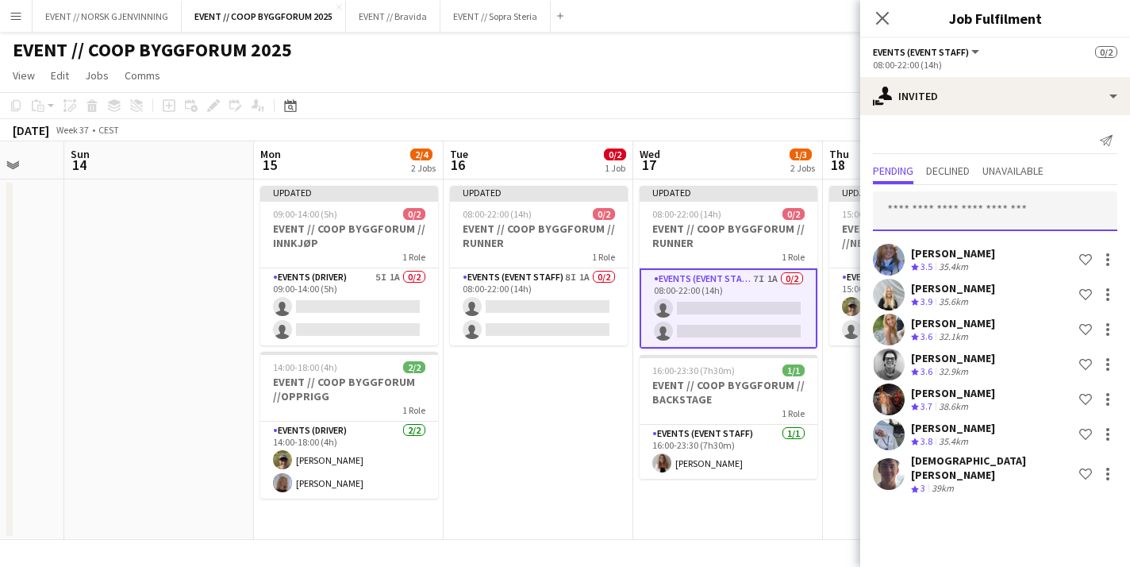
click at [945, 212] on input "text" at bounding box center [995, 211] width 244 height 40
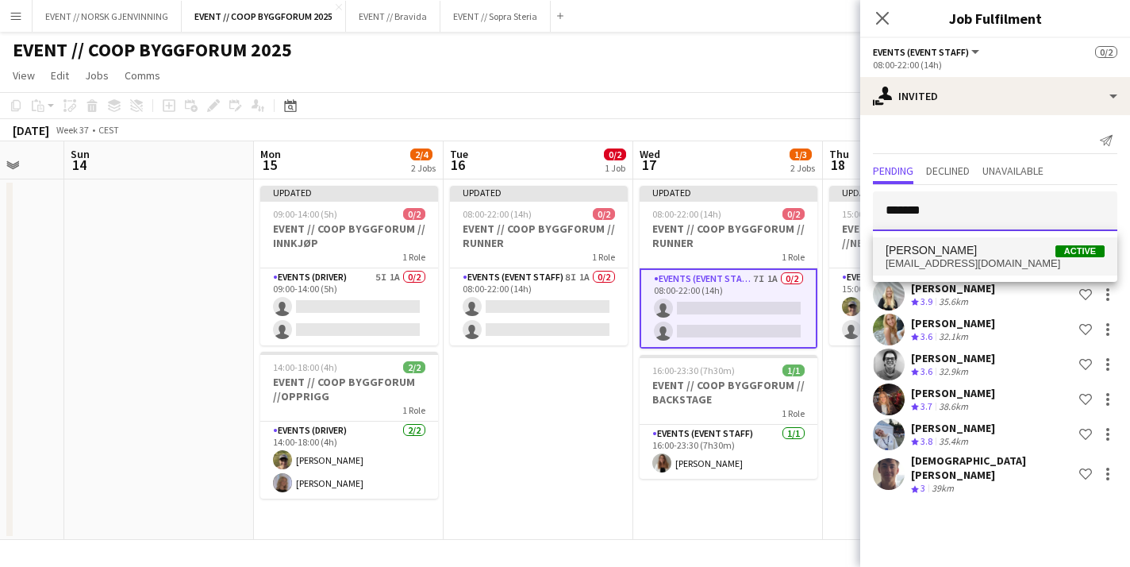
type input "*******"
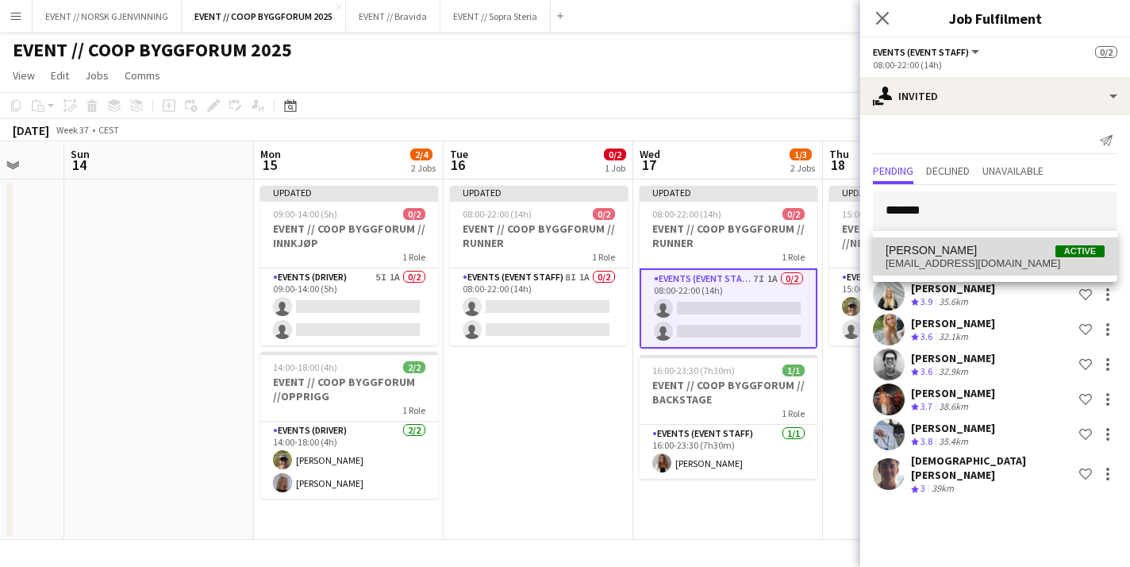
click at [950, 242] on mat-option "Lise Lockwood Active lockwood.lise@gmail.com" at bounding box center [995, 256] width 244 height 38
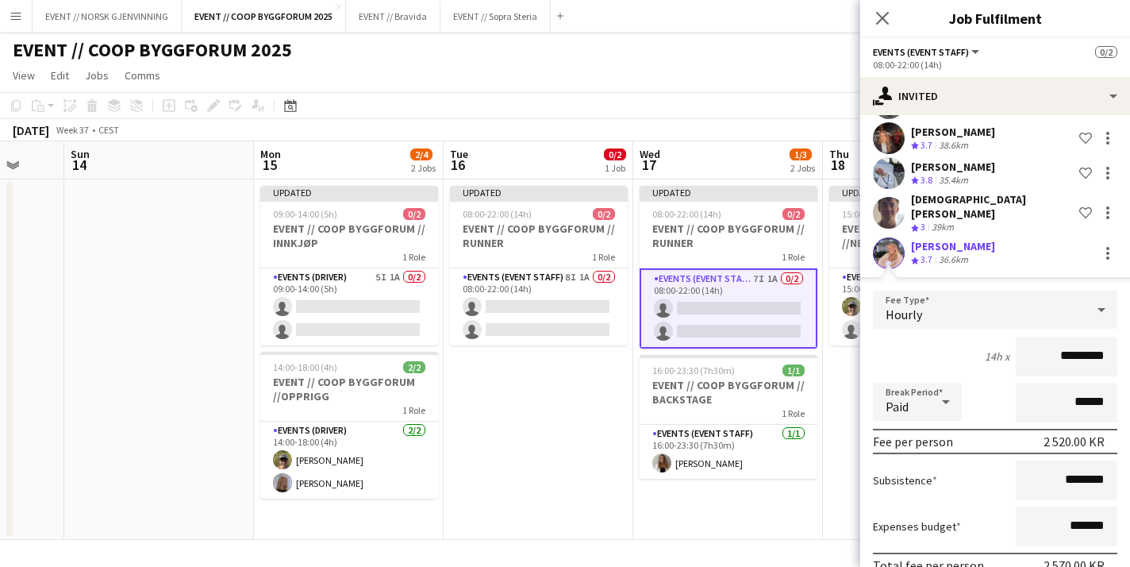
scroll to position [329, 0]
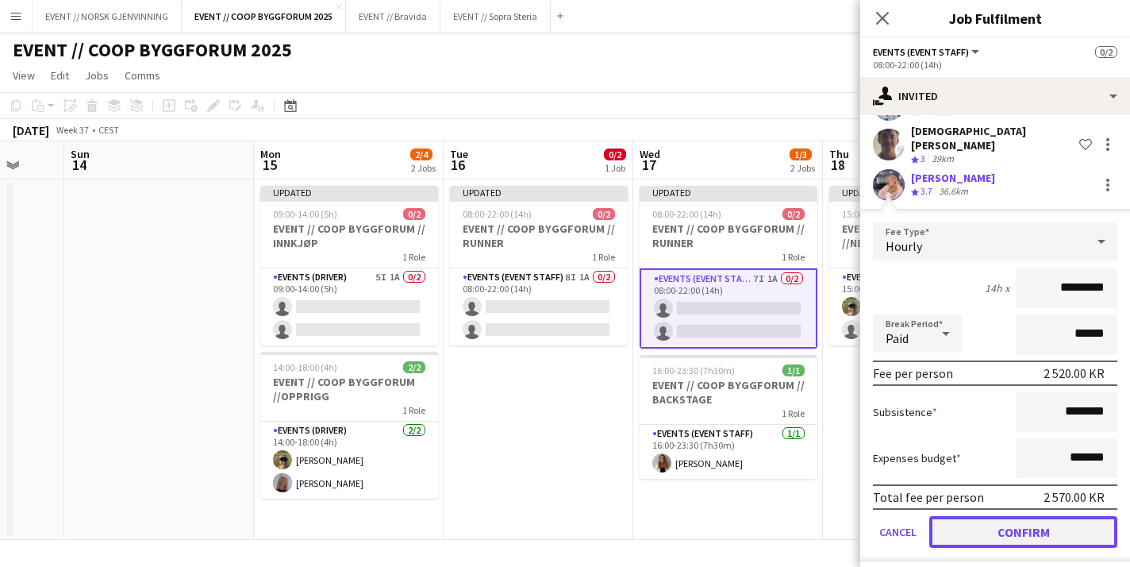
click at [964, 516] on button "Confirm" at bounding box center [1023, 532] width 188 height 32
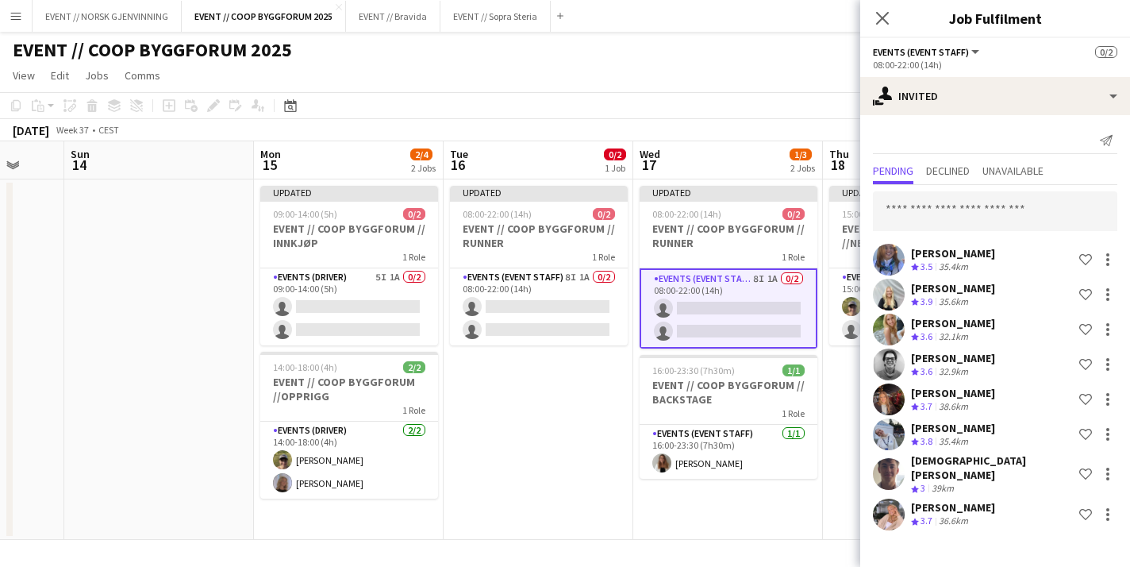
click at [587, 422] on app-date-cell "Updated 08:00-22:00 (14h) 0/2 EVENT // COOP BYGGFORUM // RUNNER 1 Role Events (…" at bounding box center [539, 359] width 190 height 360
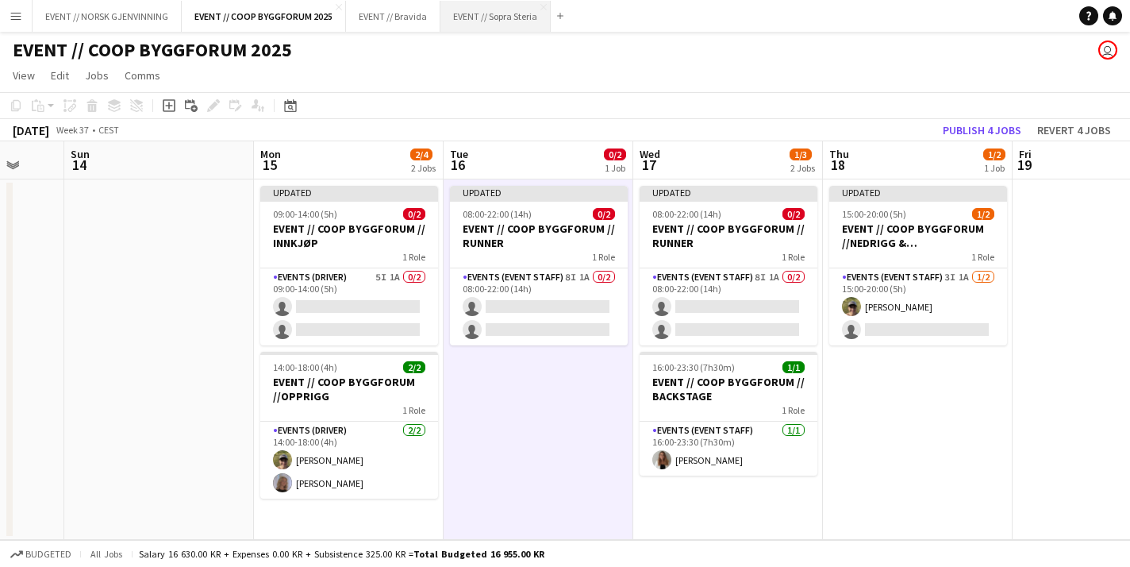
click at [513, 11] on button "EVENT // Sopra Steria Close" at bounding box center [496, 16] width 110 height 31
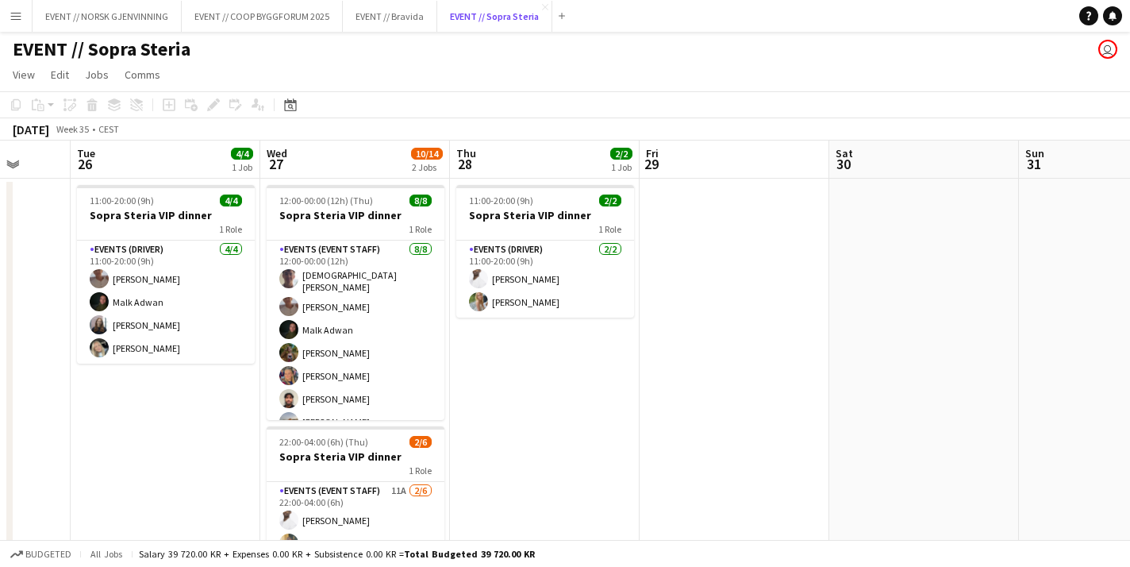
scroll to position [2, 0]
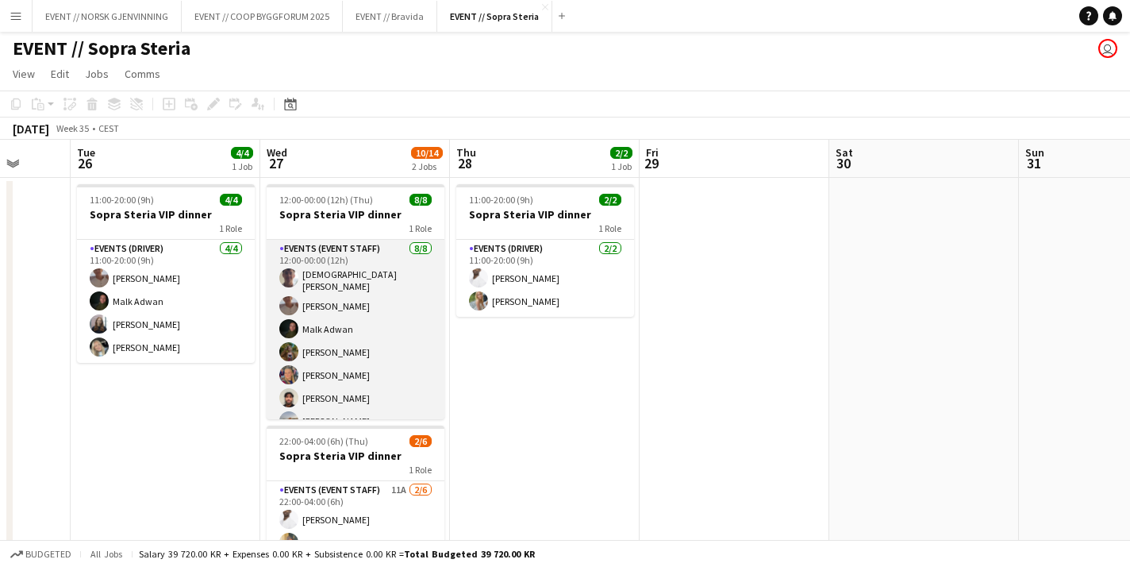
click at [352, 360] on app-card-role "Events (Event Staff) 8/8 12:00-00:00 (12h) Christian Tohje Charlie Thomassen Ma…" at bounding box center [356, 350] width 178 height 220
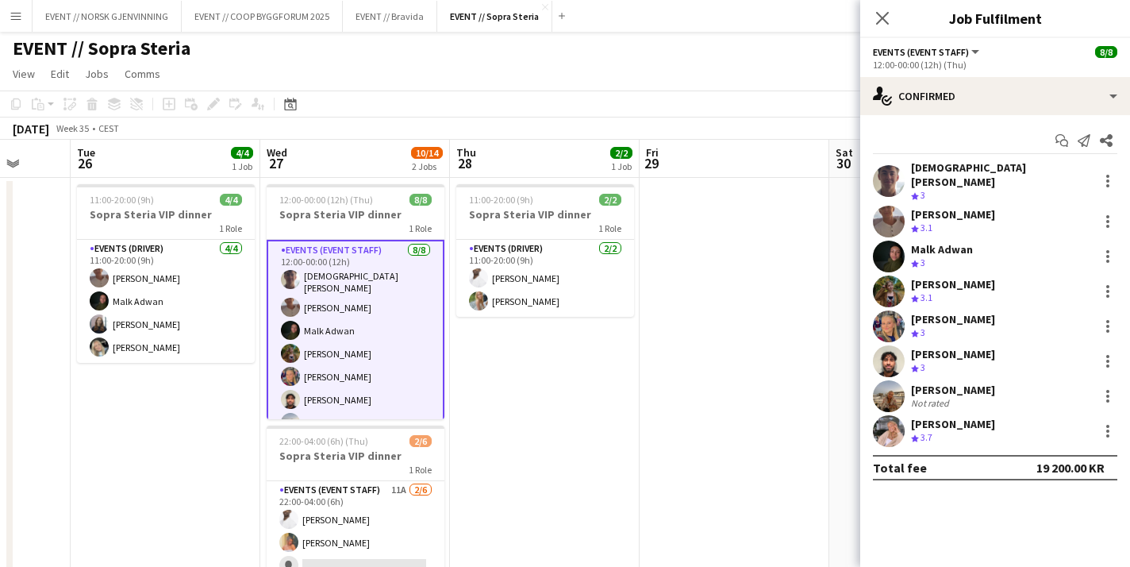
click at [892, 210] on app-user-avatar at bounding box center [889, 222] width 32 height 32
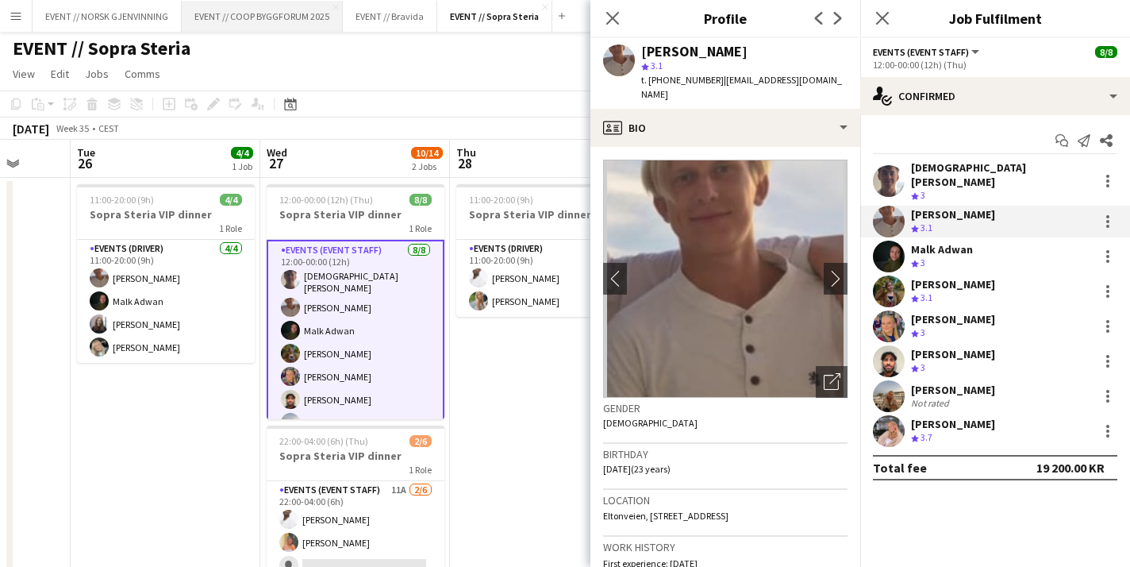
click at [279, 10] on button "EVENT // COOP BYGGFORUM 2025 Close" at bounding box center [262, 16] width 161 height 31
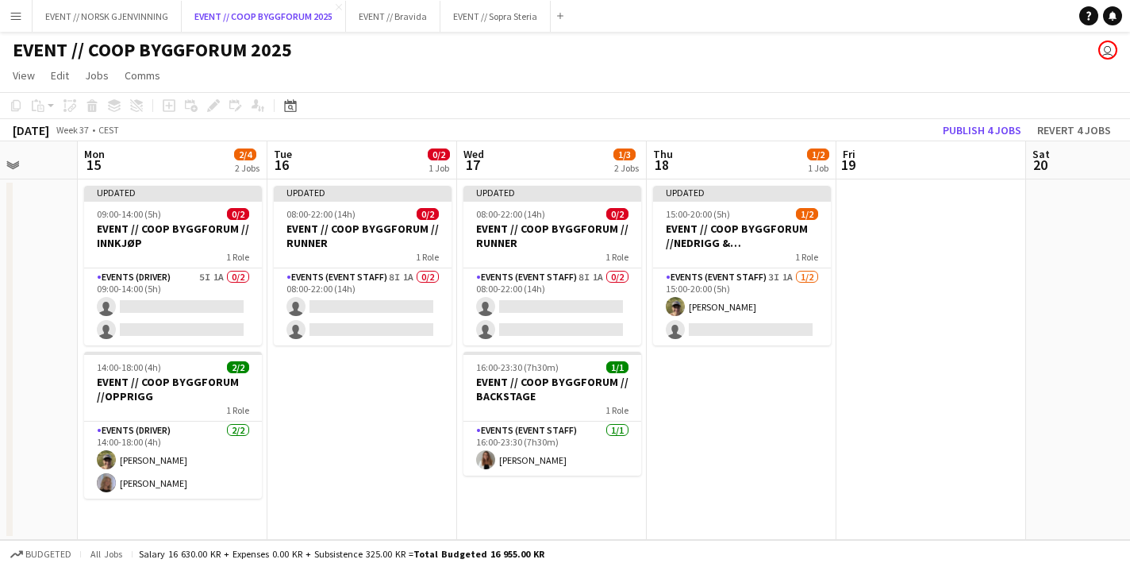
scroll to position [0, 504]
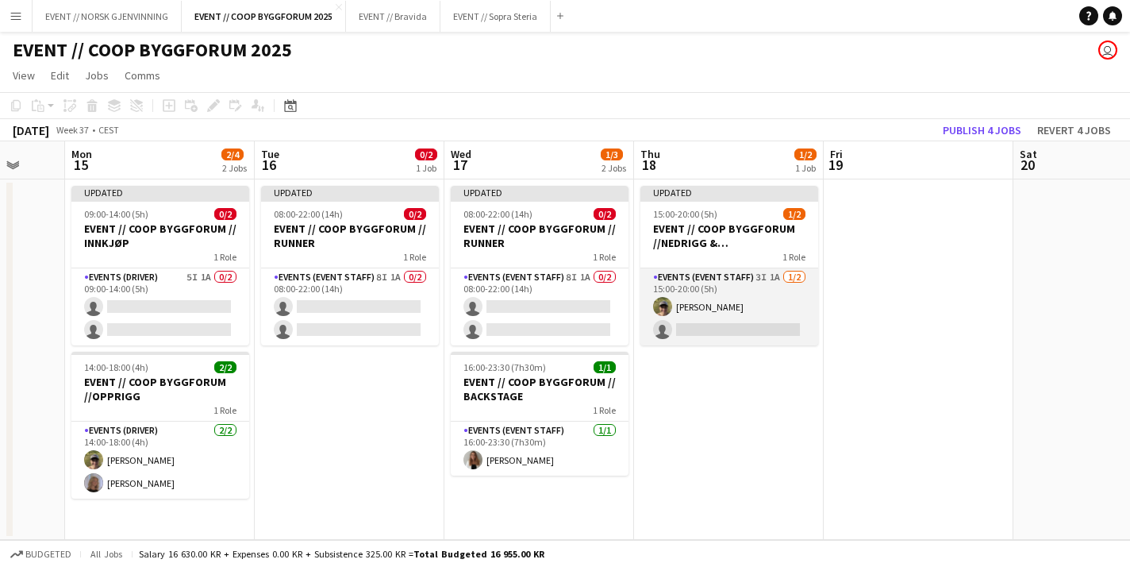
click at [771, 288] on app-card-role "Events (Event Staff) 3I 1A 1/2 15:00-20:00 (5h) Martin Storrøsæter single-neutr…" at bounding box center [730, 306] width 178 height 77
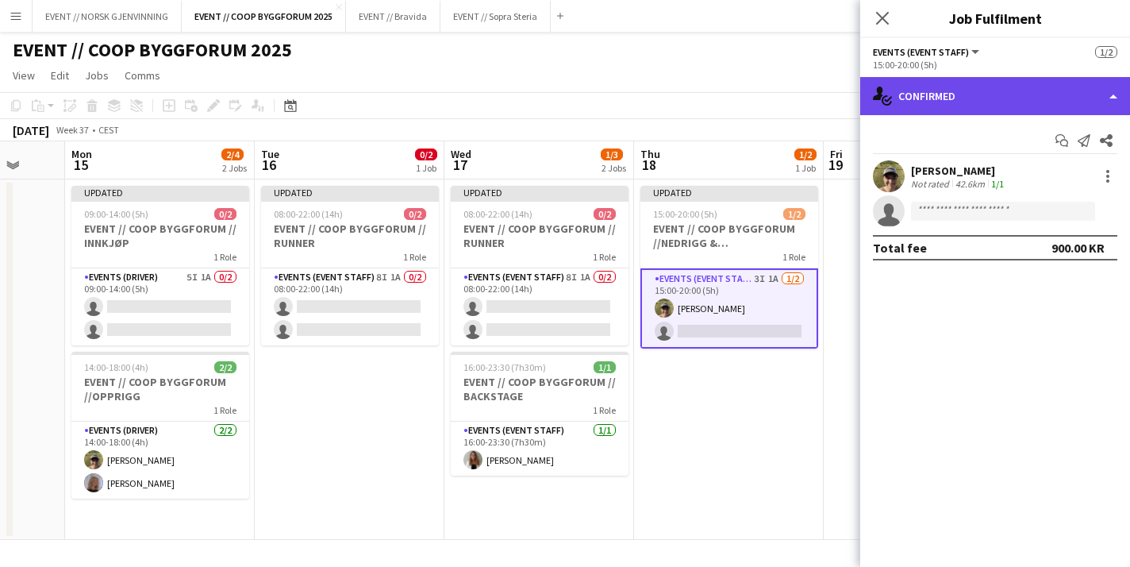
click at [958, 87] on div "single-neutral-actions-check-2 Confirmed" at bounding box center [995, 96] width 270 height 38
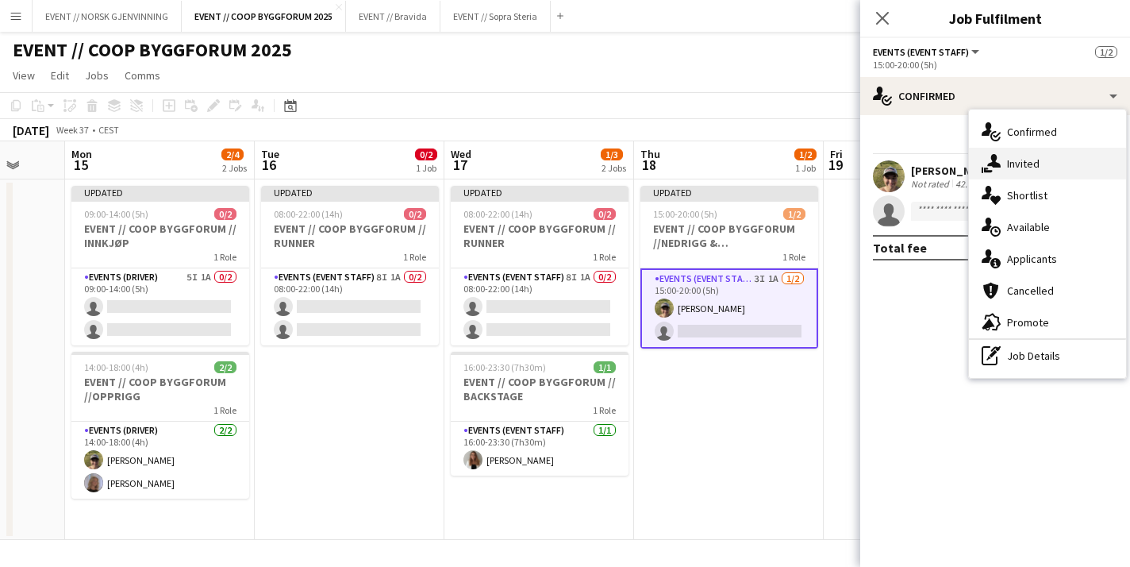
click at [1024, 167] on div "single-neutral-actions-share-1 Invited" at bounding box center [1047, 164] width 157 height 32
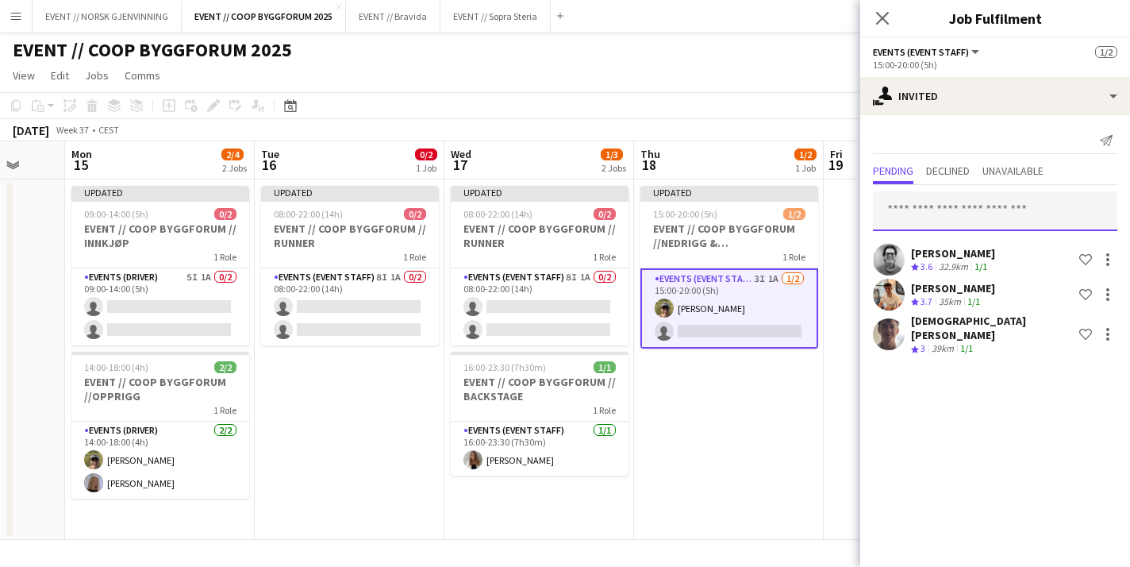
click at [954, 204] on input "text" at bounding box center [995, 211] width 244 height 40
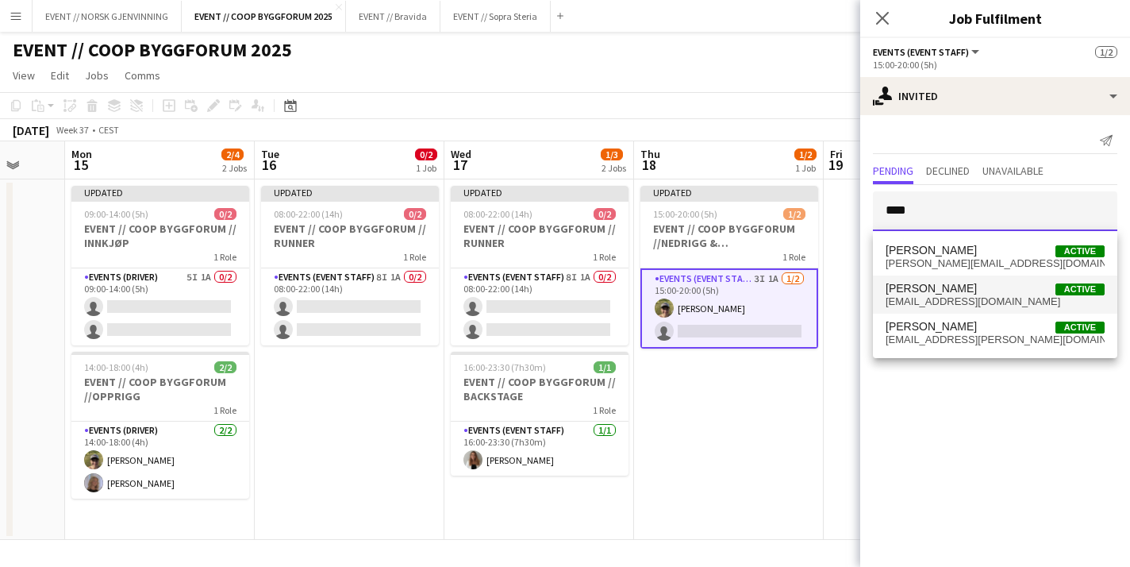
type input "****"
click at [953, 291] on span "Charlie Thomassen" at bounding box center [931, 288] width 91 height 13
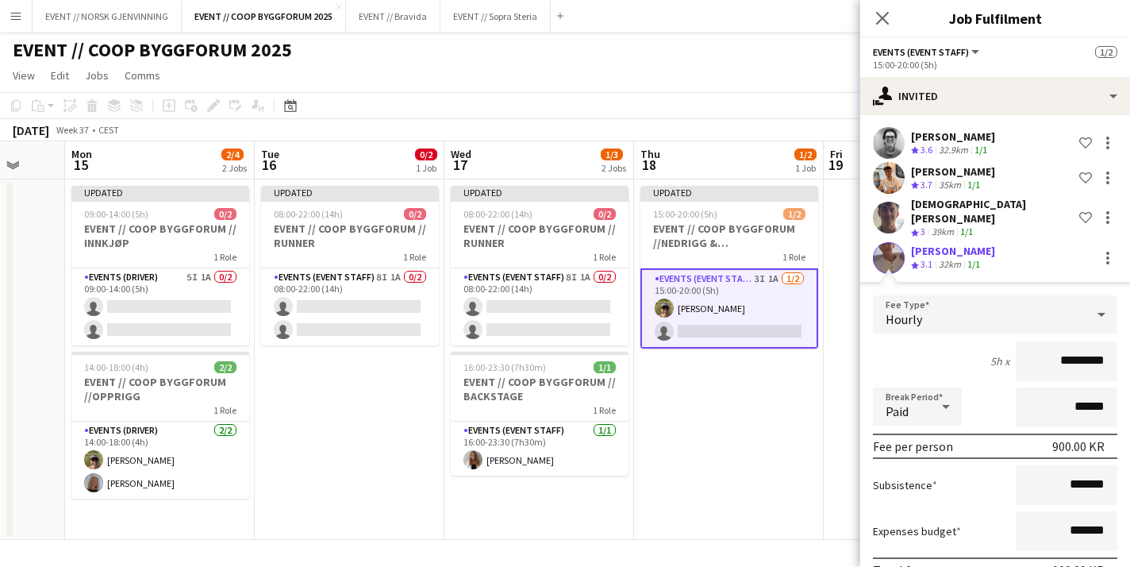
scroll to position [190, 0]
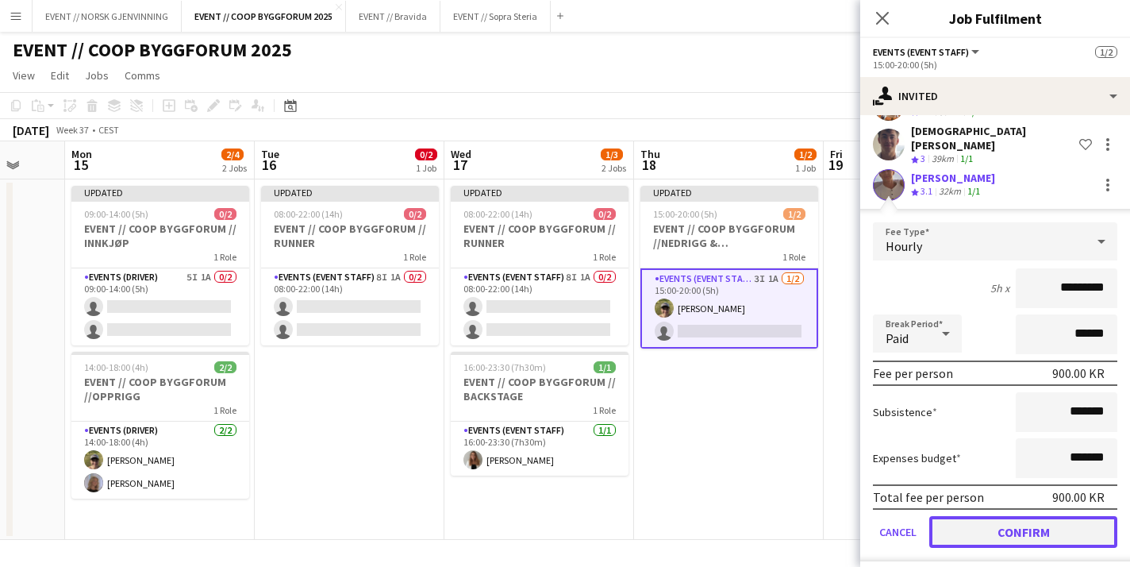
click at [959, 521] on button "Confirm" at bounding box center [1023, 532] width 188 height 32
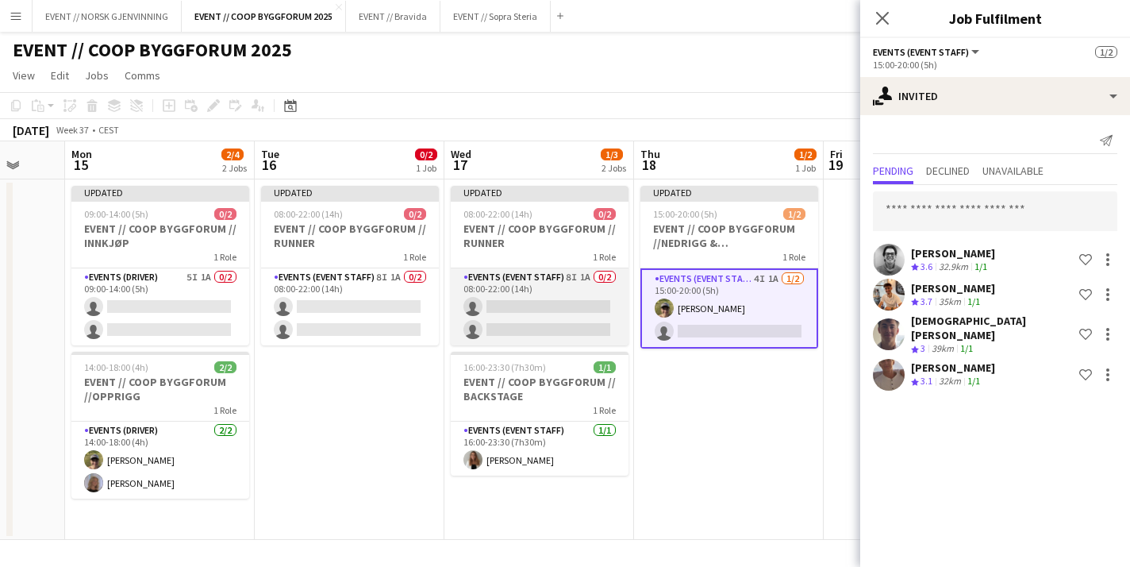
click at [564, 336] on app-card-role "Events (Event Staff) 8I 1A 0/2 08:00-22:00 (14h) single-neutral-actions single-…" at bounding box center [540, 306] width 178 height 77
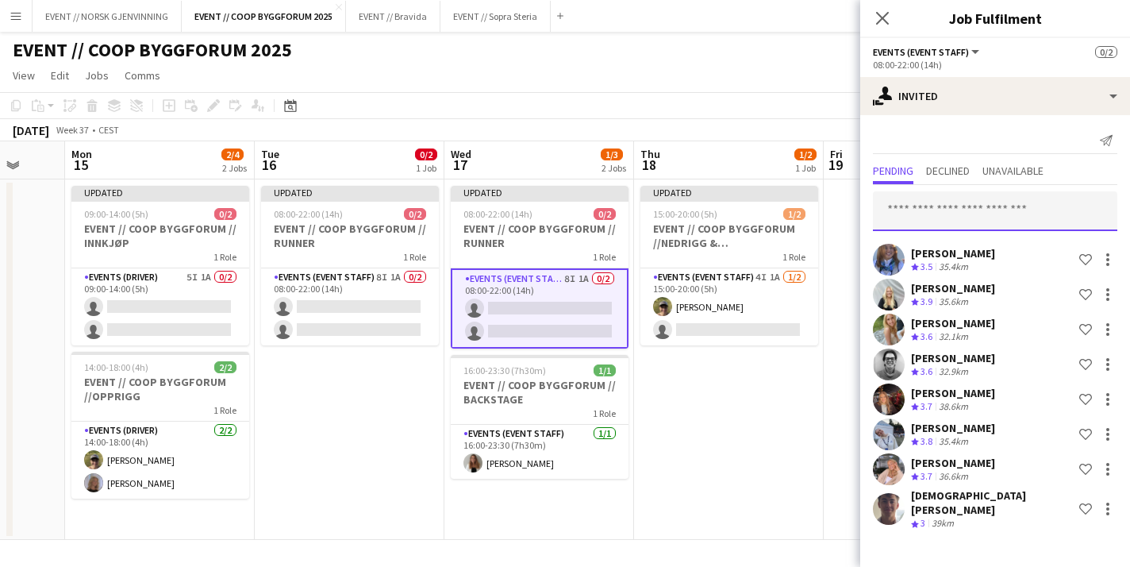
click at [922, 206] on input "text" at bounding box center [995, 211] width 244 height 40
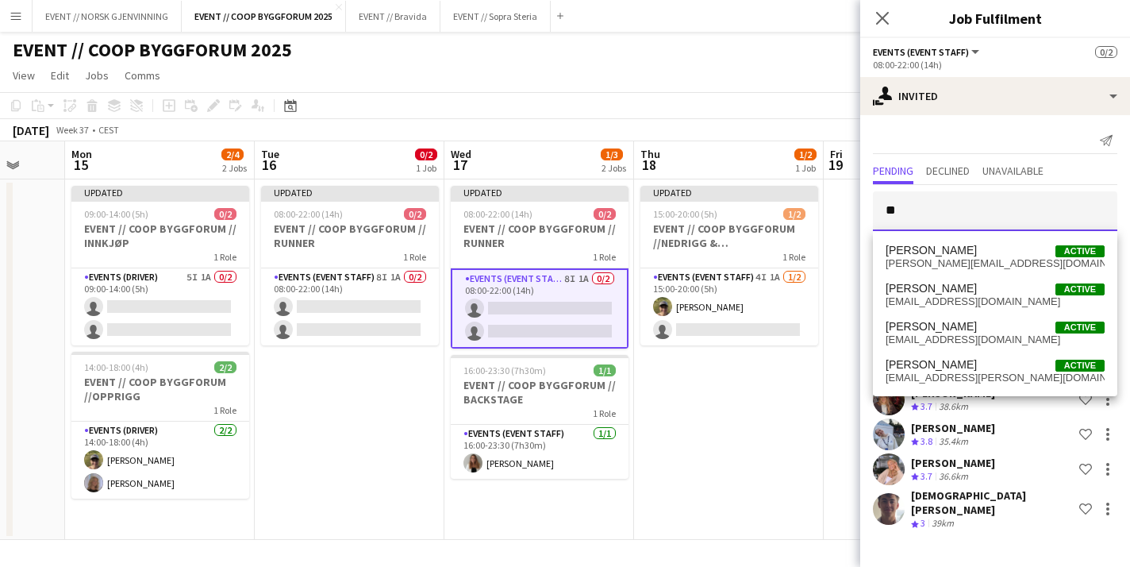
type input "*"
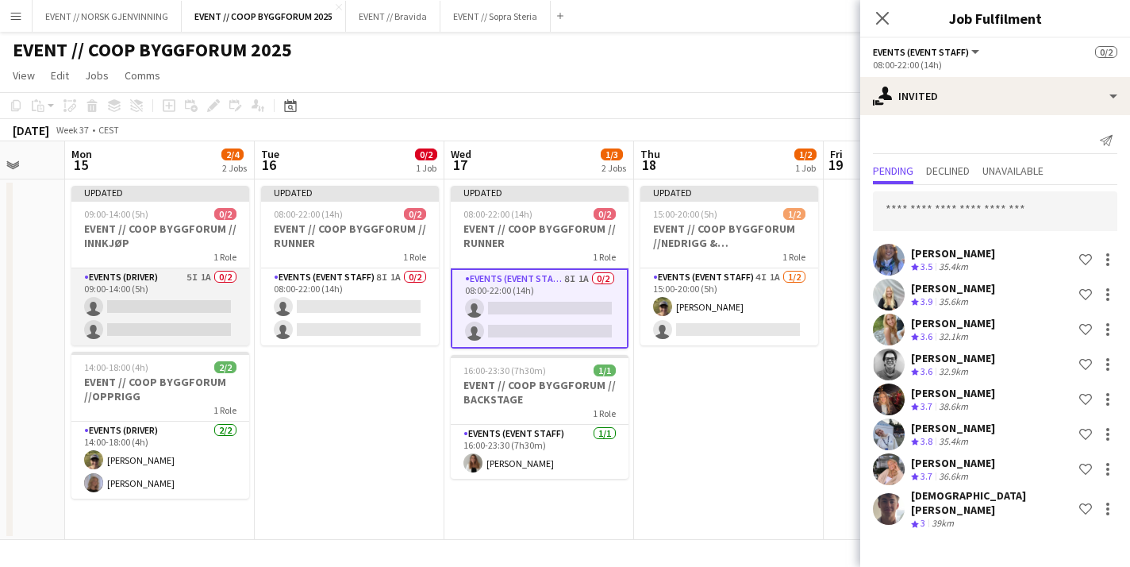
click at [156, 321] on app-card-role "Events (Driver) 5I 1A 0/2 09:00-14:00 (5h) single-neutral-actions single-neutra…" at bounding box center [160, 306] width 178 height 77
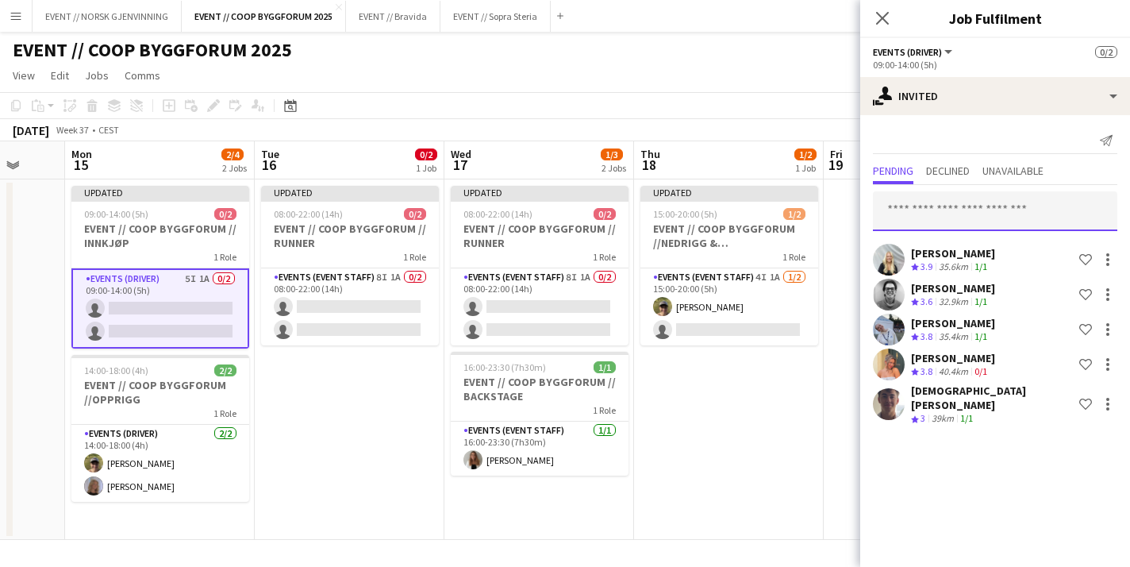
click at [950, 202] on input "text" at bounding box center [995, 211] width 244 height 40
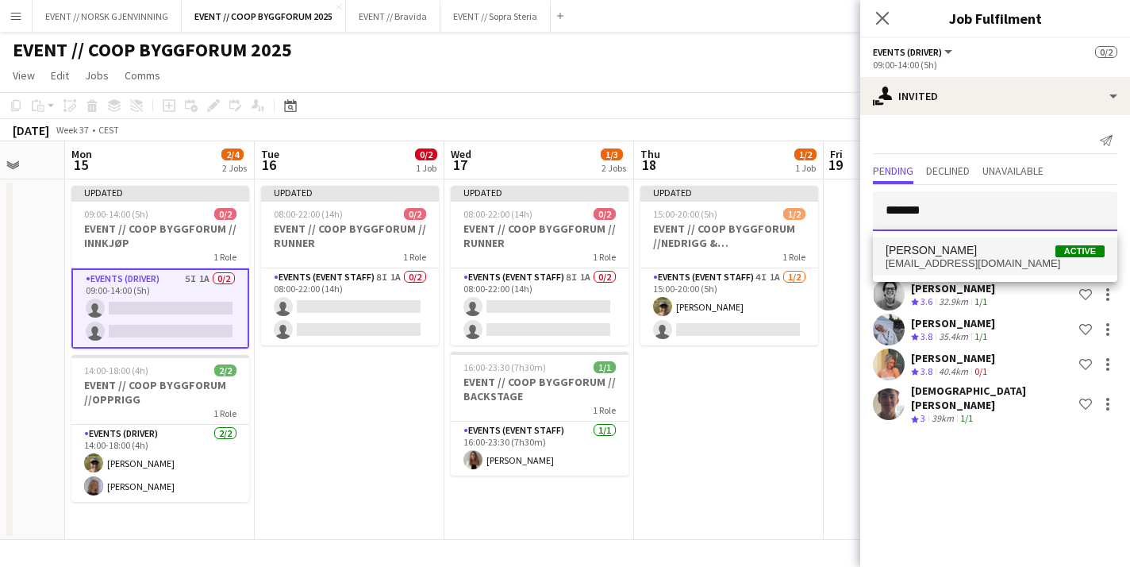
type input "*******"
click at [940, 254] on span "Charlie Thomassen" at bounding box center [931, 250] width 91 height 13
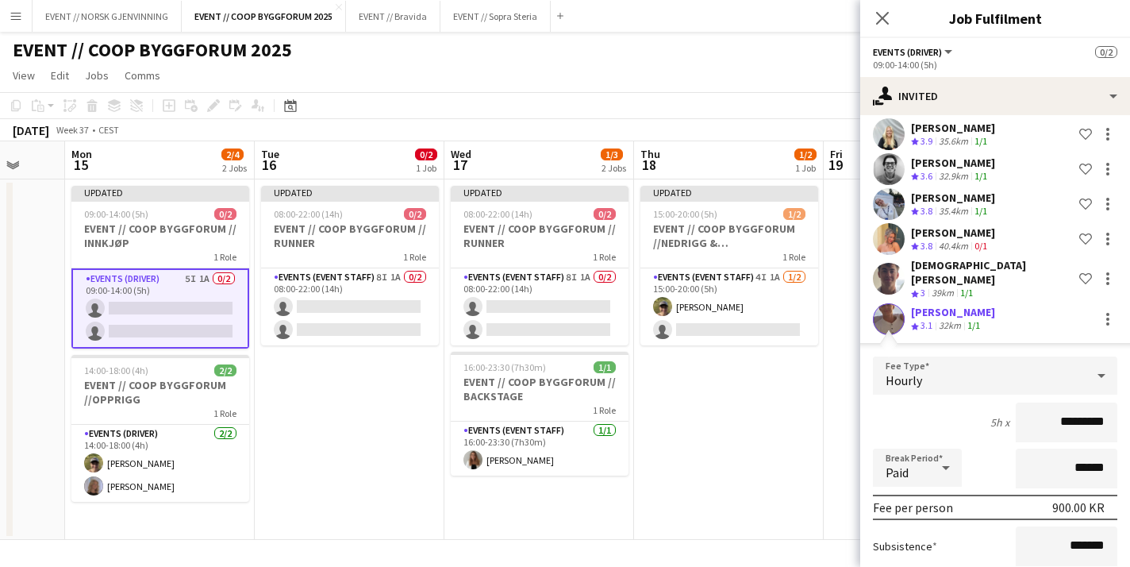
scroll to position [260, 0]
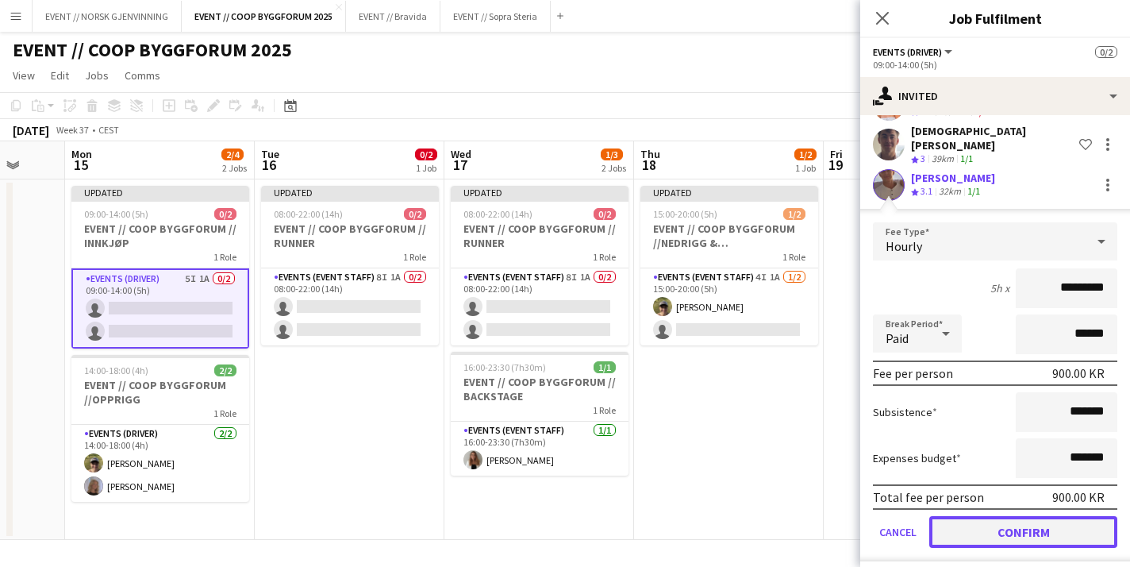
click at [978, 525] on button "Confirm" at bounding box center [1023, 532] width 188 height 32
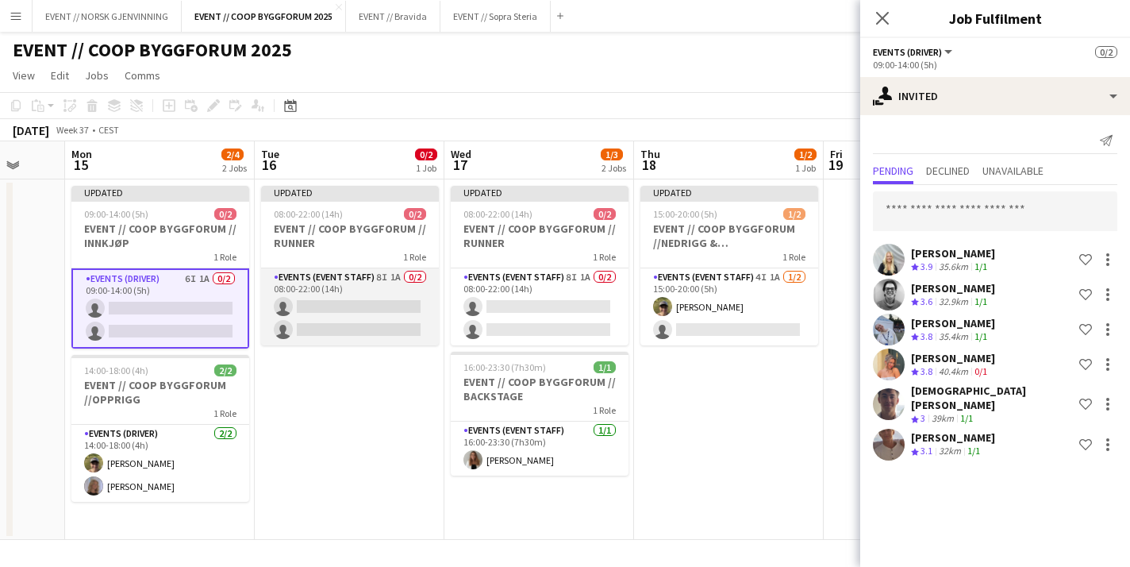
click at [417, 319] on app-card-role "Events (Event Staff) 8I 1A 0/2 08:00-22:00 (14h) single-neutral-actions single-…" at bounding box center [350, 306] width 178 height 77
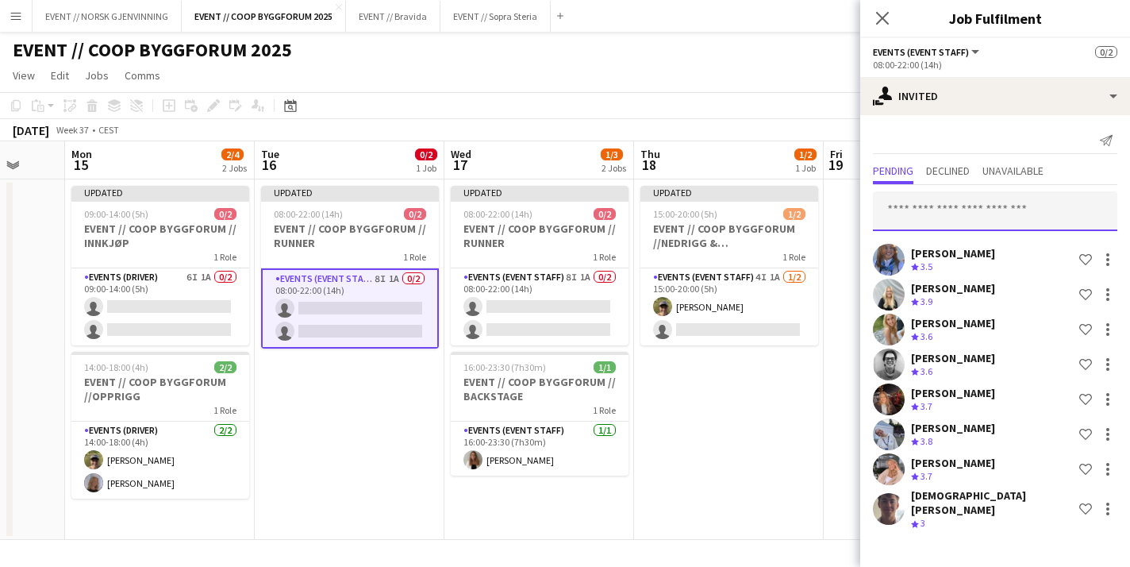
click at [930, 203] on input "text" at bounding box center [995, 211] width 244 height 40
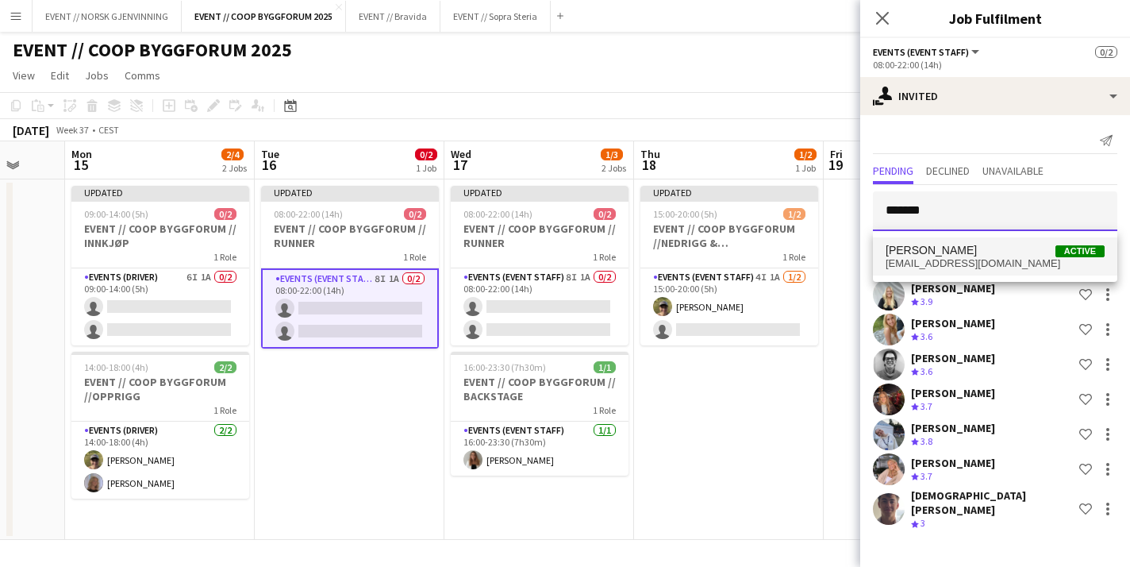
type input "*******"
click at [937, 246] on span "Charlie Thomassen" at bounding box center [931, 250] width 91 height 13
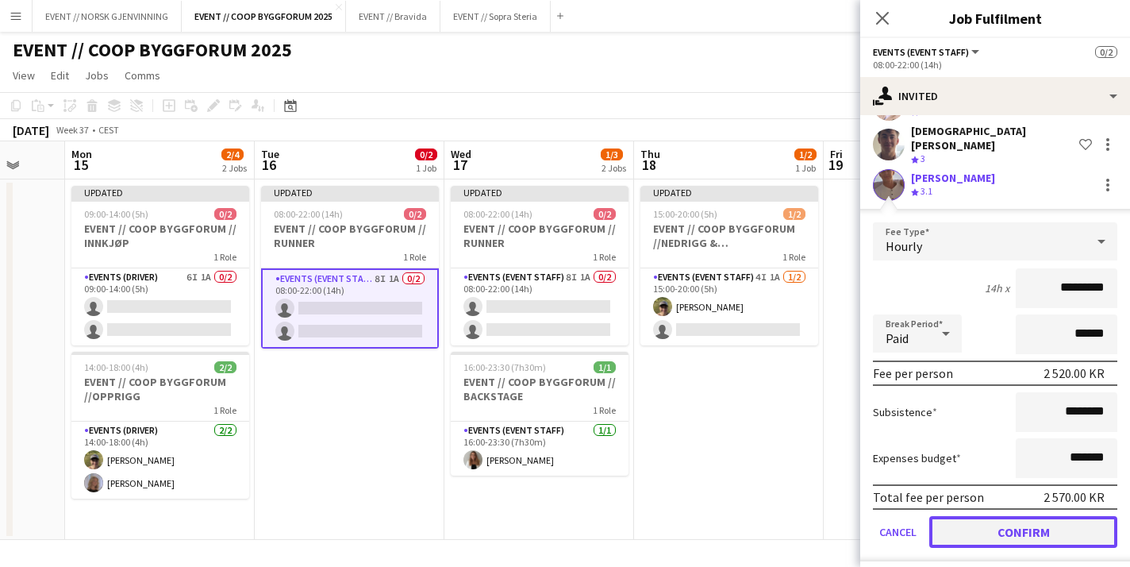
click at [968, 525] on button "Confirm" at bounding box center [1023, 532] width 188 height 32
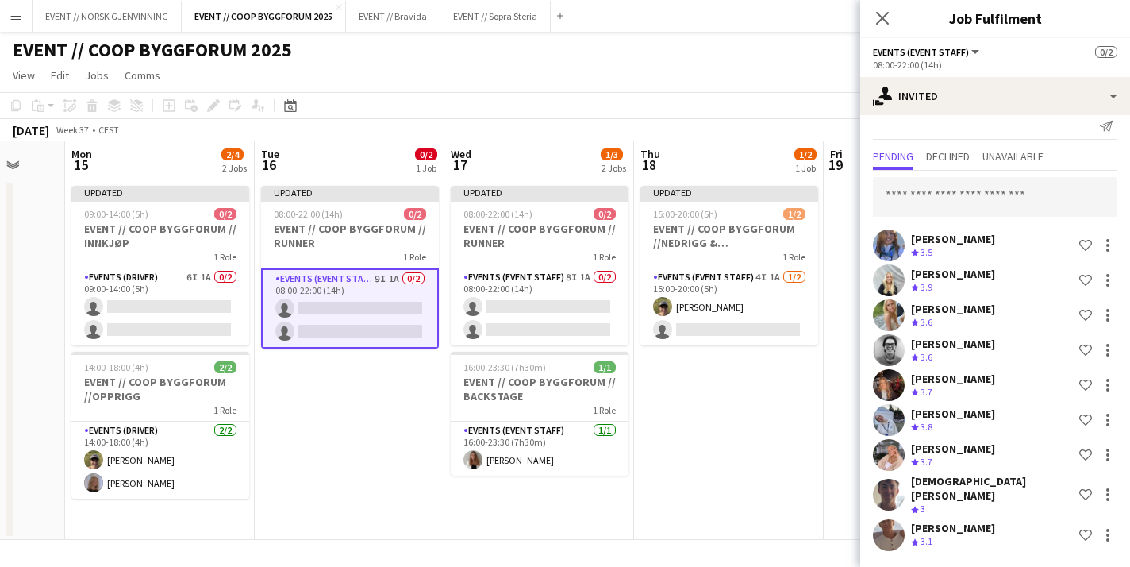
scroll to position [4, 0]
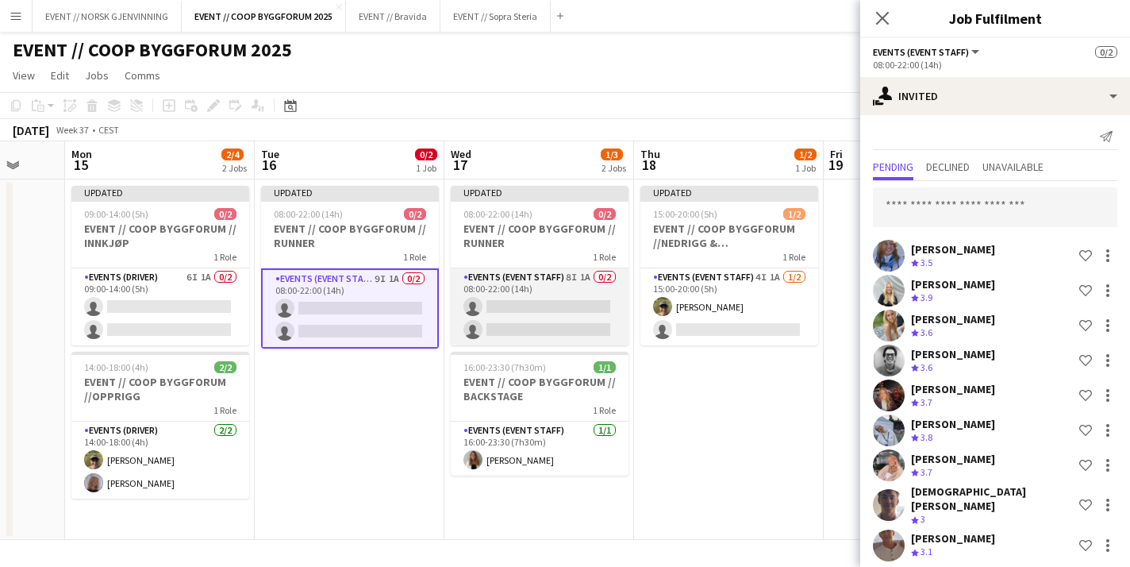
click at [603, 321] on app-card-role "Events (Event Staff) 8I 1A 0/2 08:00-22:00 (14h) single-neutral-actions single-…" at bounding box center [540, 306] width 178 height 77
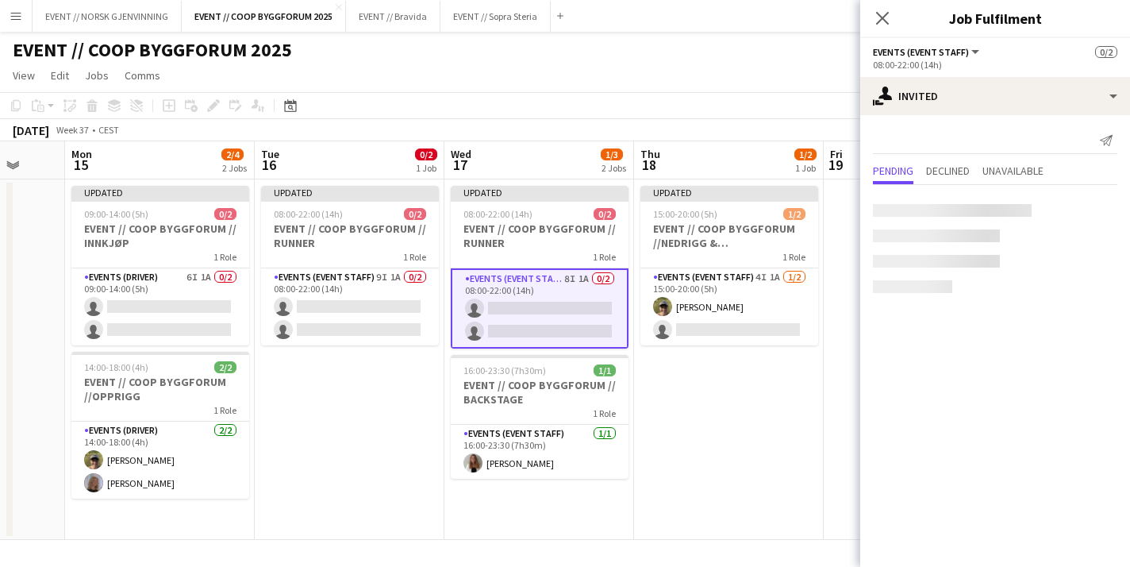
scroll to position [0, 0]
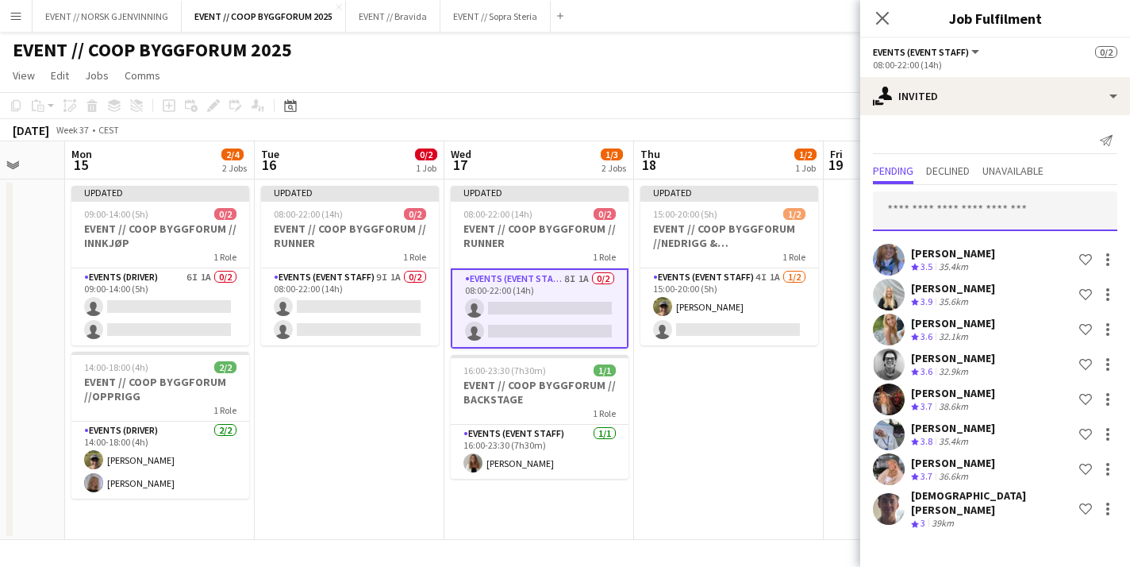
click at [923, 220] on input "text" at bounding box center [995, 211] width 244 height 40
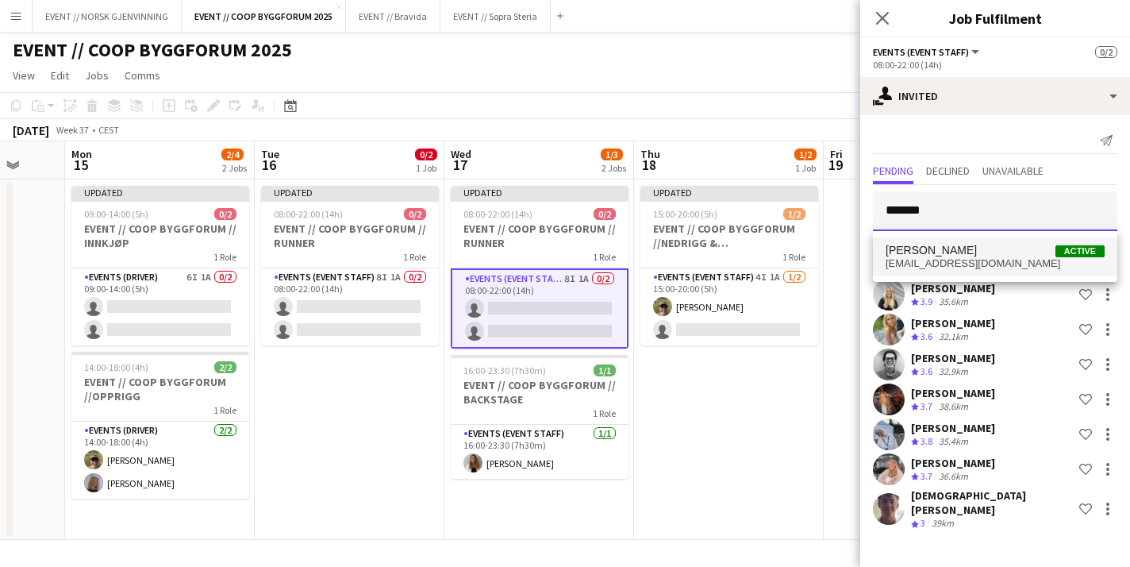
type input "*******"
click at [941, 252] on span "Charlie Thomassen" at bounding box center [931, 250] width 91 height 13
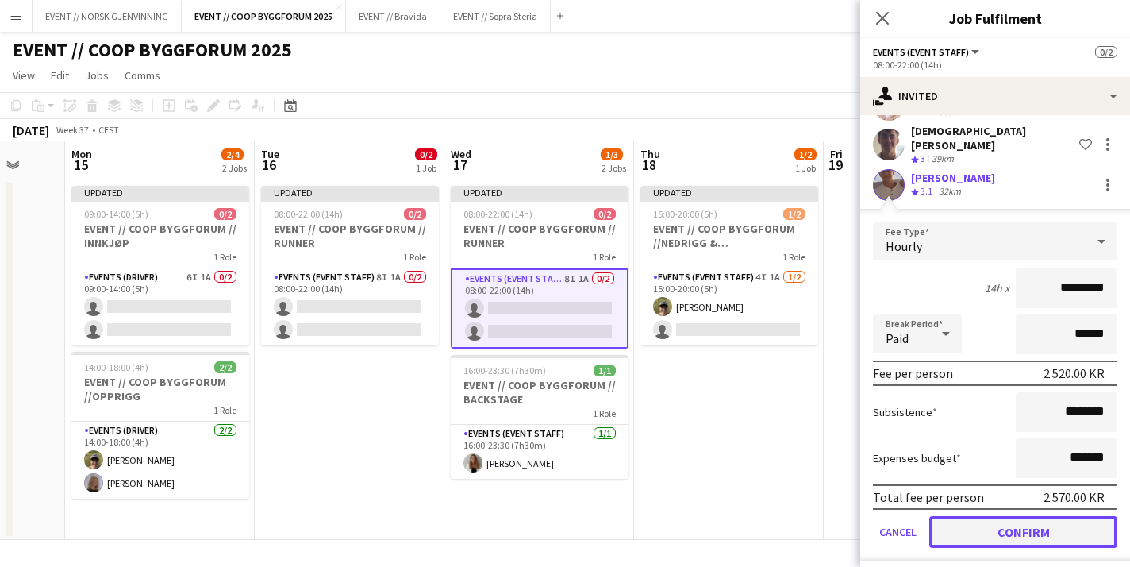
click at [974, 520] on button "Confirm" at bounding box center [1023, 532] width 188 height 32
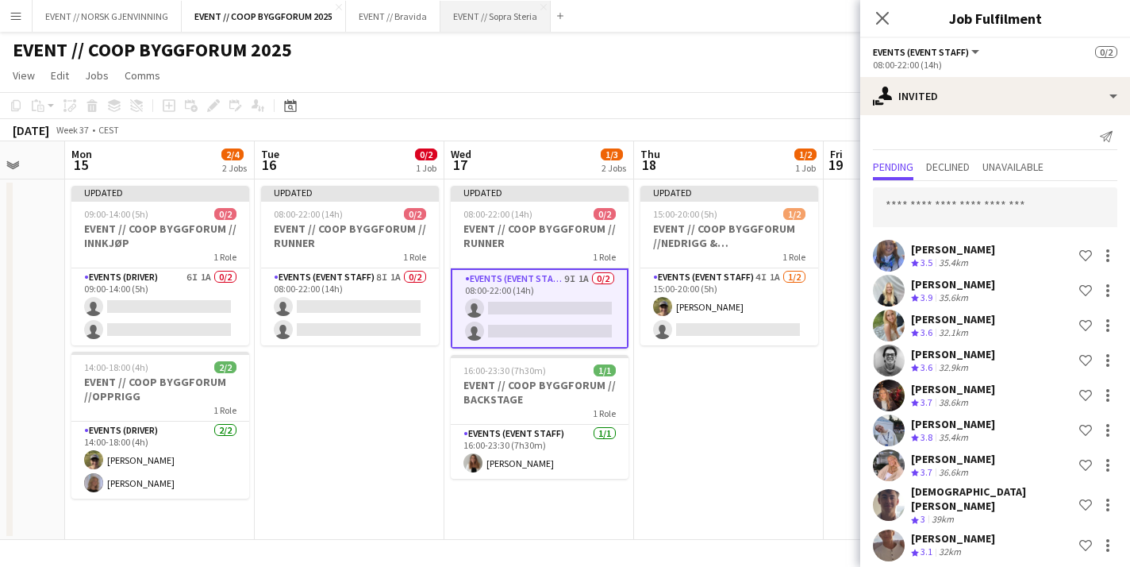
click at [510, 24] on button "EVENT // Sopra Steria Close" at bounding box center [496, 16] width 110 height 31
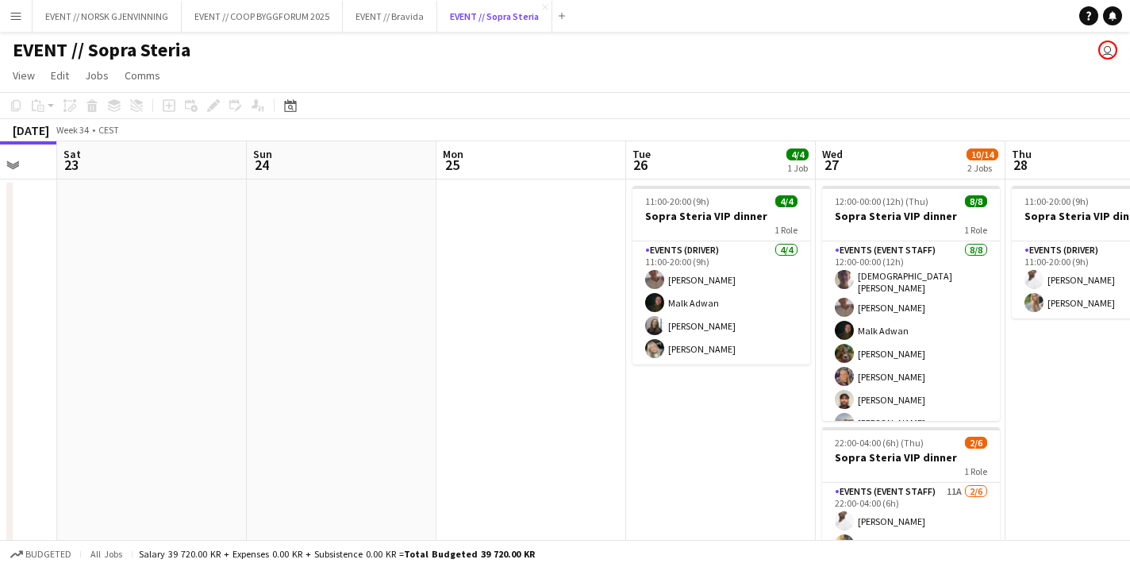
scroll to position [0, 625]
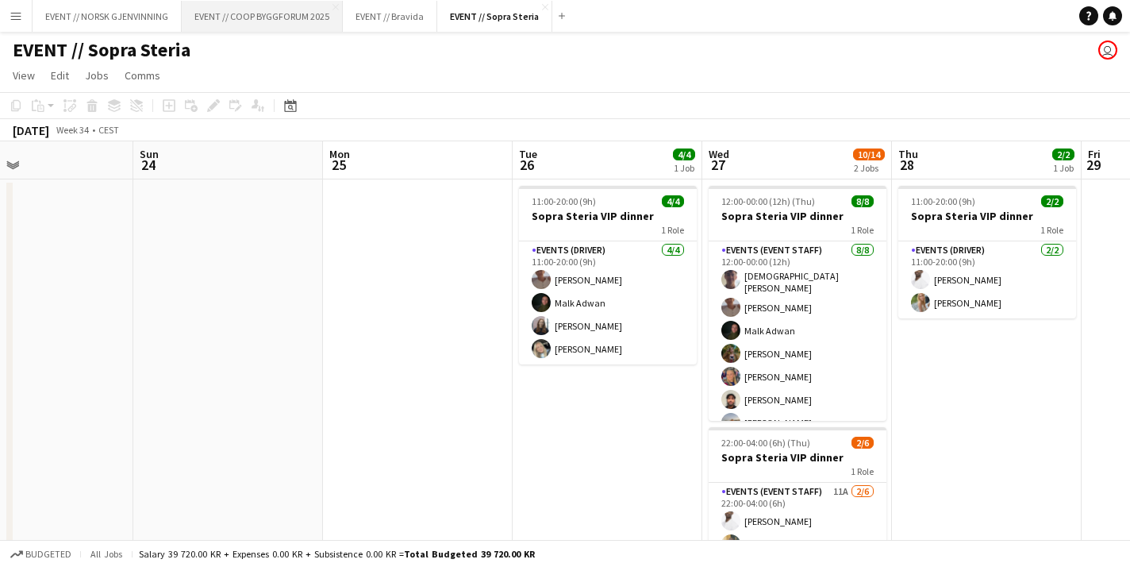
click at [276, 2] on button "EVENT // COOP BYGGFORUM 2025 Close" at bounding box center [262, 16] width 161 height 31
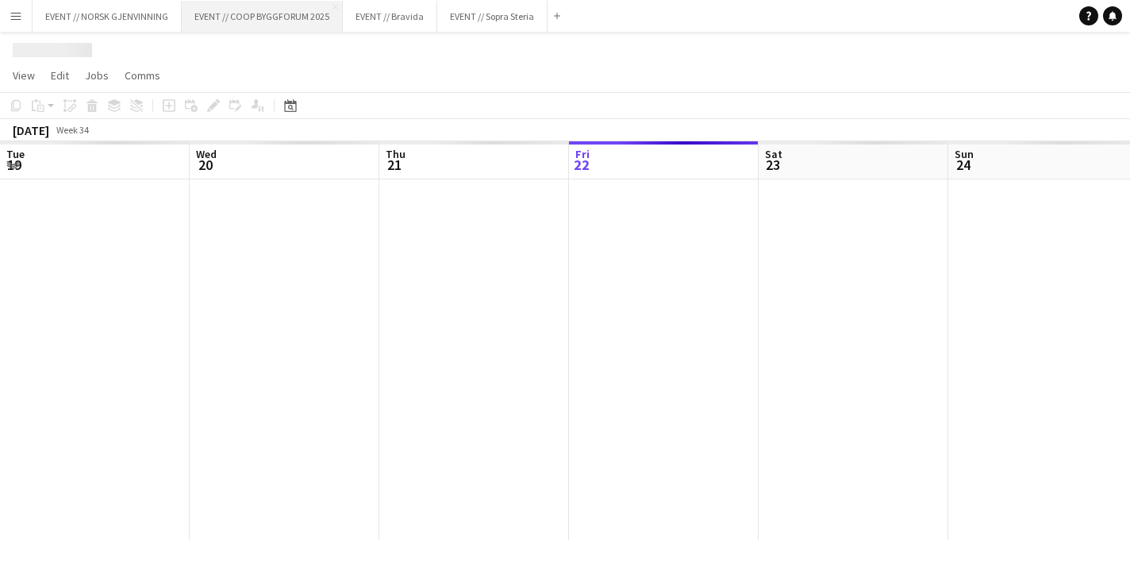
scroll to position [0, 379]
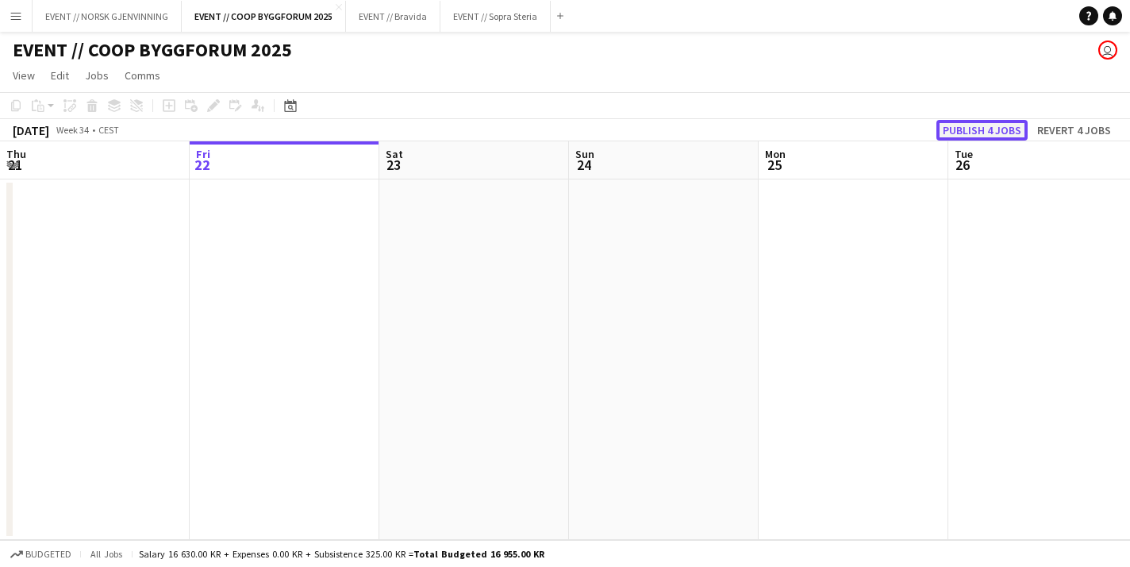
click at [981, 132] on button "Publish 4 jobs" at bounding box center [982, 130] width 91 height 21
click at [543, 9] on app-icon "Close" at bounding box center [544, 7] width 6 height 6
click at [21, 25] on button "Menu" at bounding box center [16, 16] width 32 height 32
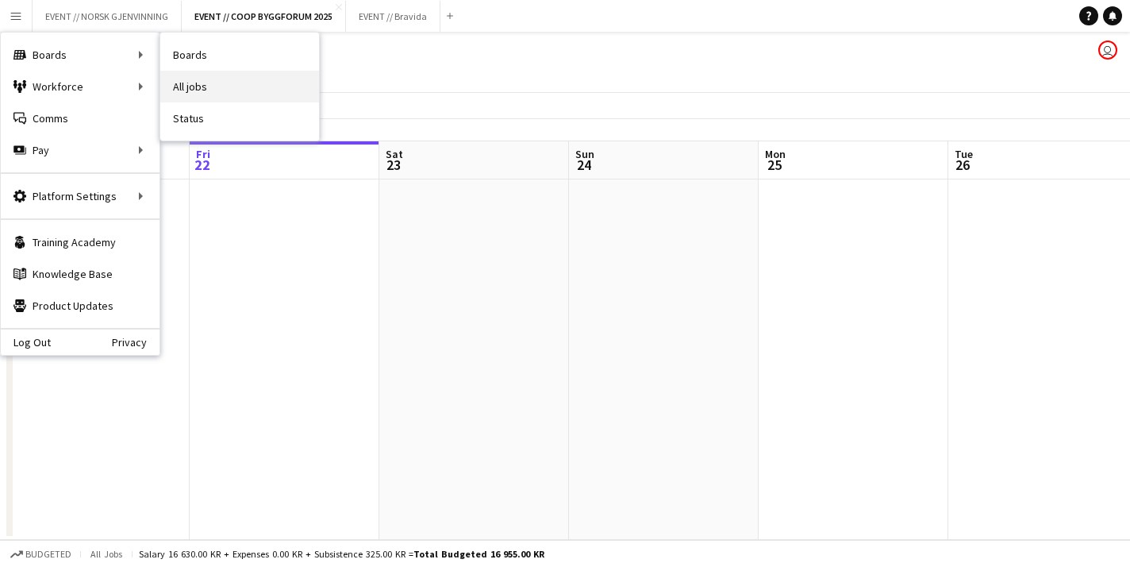
click at [194, 98] on link "All jobs" at bounding box center [239, 87] width 159 height 32
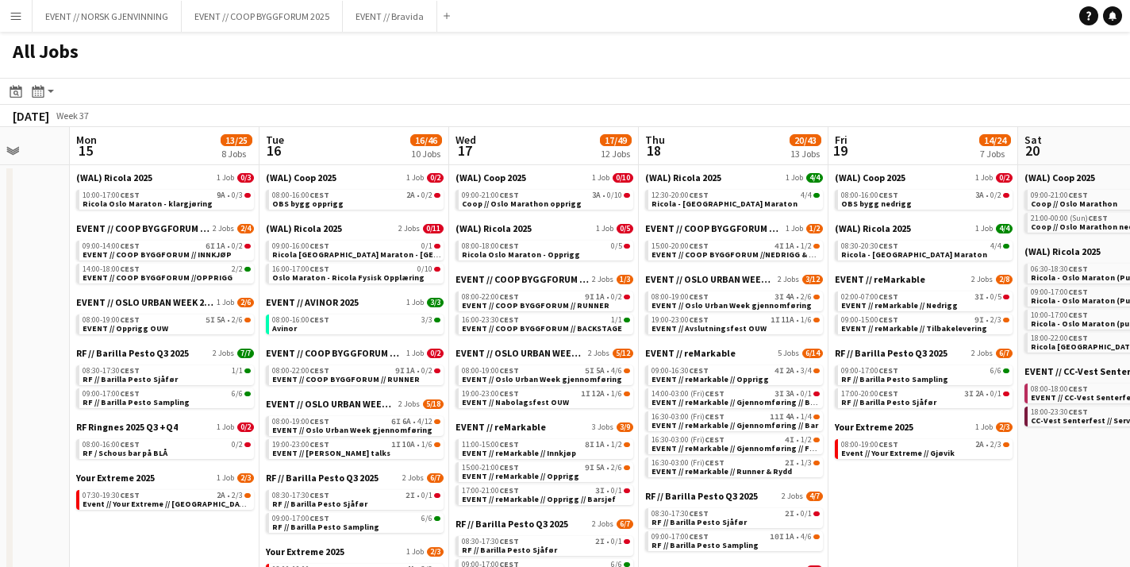
scroll to position [0, 502]
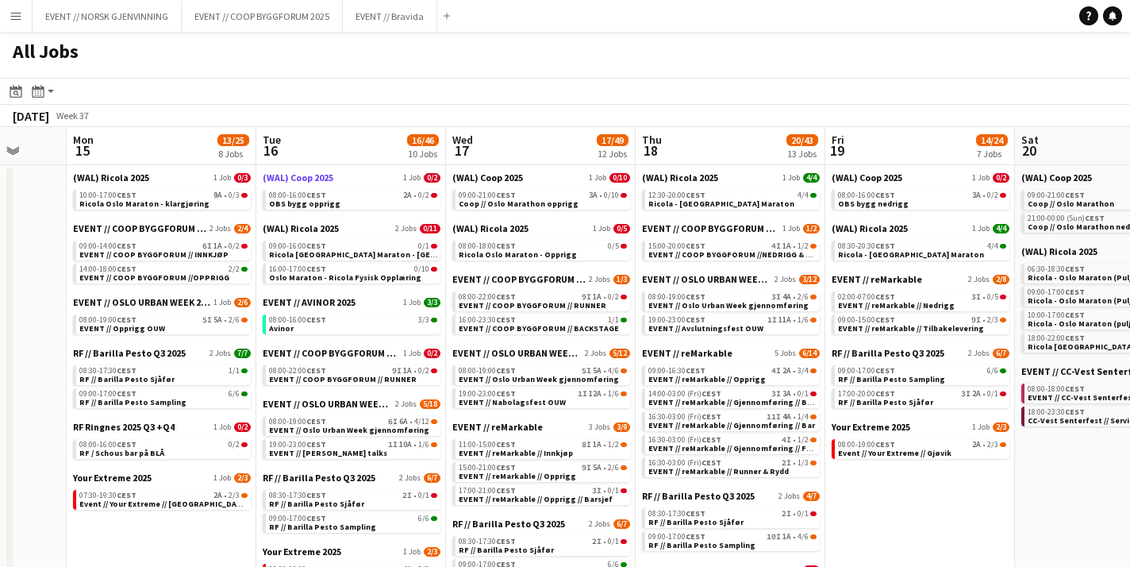
click at [314, 175] on span "(WAL) Coop 2025" at bounding box center [298, 177] width 71 height 12
click at [137, 6] on button "EVENT // NORSK GJENVINNING Close" at bounding box center [107, 16] width 149 height 31
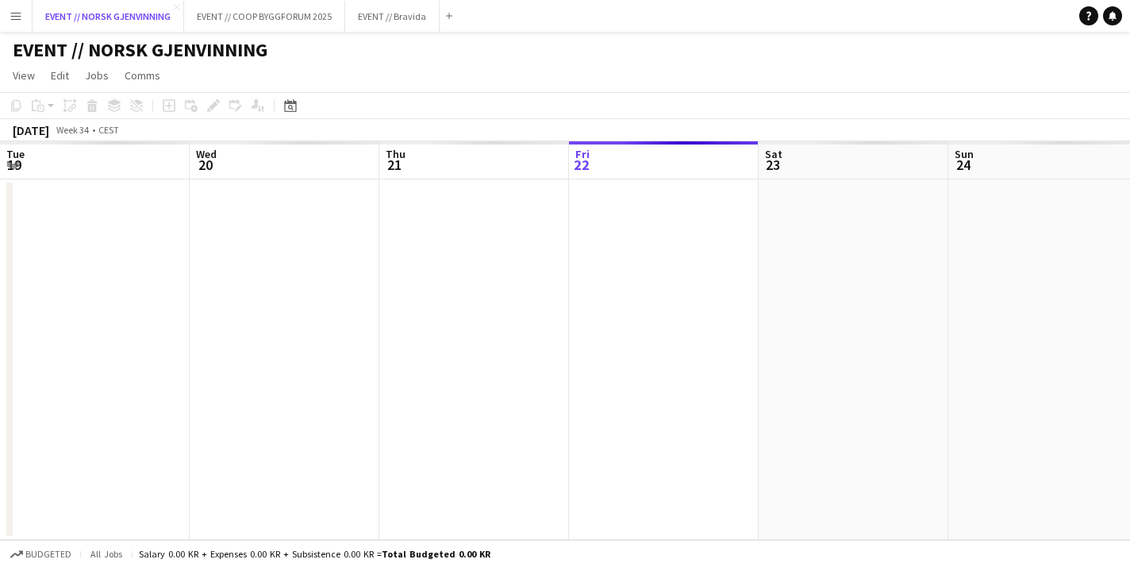
scroll to position [0, 379]
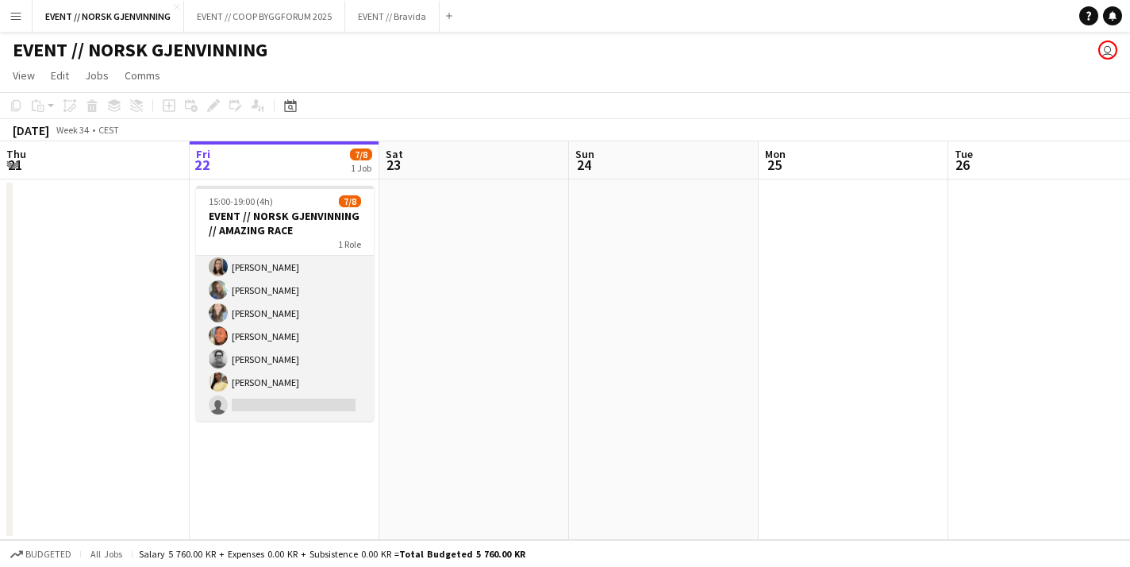
click at [290, 343] on app-card-role "Events (Event Staff) 14I 5A 7/8 15:00-19:00 (4h) Maria Egeland Saga Poulsen Hen…" at bounding box center [285, 313] width 178 height 215
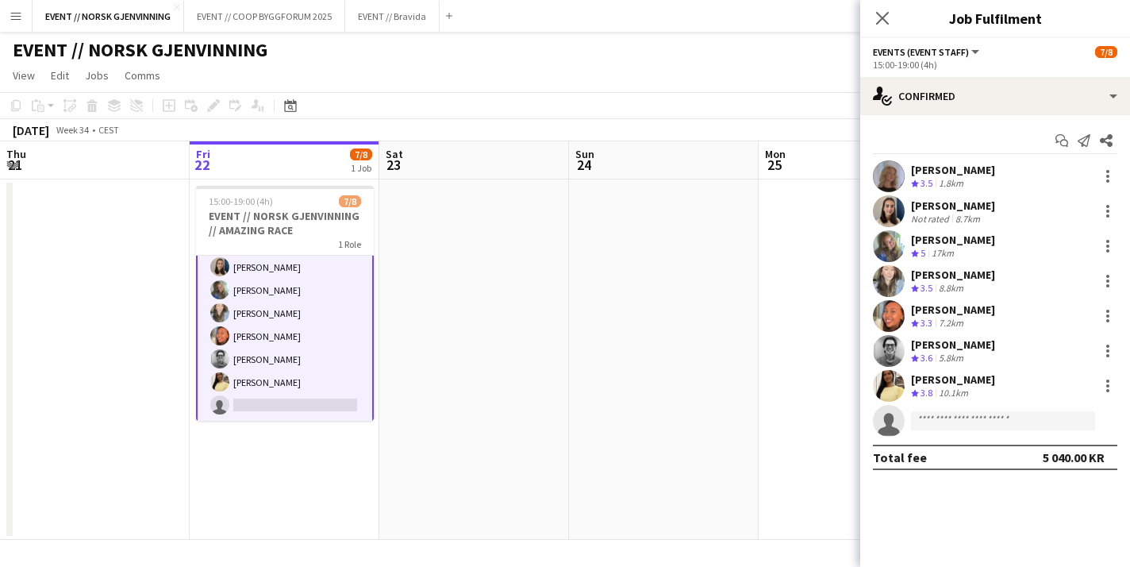
click at [897, 383] on app-user-avatar at bounding box center [889, 386] width 32 height 32
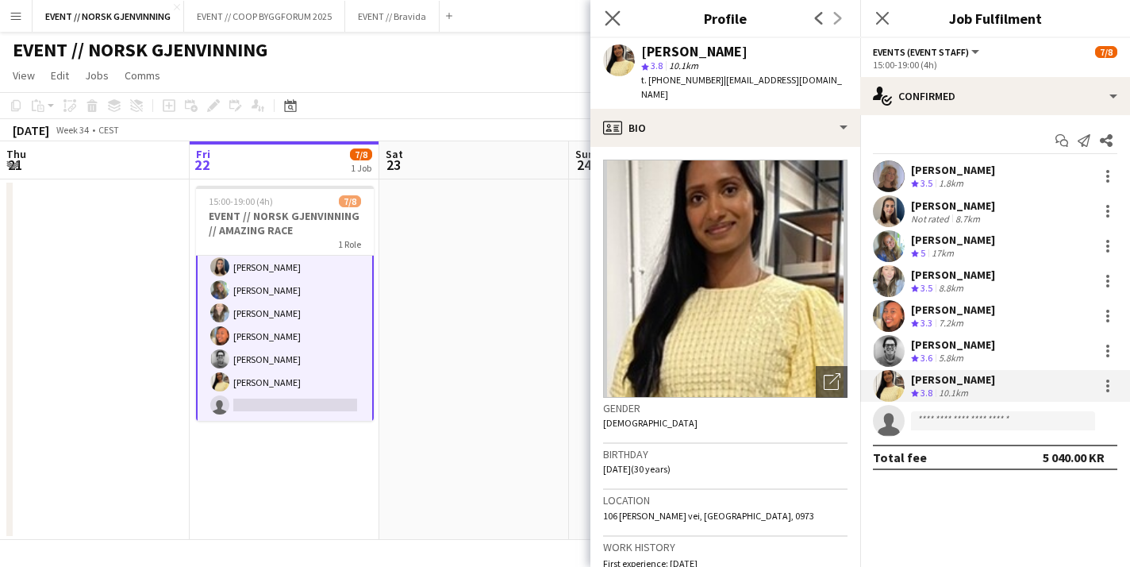
click at [612, 25] on icon "Close pop-in" at bounding box center [612, 17] width 15 height 15
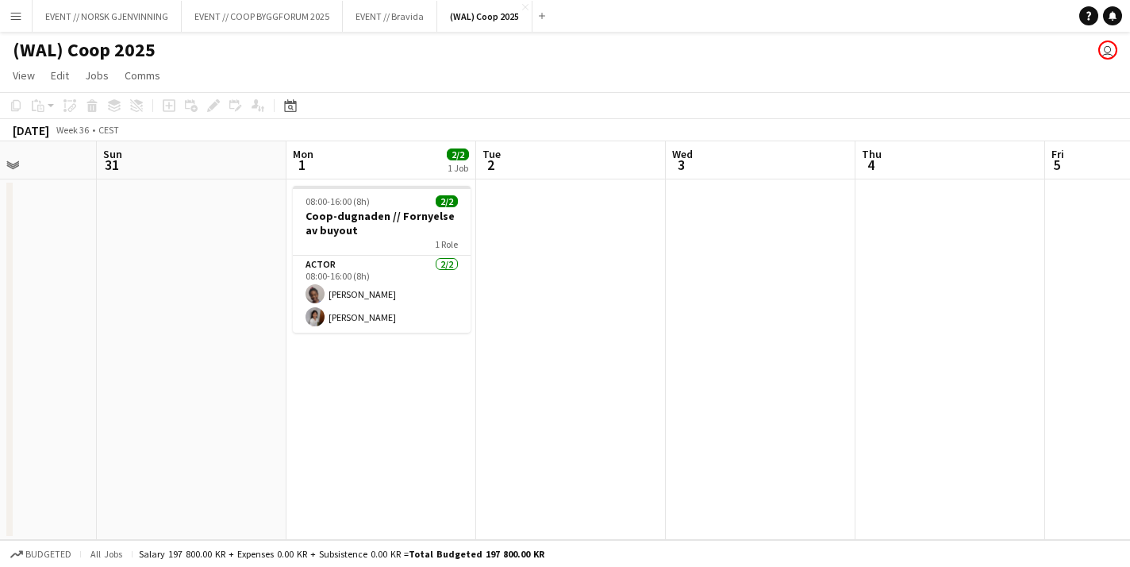
scroll to position [0, 405]
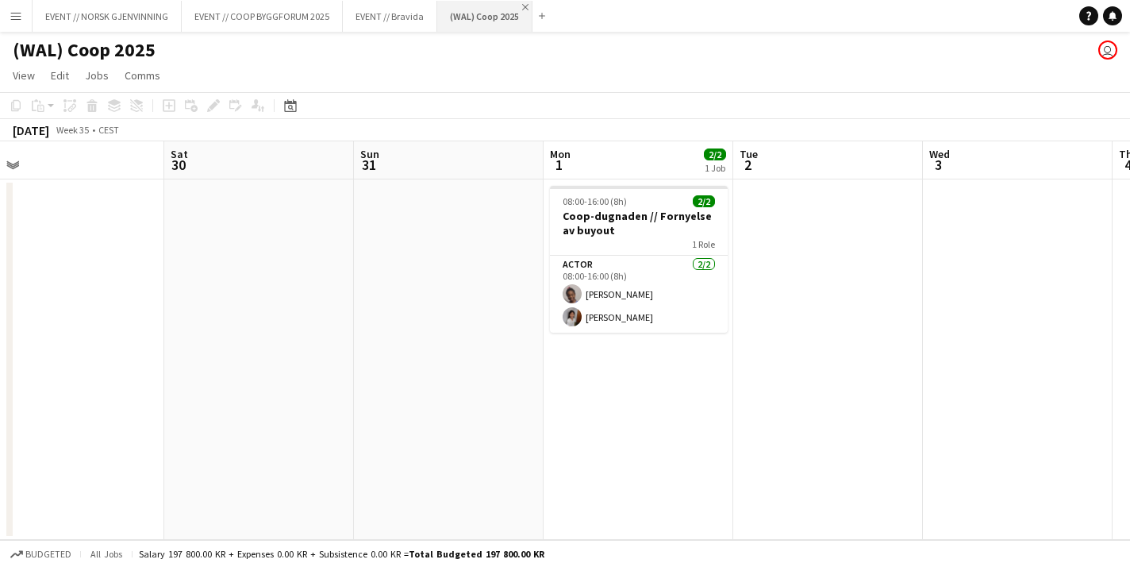
click at [522, 6] on app-icon "Close" at bounding box center [525, 7] width 6 height 6
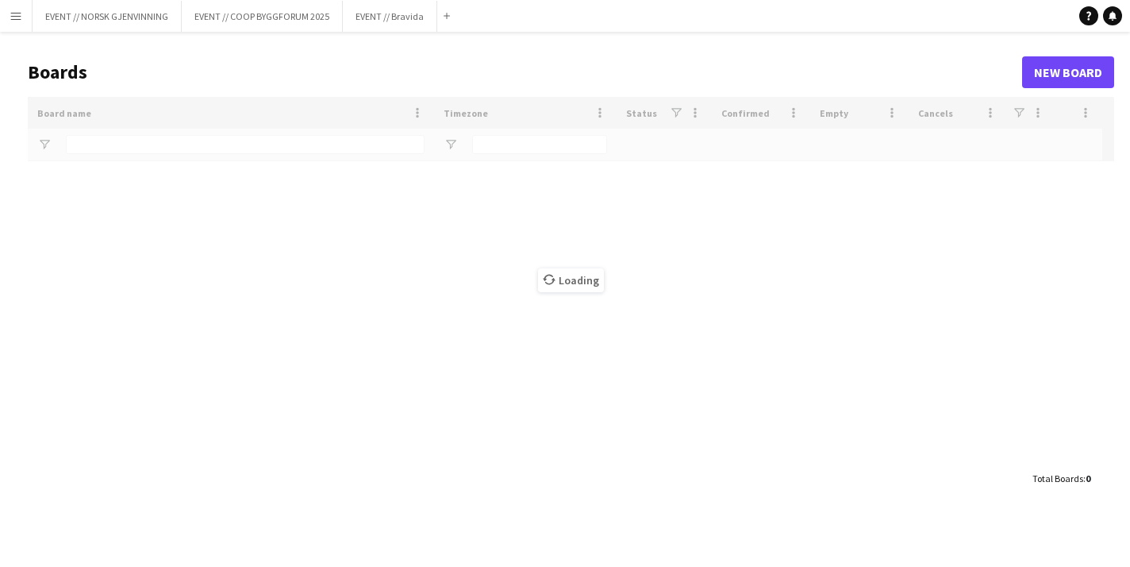
type input "*****"
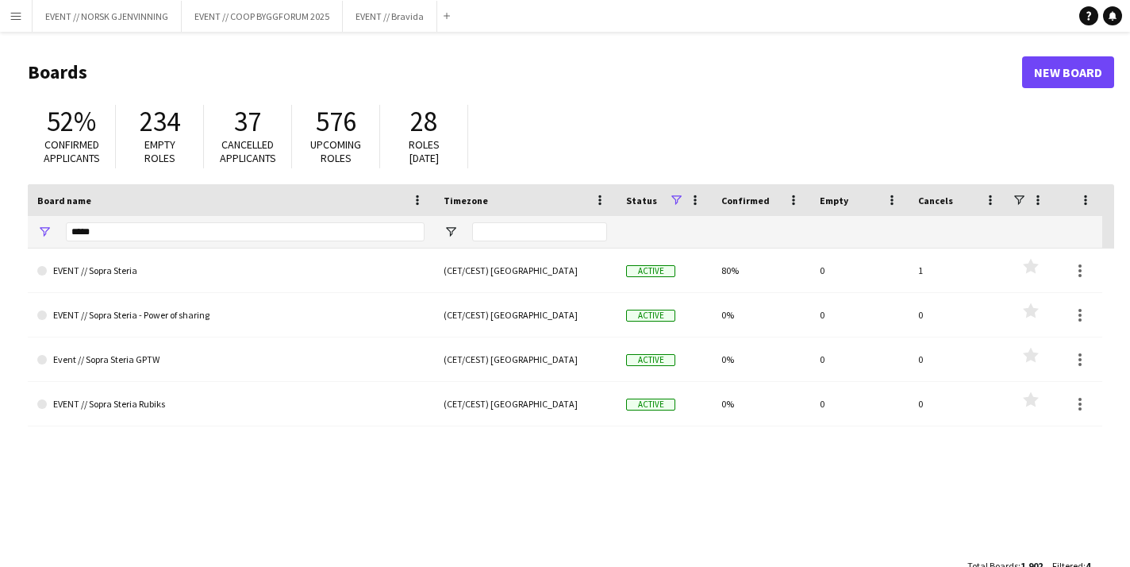
click at [9, 19] on button "Menu" at bounding box center [16, 16] width 32 height 32
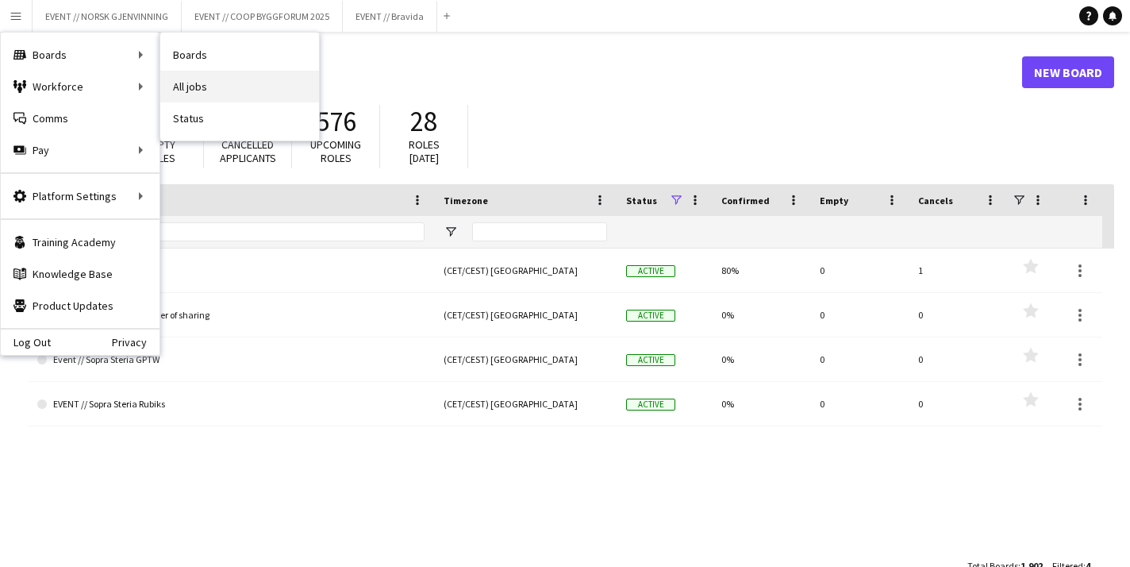
click at [200, 93] on link "All jobs" at bounding box center [239, 87] width 159 height 32
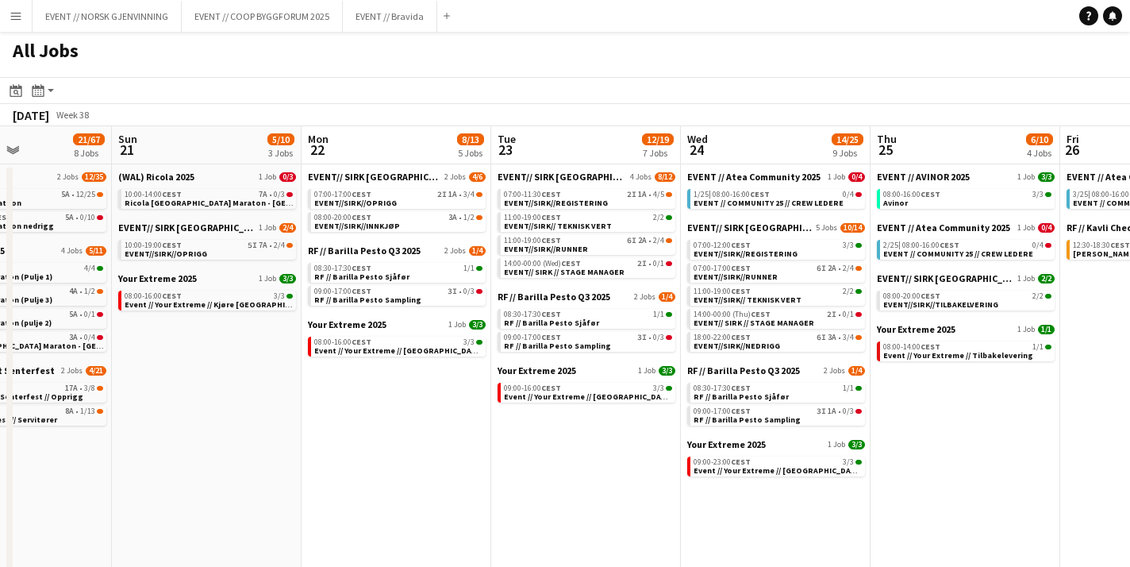
scroll to position [0, 460]
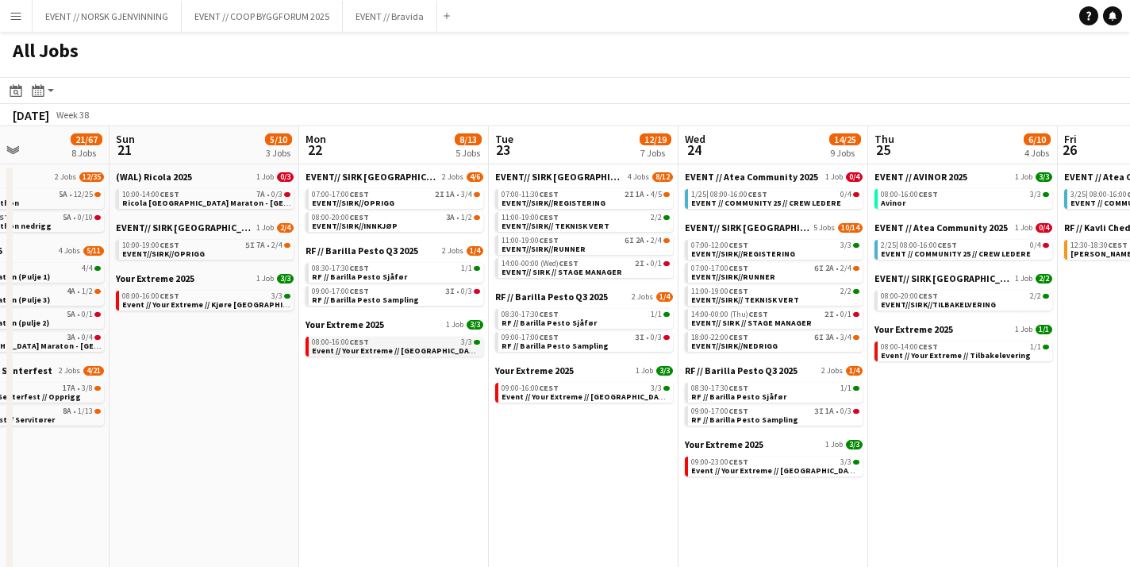
click at [427, 345] on span "Event // Your Extreme // [GEOGRAPHIC_DATA]" at bounding box center [396, 350] width 169 height 10
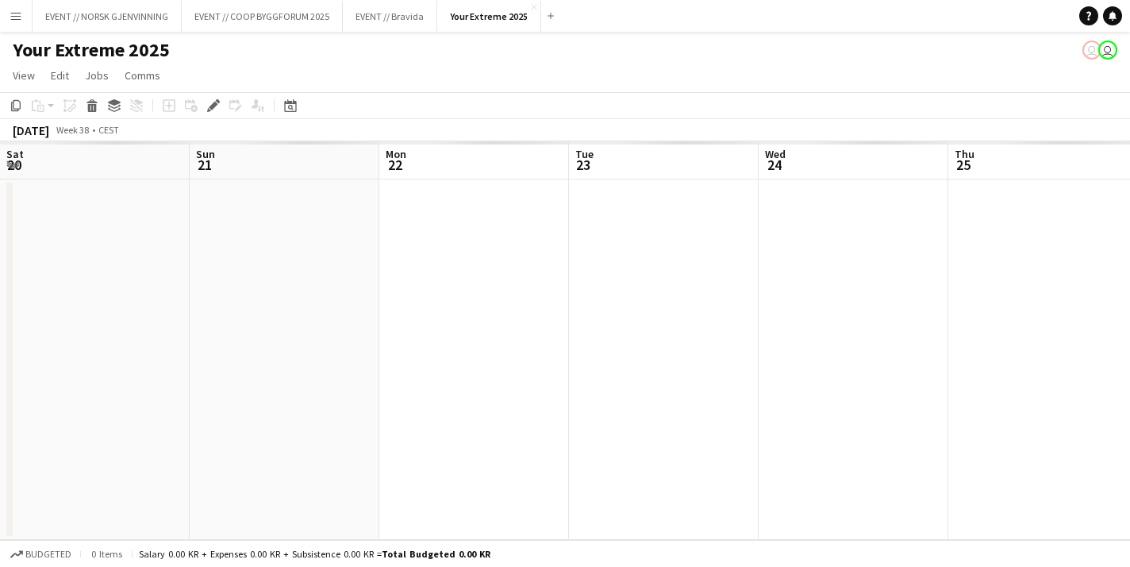
scroll to position [0, 546]
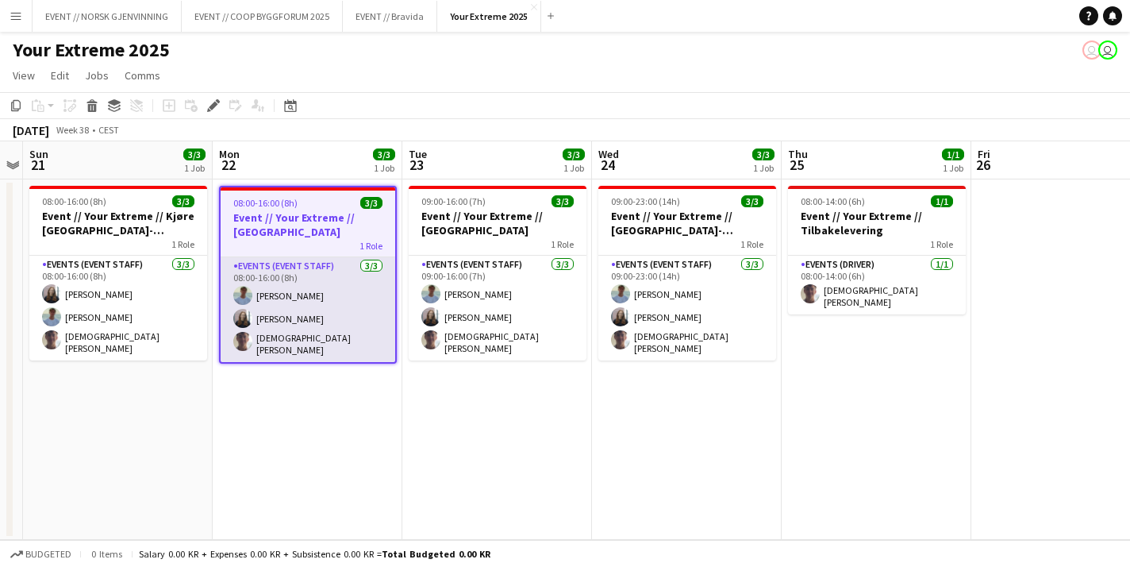
click at [335, 326] on app-card-role "Events (Event Staff) 3/3 08:00-16:00 (8h) Fredrik Bronken Næss Helene Sofie Bra…" at bounding box center [308, 309] width 175 height 105
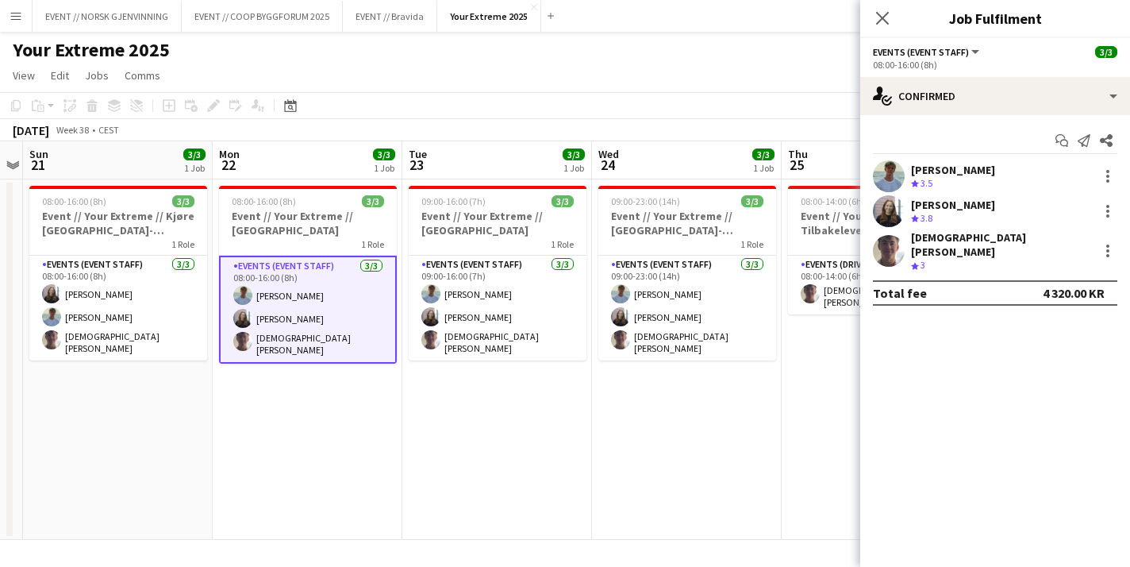
click at [880, 208] on app-user-avatar at bounding box center [889, 211] width 32 height 32
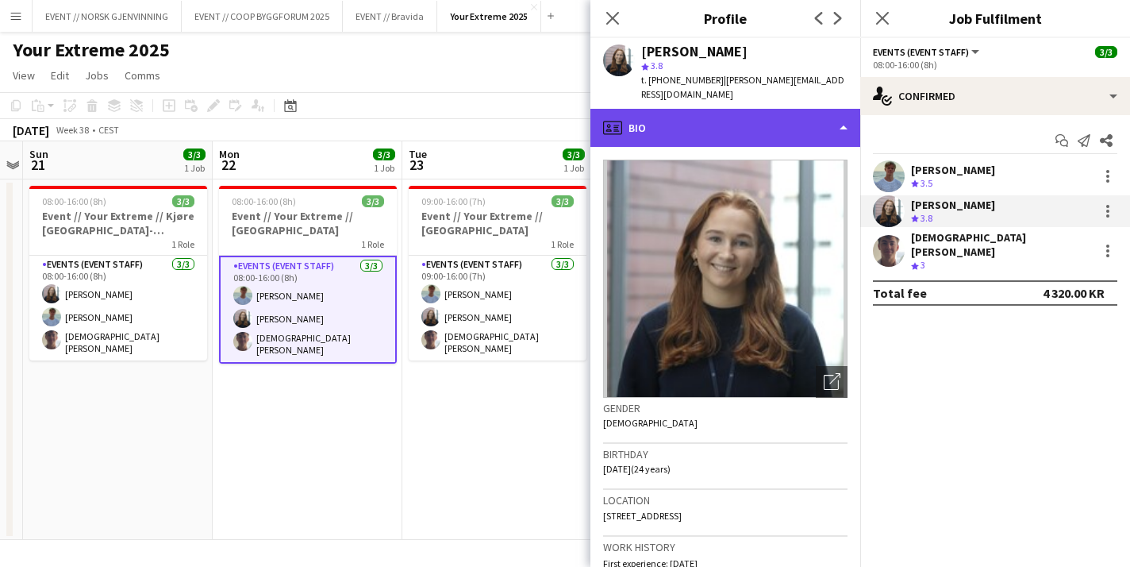
click at [740, 127] on div "profile Bio" at bounding box center [726, 128] width 270 height 38
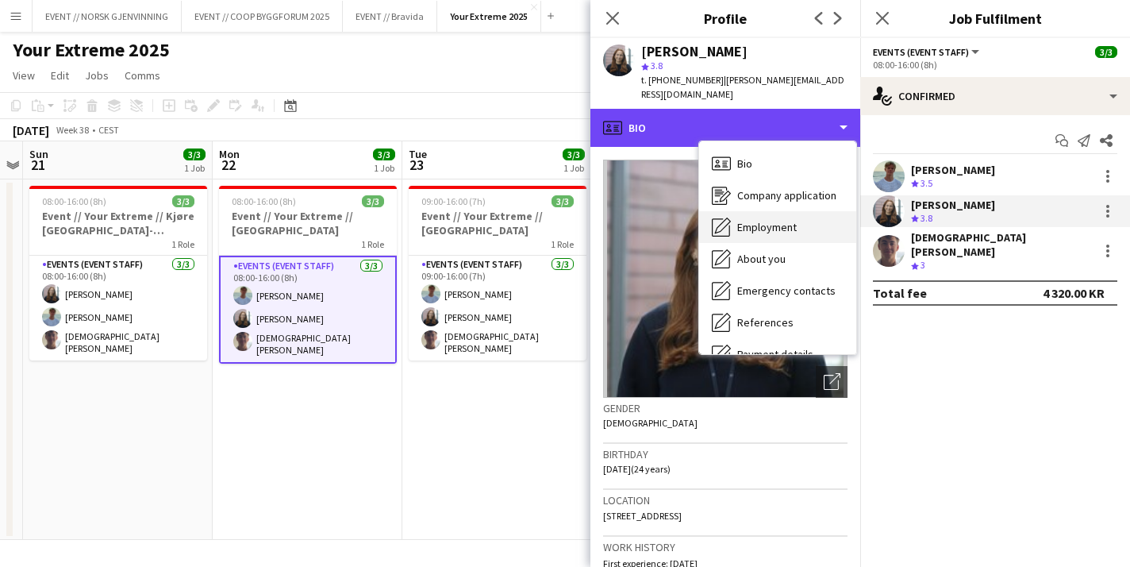
scroll to position [149, 0]
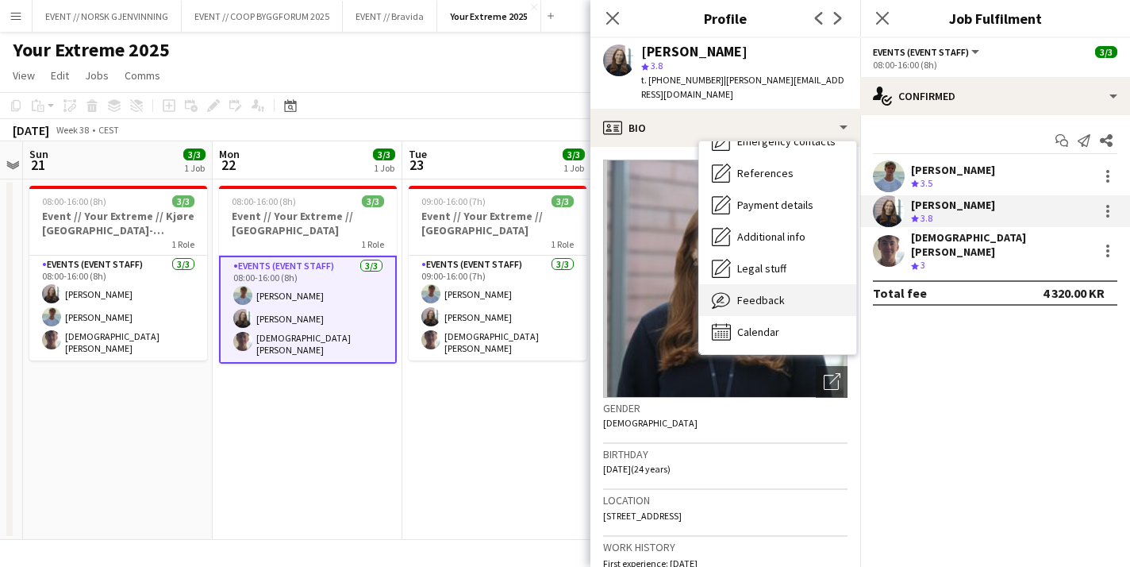
click at [743, 284] on div "Feedback Feedback" at bounding box center [777, 300] width 157 height 32
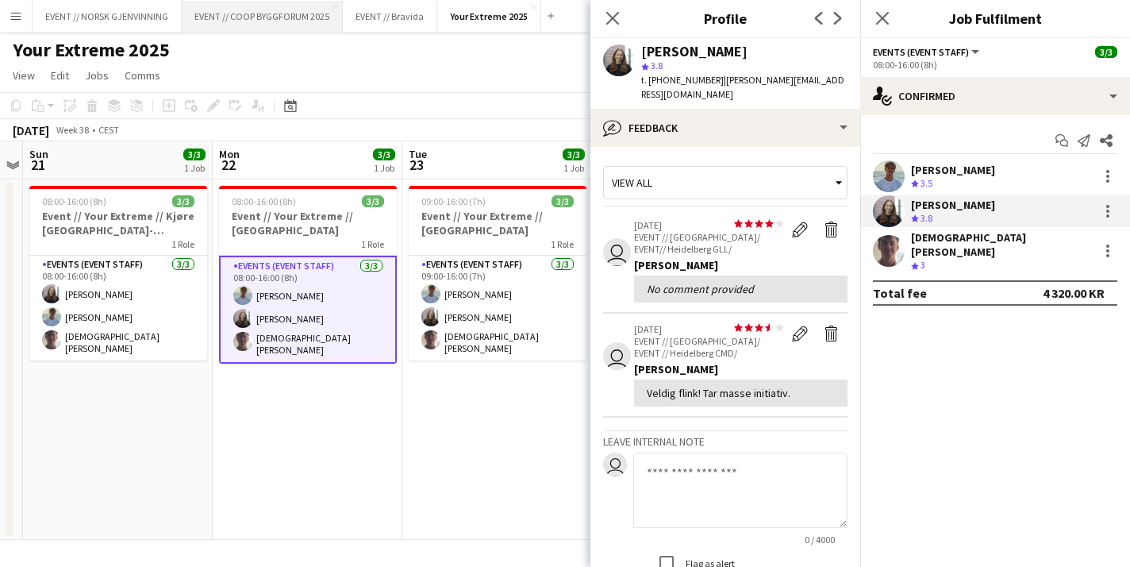
click at [267, 27] on button "EVENT // COOP BYGGFORUM 2025 Close" at bounding box center [262, 16] width 161 height 31
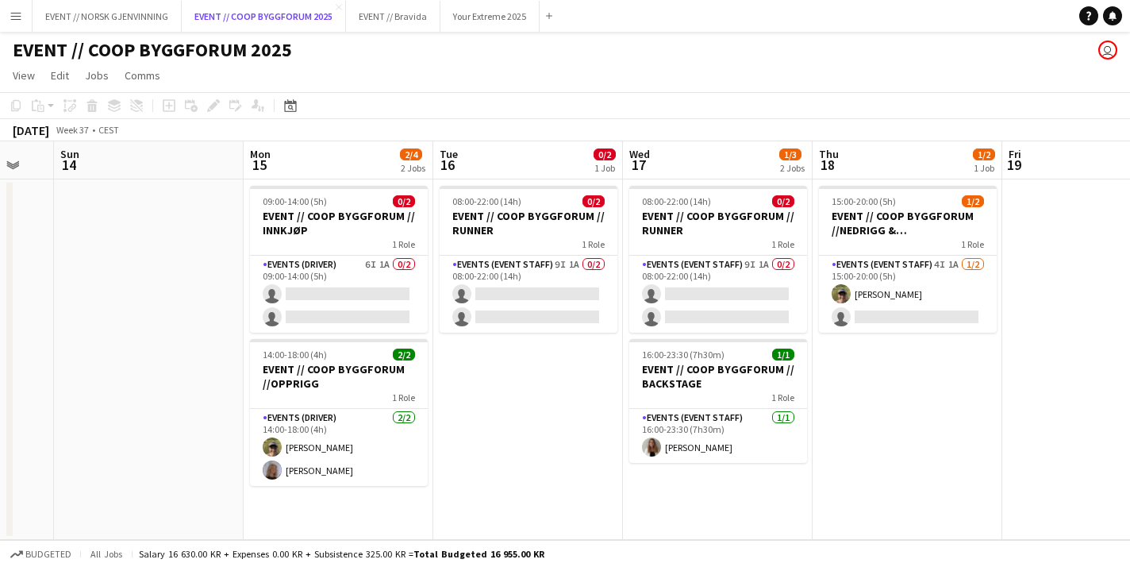
scroll to position [0, 539]
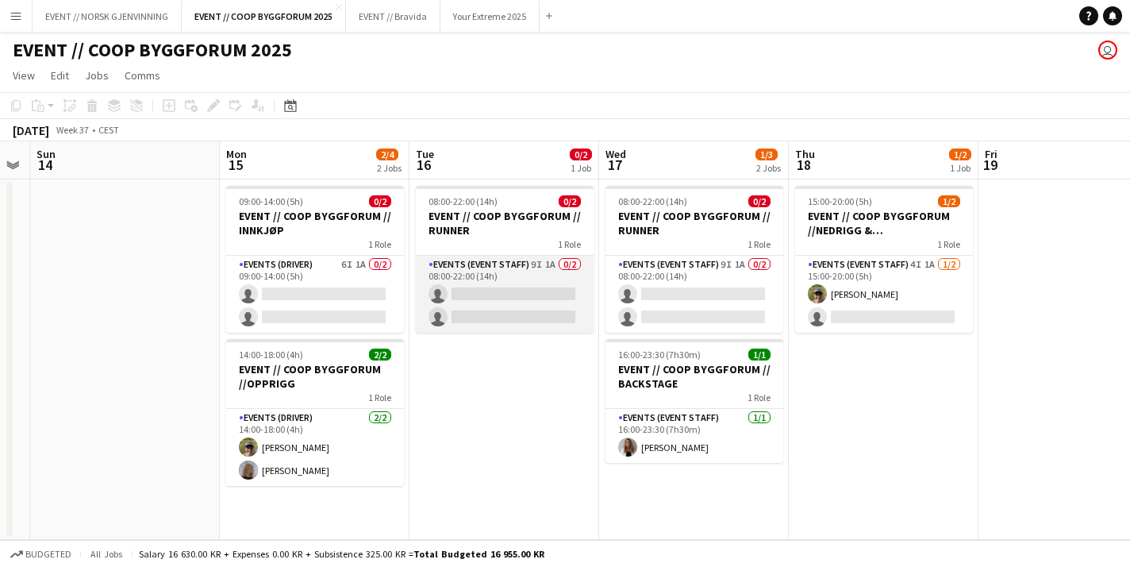
click at [521, 306] on app-card-role "Events (Event Staff) 9I 1A 0/2 08:00-22:00 (14h) single-neutral-actions single-…" at bounding box center [505, 294] width 178 height 77
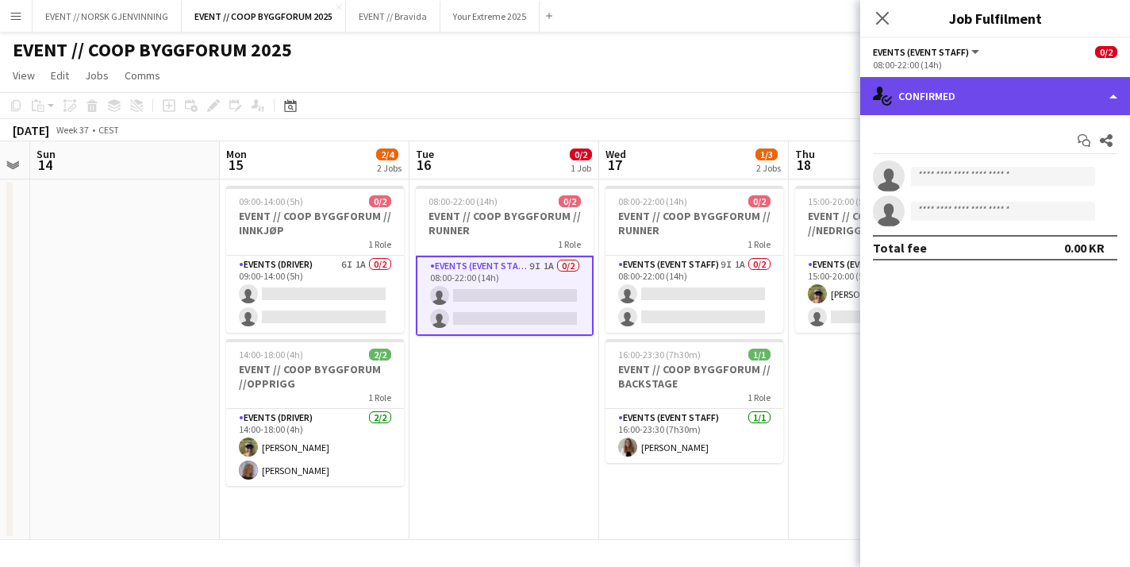
click at [918, 91] on div "single-neutral-actions-check-2 Confirmed" at bounding box center [995, 96] width 270 height 38
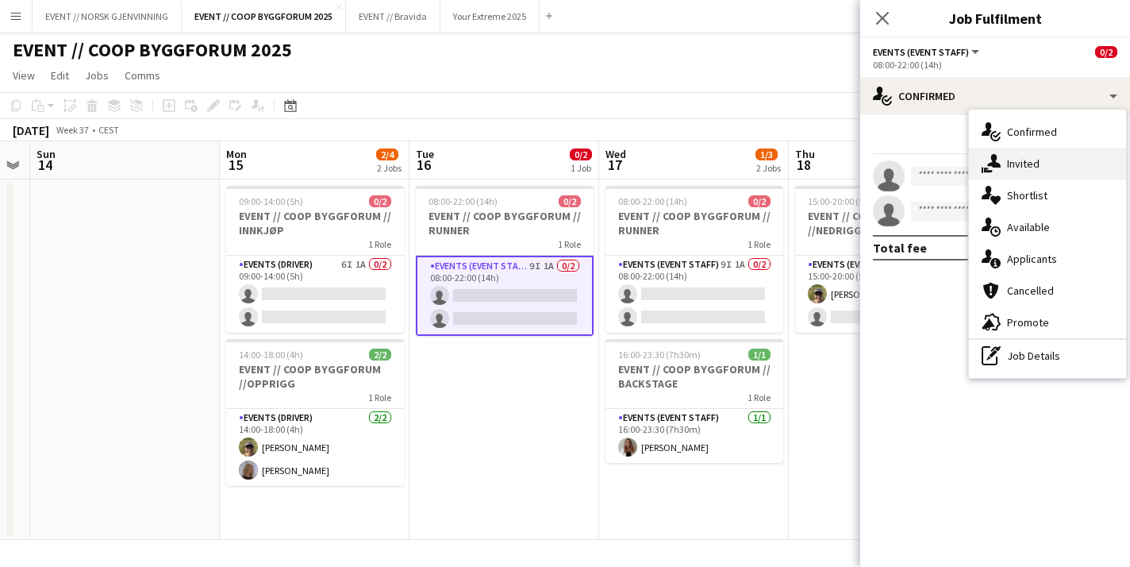
click at [1010, 163] on div "single-neutral-actions-share-1 Invited" at bounding box center [1047, 164] width 157 height 32
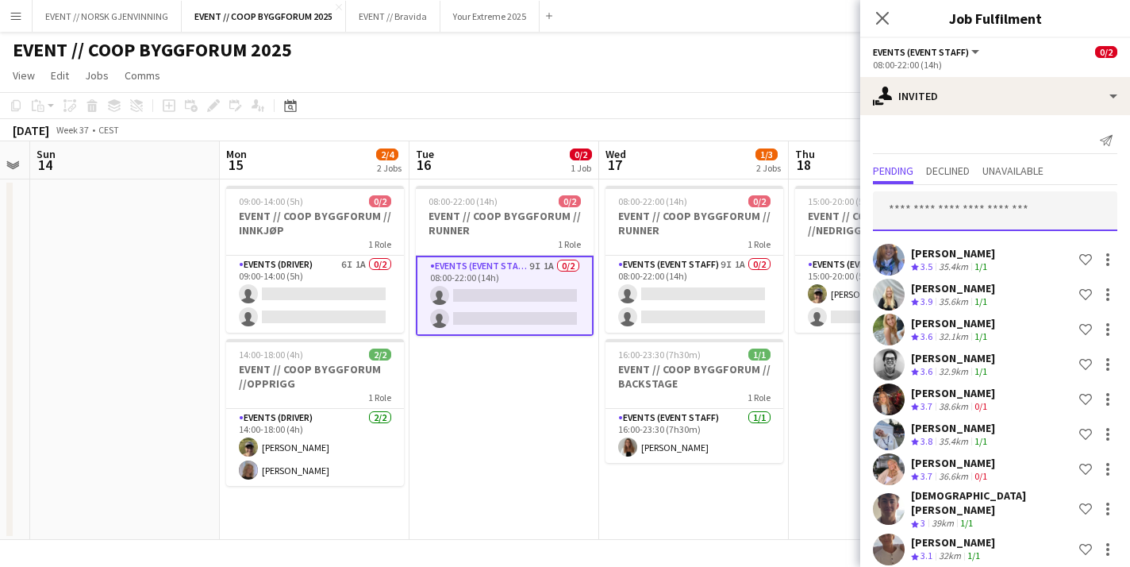
click at [940, 201] on input "text" at bounding box center [995, 211] width 244 height 40
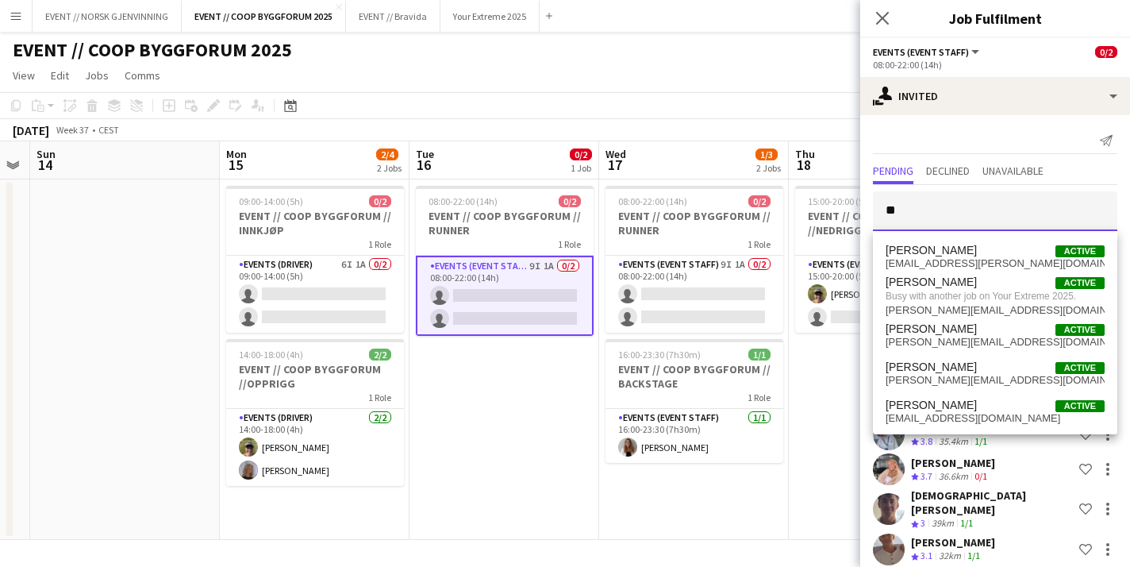
type input "*"
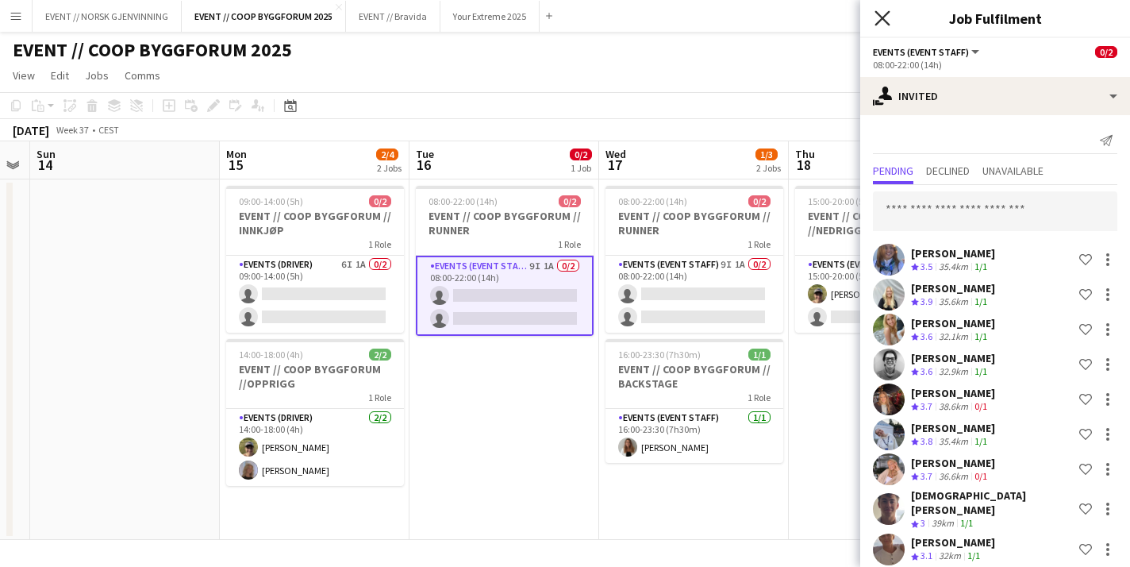
click at [887, 18] on icon "Close pop-in" at bounding box center [882, 17] width 15 height 15
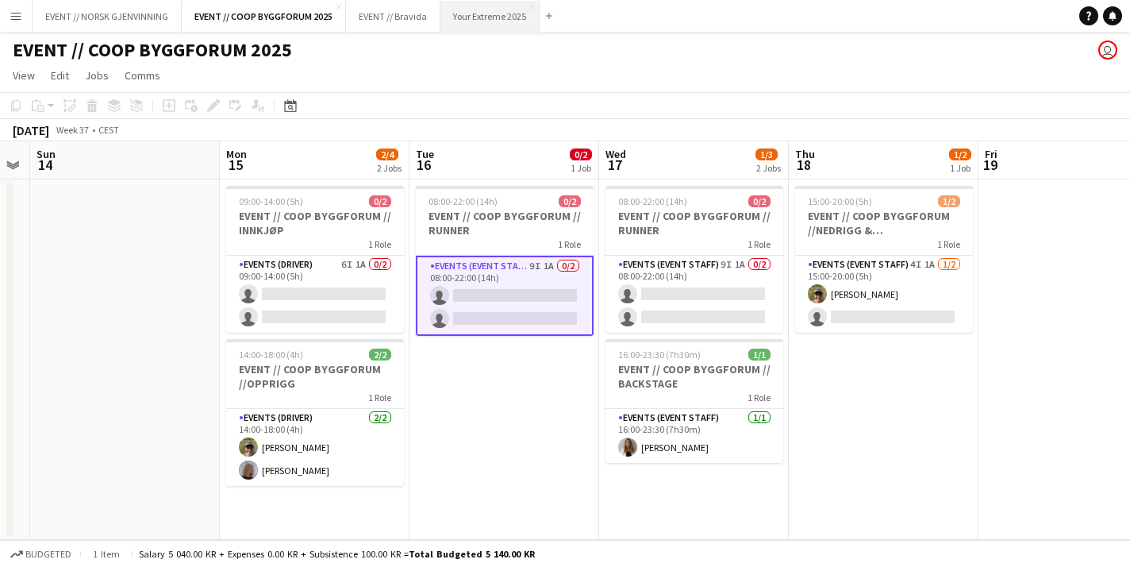
click at [529, 10] on button "Your Extreme 2025 Close" at bounding box center [490, 16] width 99 height 31
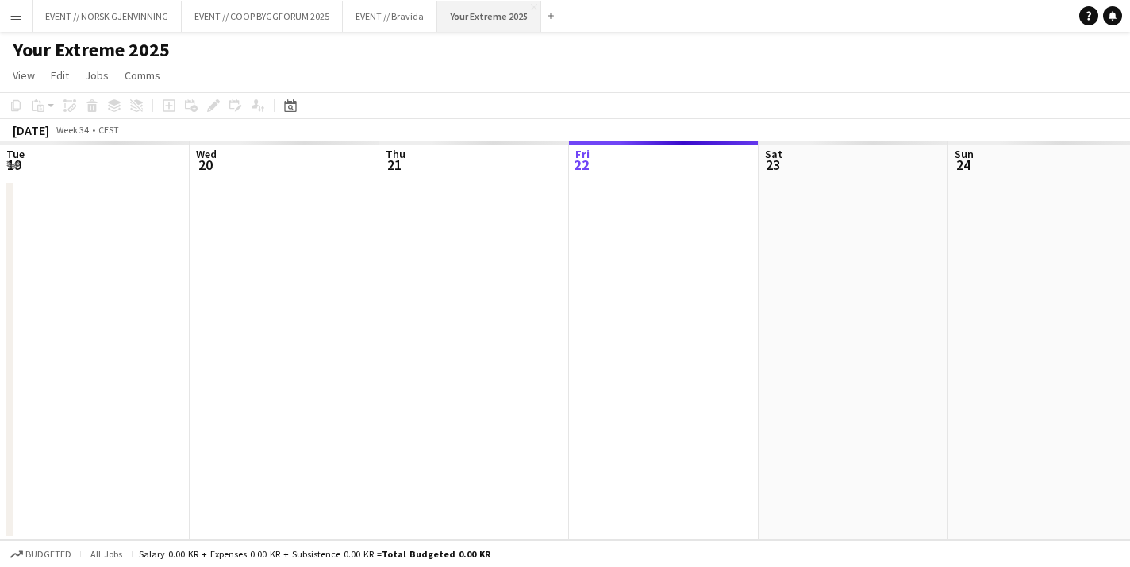
scroll to position [0, 379]
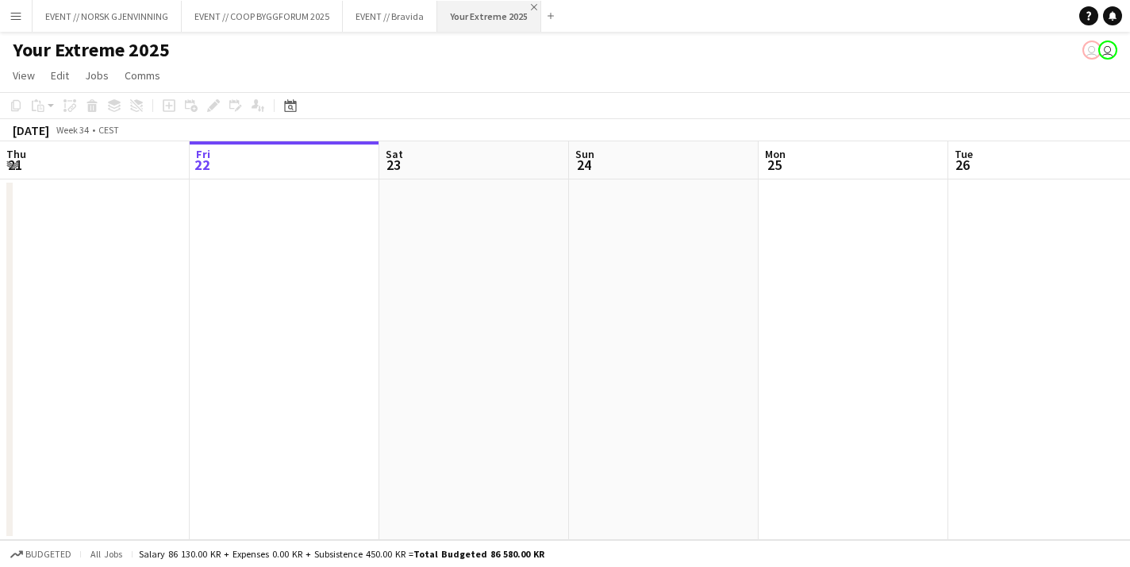
click at [531, 6] on app-icon "Close" at bounding box center [534, 7] width 6 height 6
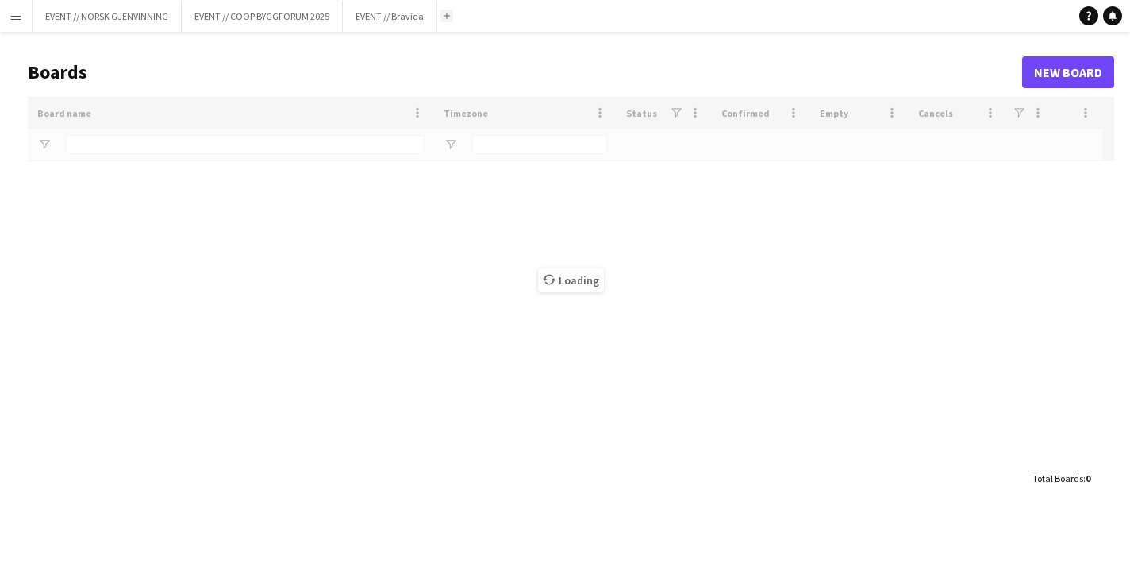
type input "*****"
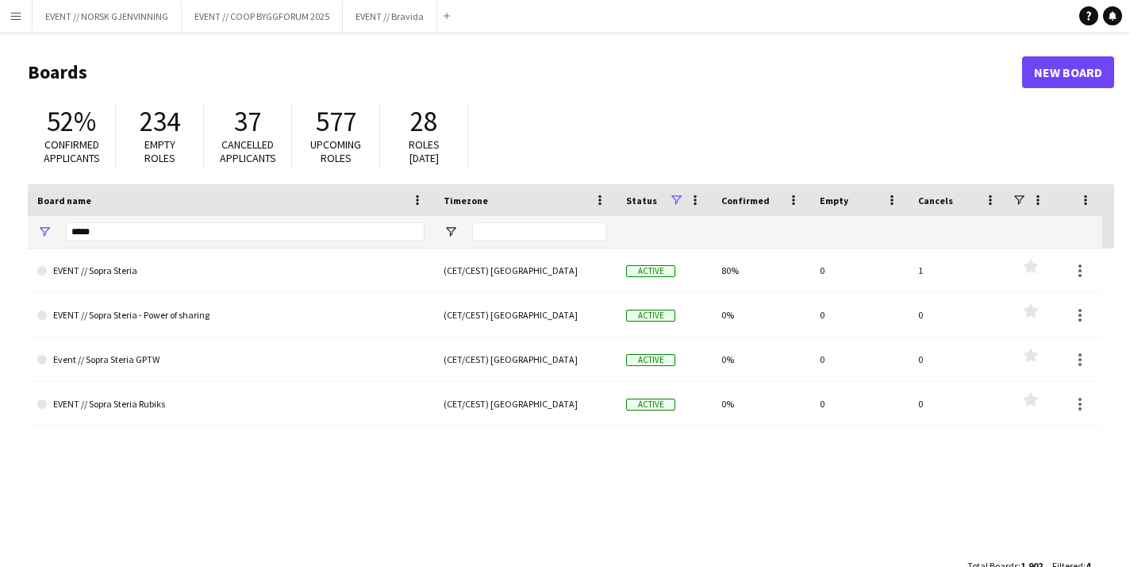
click at [4, 15] on button "Menu" at bounding box center [16, 16] width 32 height 32
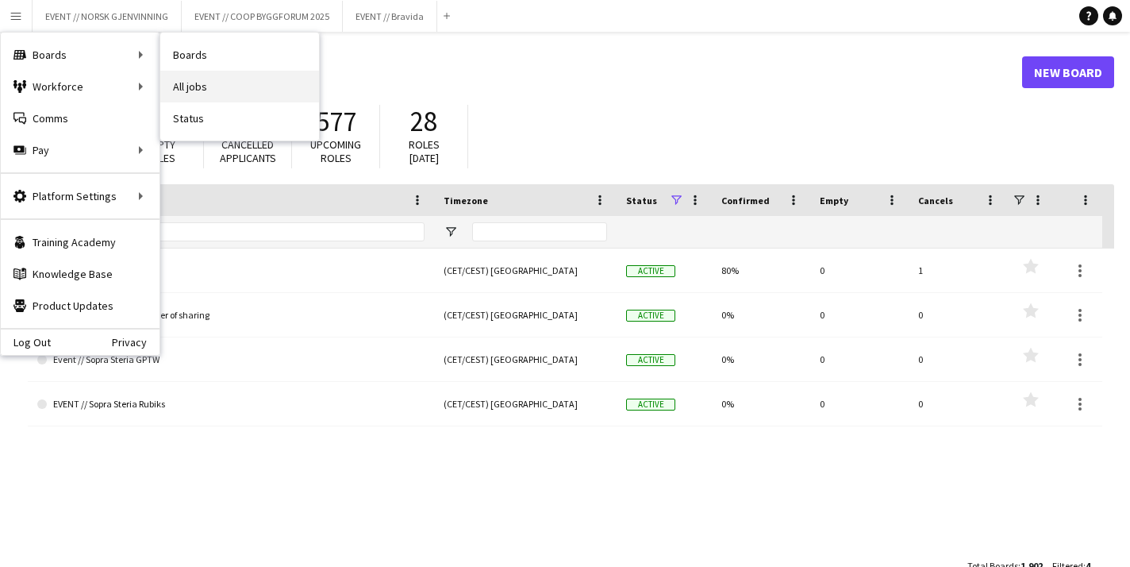
click at [244, 97] on link "All jobs" at bounding box center [239, 87] width 159 height 32
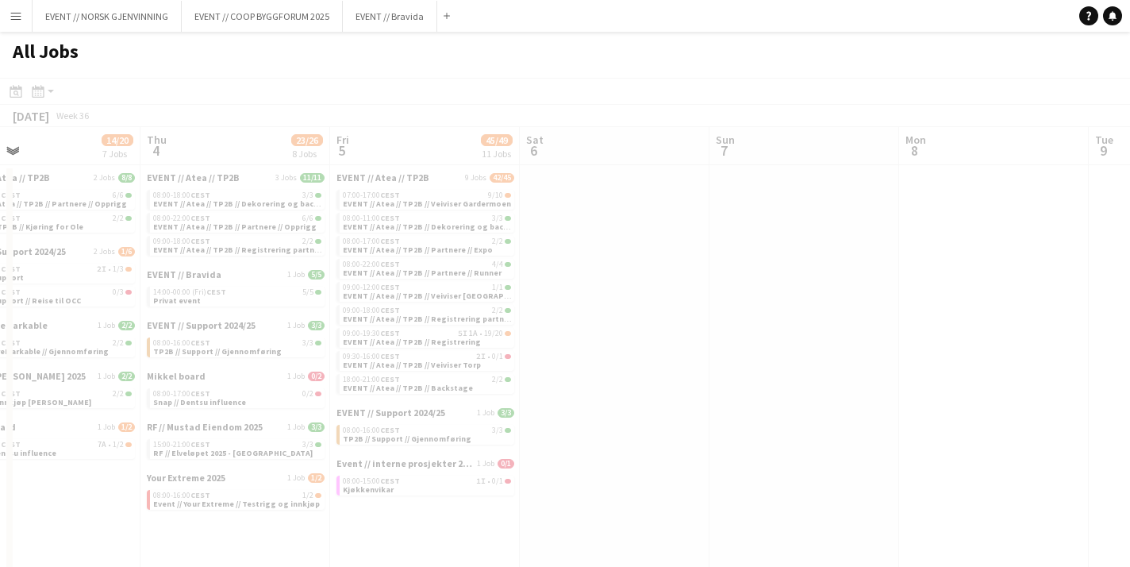
scroll to position [0, 549]
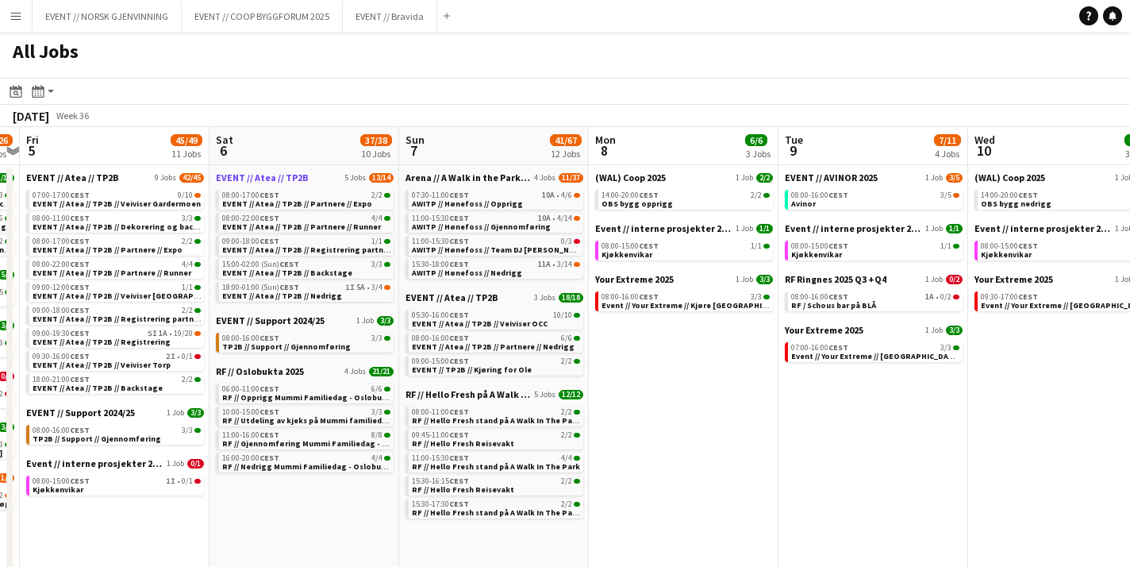
click at [302, 179] on span "EVENT // Atea // TP2B" at bounding box center [262, 177] width 93 height 12
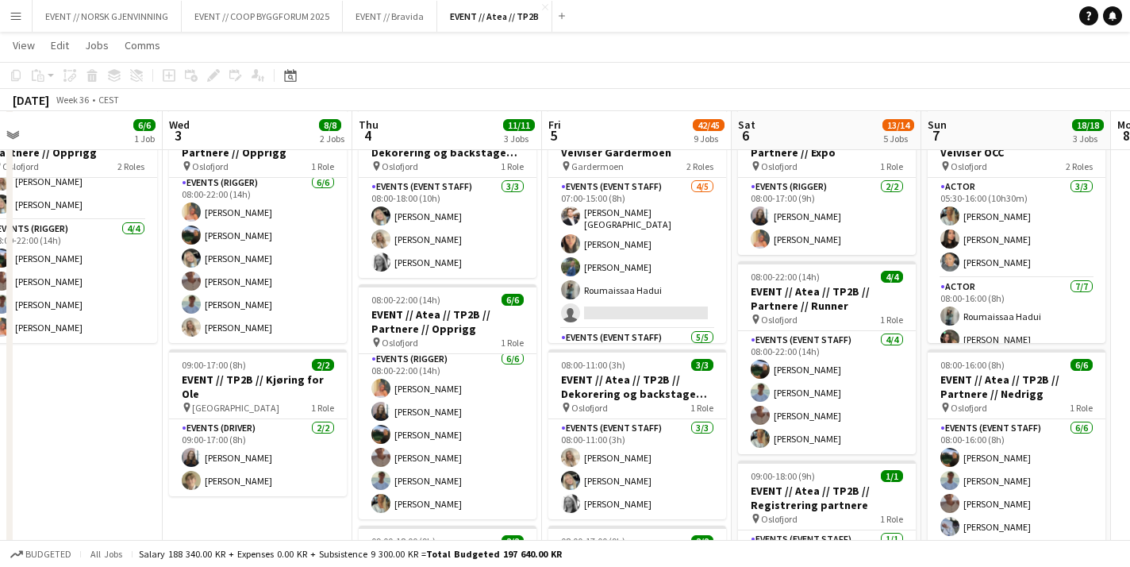
scroll to position [77, 0]
click at [287, 22] on button "EVENT // COOP BYGGFORUM 2025 Close" at bounding box center [262, 16] width 161 height 31
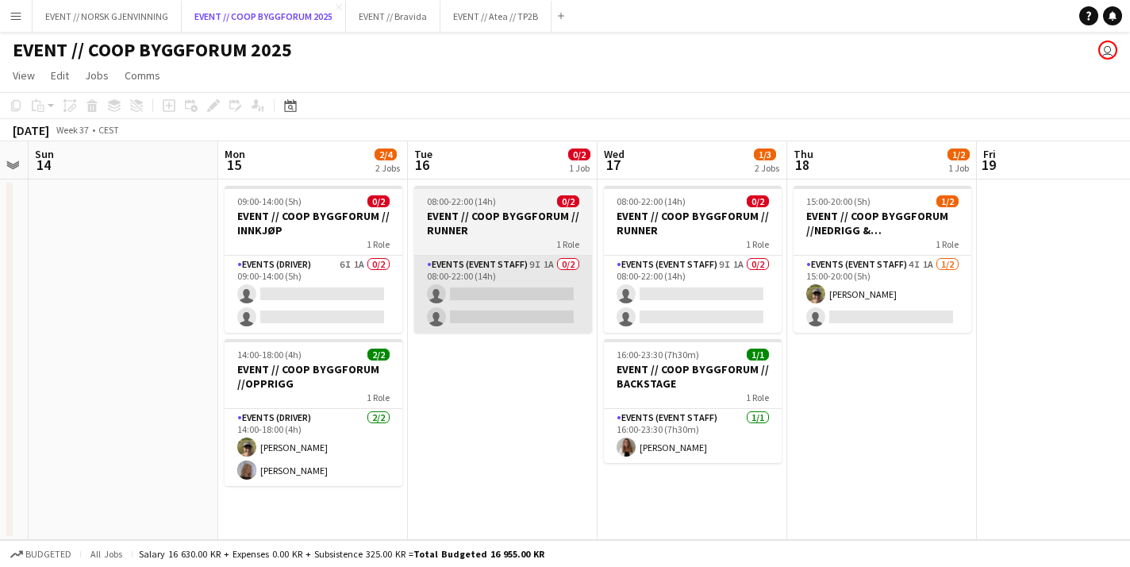
scroll to position [0, 563]
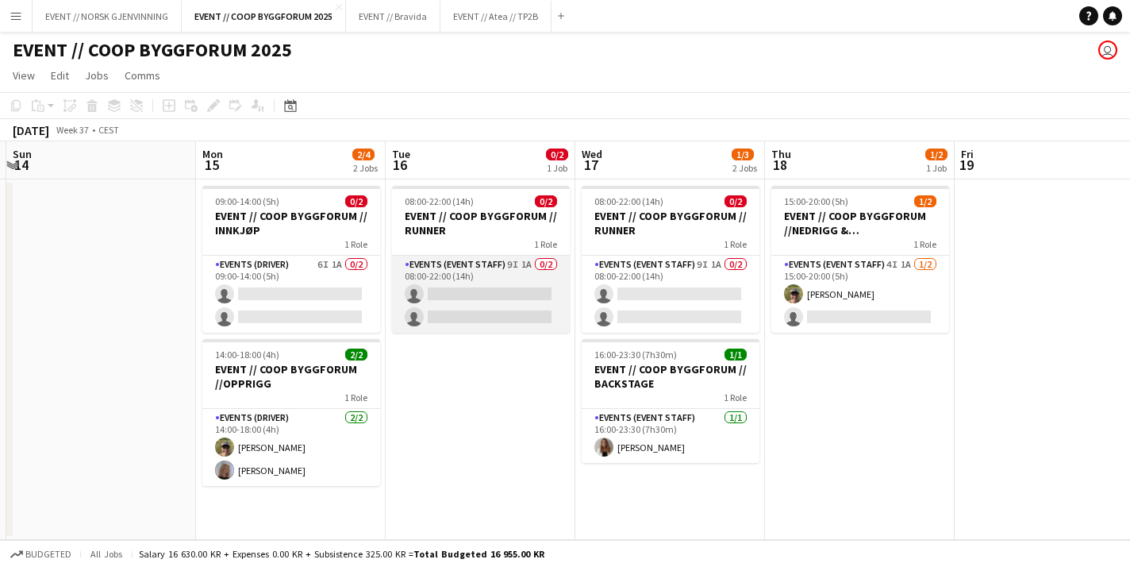
click at [537, 283] on app-card-role "Events (Event Staff) 9I 1A 0/2 08:00-22:00 (14h) single-neutral-actions single-…" at bounding box center [481, 294] width 178 height 77
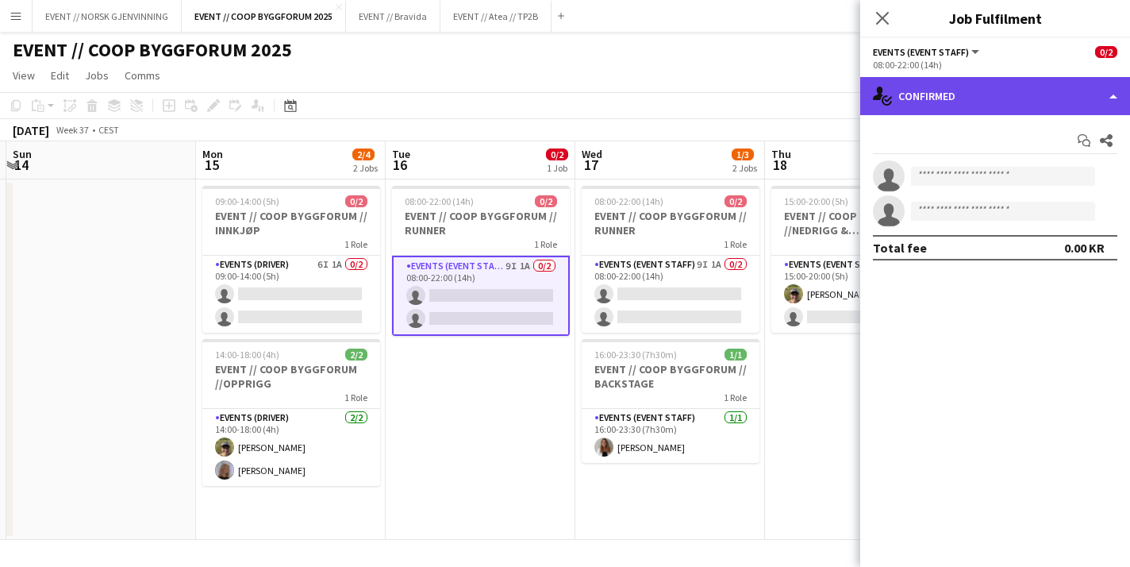
click at [963, 113] on div "single-neutral-actions-check-2 Confirmed" at bounding box center [995, 96] width 270 height 38
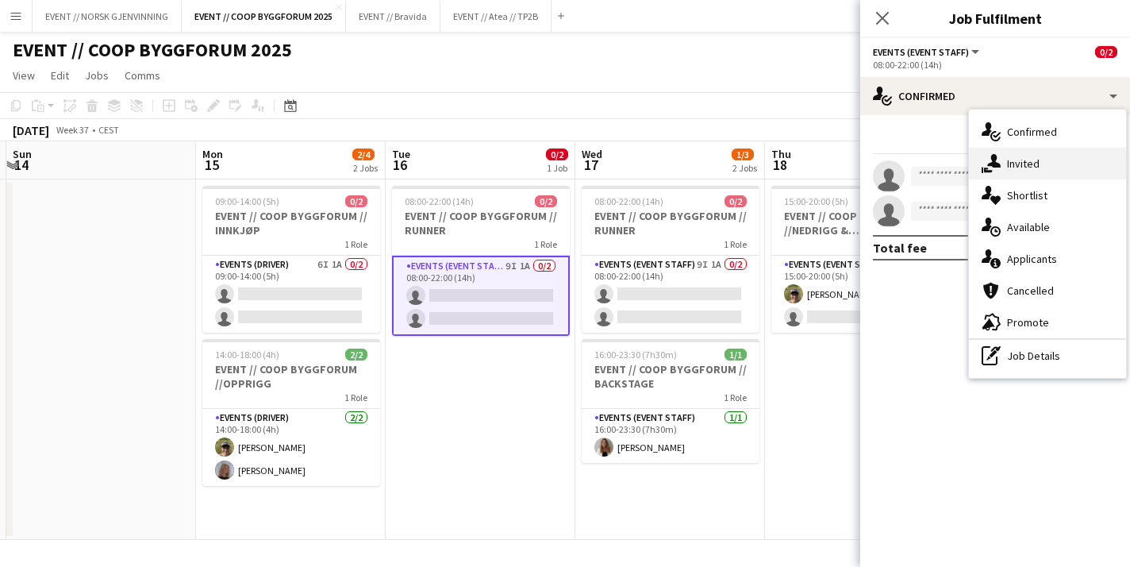
click at [1037, 173] on div "single-neutral-actions-share-1 Invited" at bounding box center [1047, 164] width 157 height 32
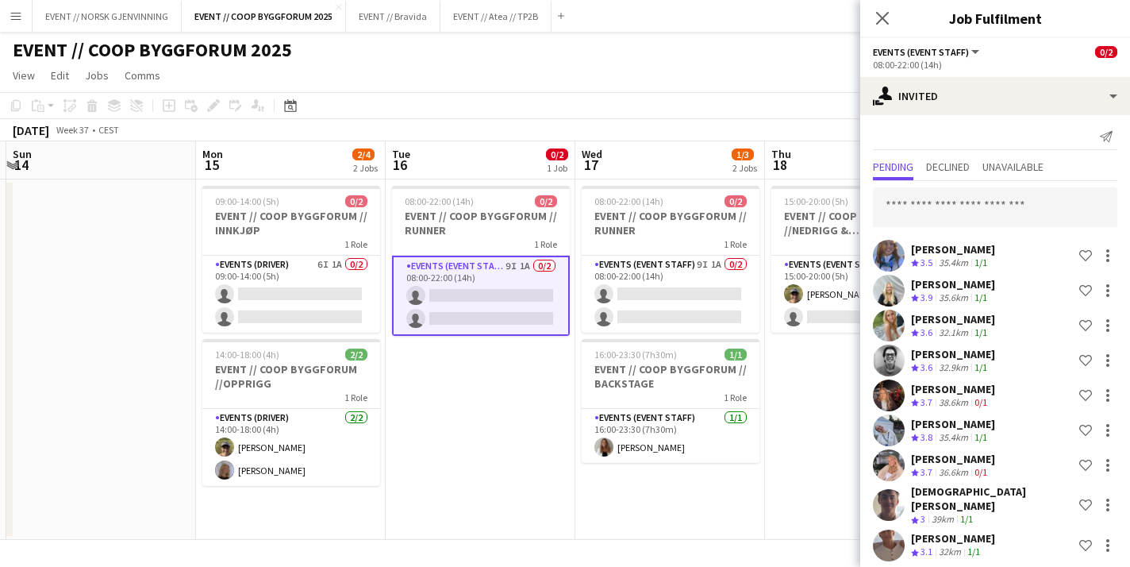
scroll to position [0, 0]
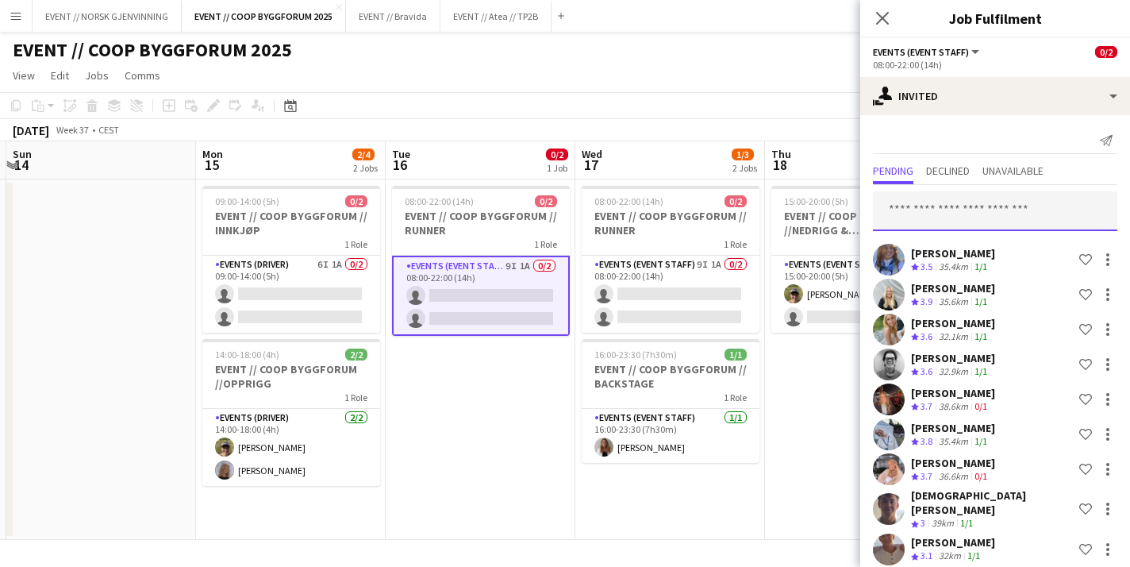
click at [971, 191] on input "text" at bounding box center [995, 211] width 244 height 40
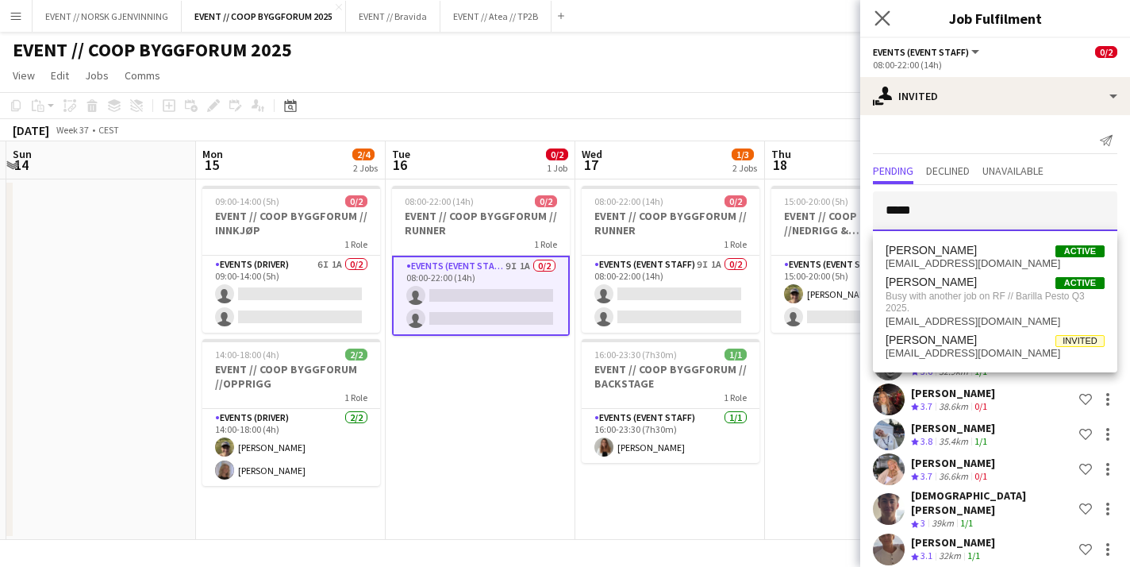
type input "*****"
click at [879, 25] on app-icon "Close pop-in" at bounding box center [882, 18] width 23 height 23
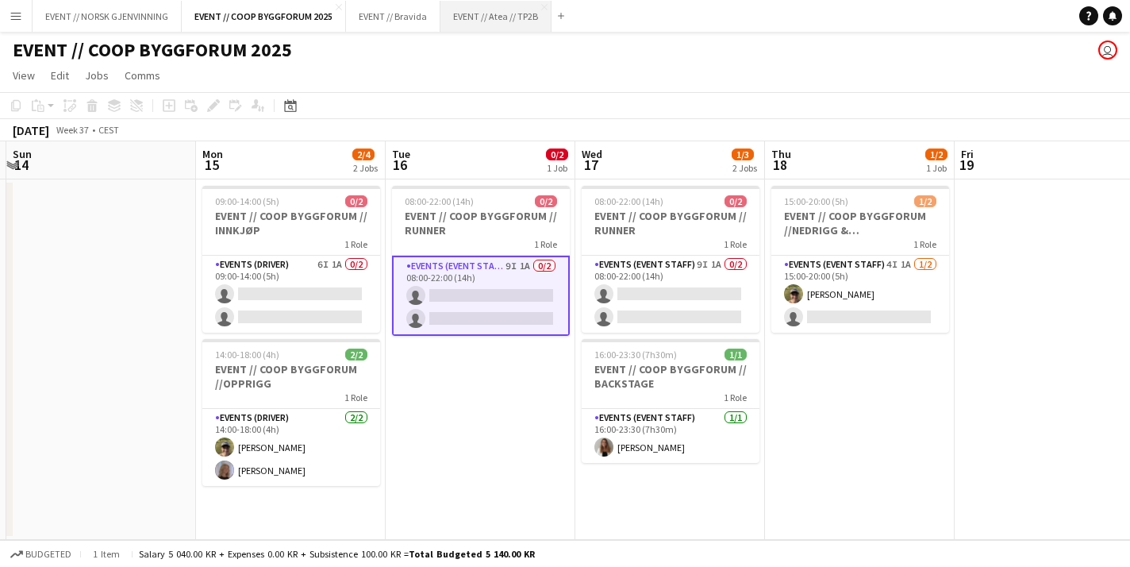
click at [487, 9] on button "EVENT // Atea // TP2B Close" at bounding box center [496, 16] width 111 height 31
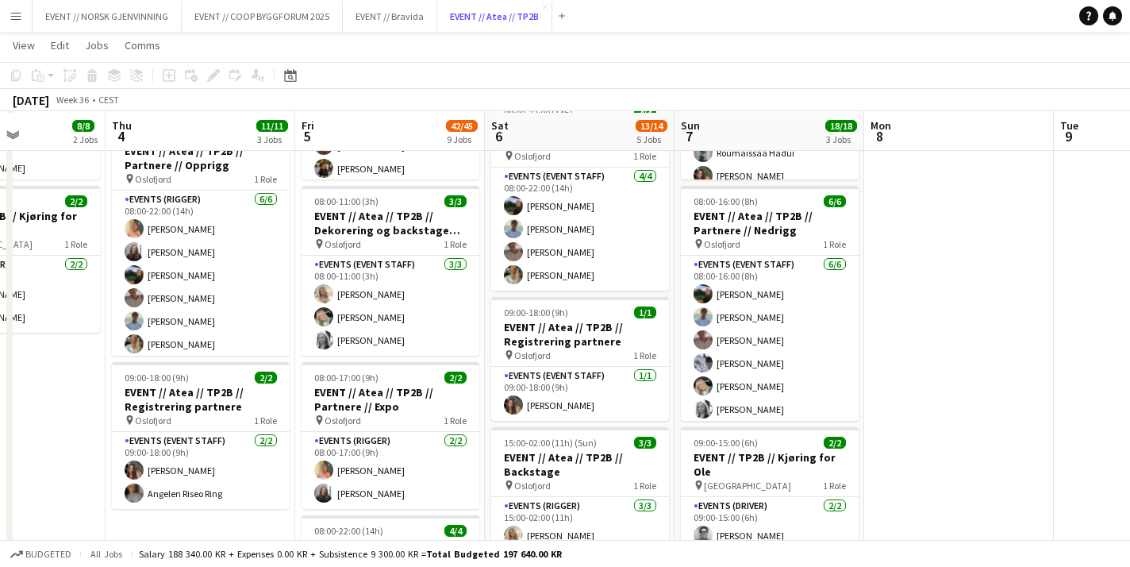
scroll to position [241, 0]
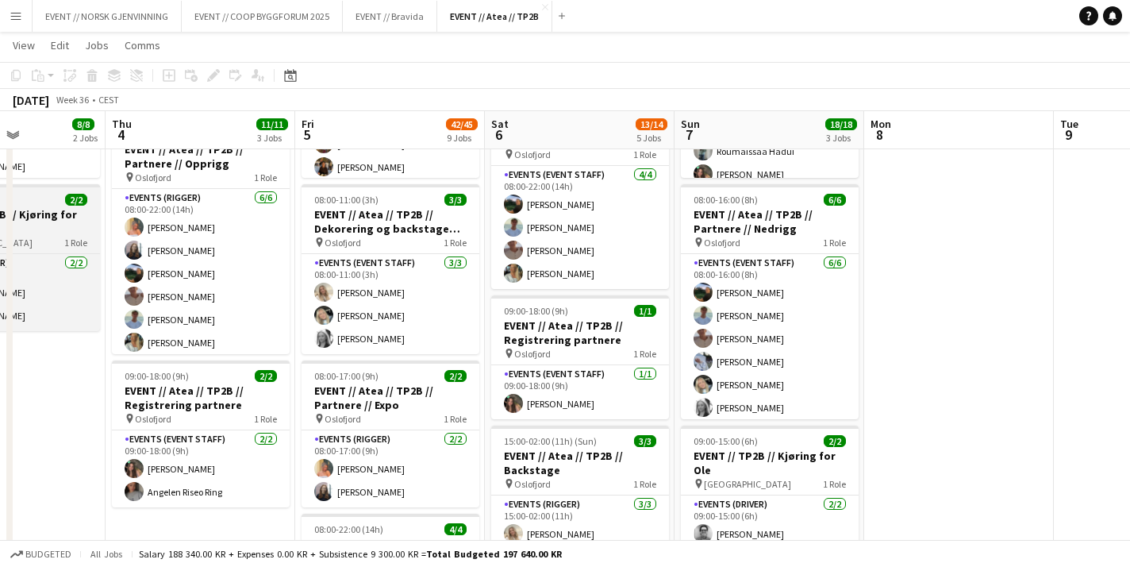
click at [54, 236] on div "pin Oslo 1 Role" at bounding box center [11, 242] width 178 height 13
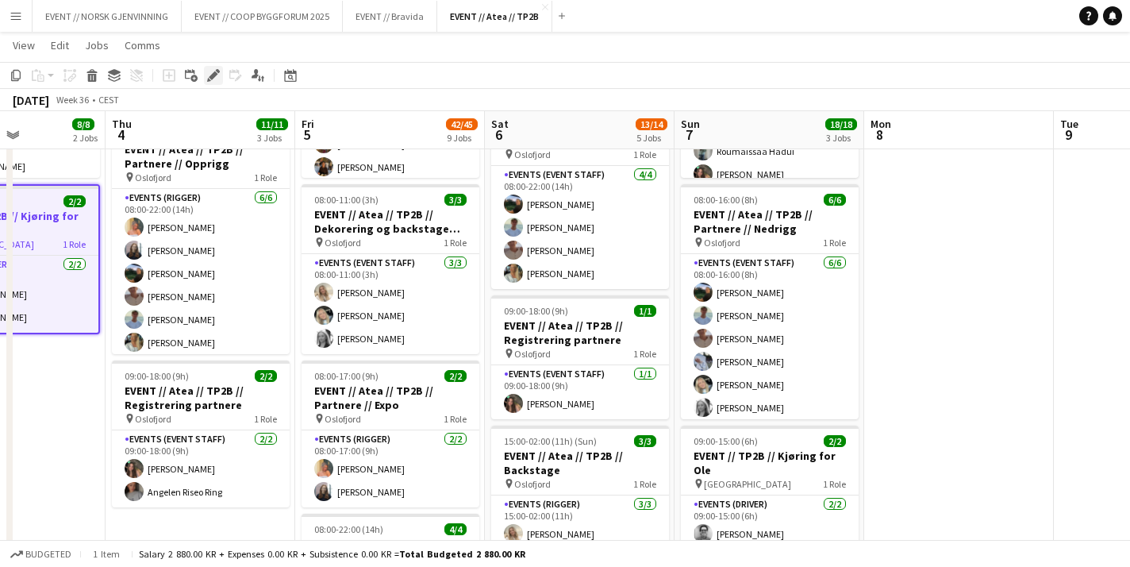
click at [221, 71] on div "Edit" at bounding box center [213, 75] width 19 height 19
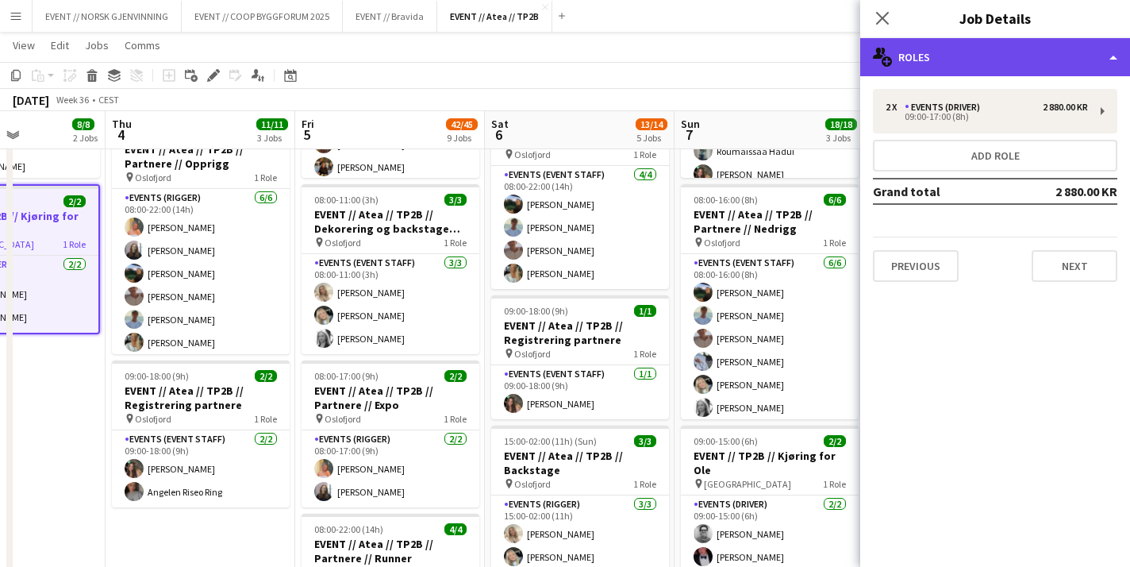
click at [1002, 40] on div "multiple-users-add Roles" at bounding box center [995, 57] width 270 height 38
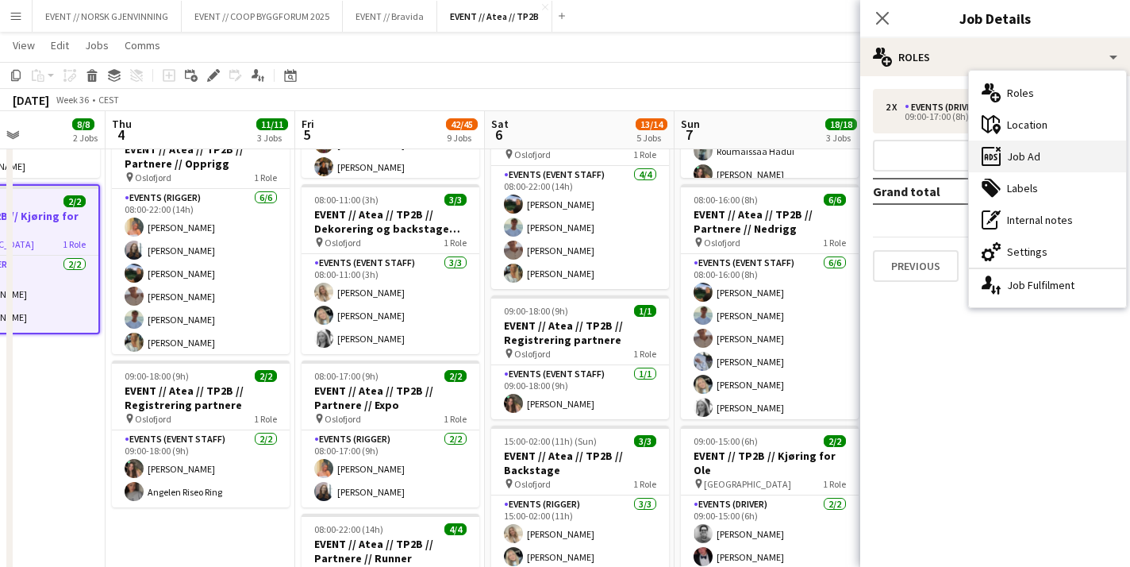
click at [1022, 156] on div "ads-window Job Ad" at bounding box center [1047, 156] width 157 height 32
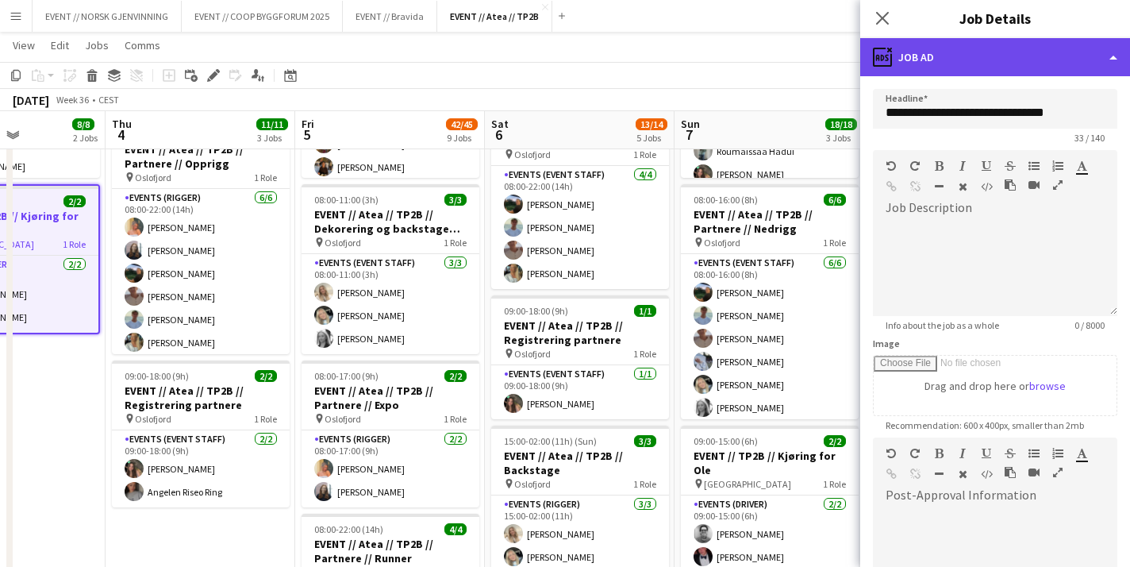
click at [970, 53] on div "ads-window Job Ad" at bounding box center [995, 57] width 270 height 38
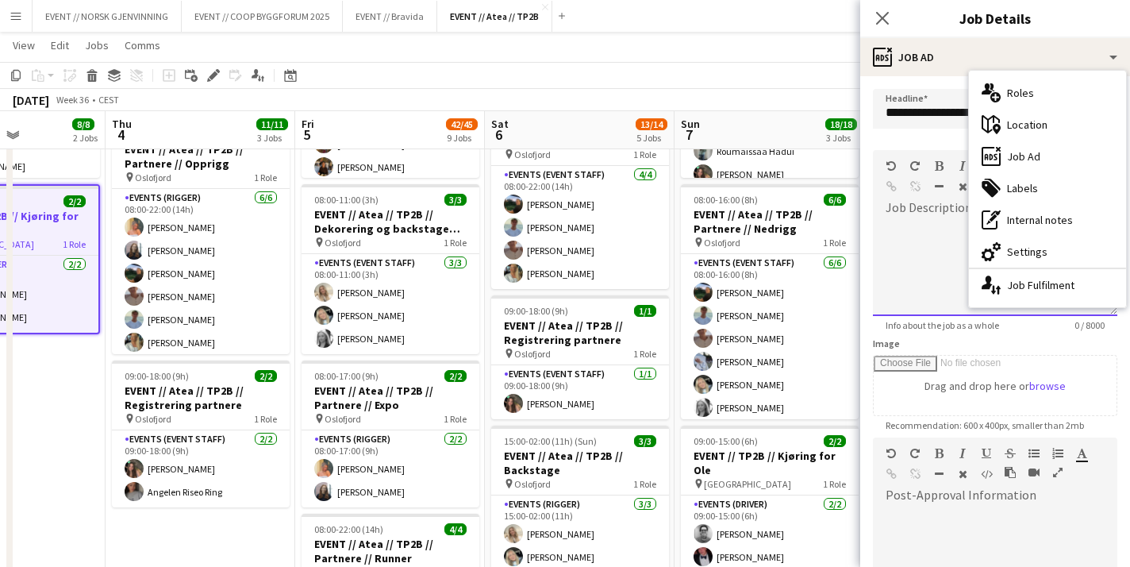
click at [896, 255] on div at bounding box center [995, 268] width 244 height 95
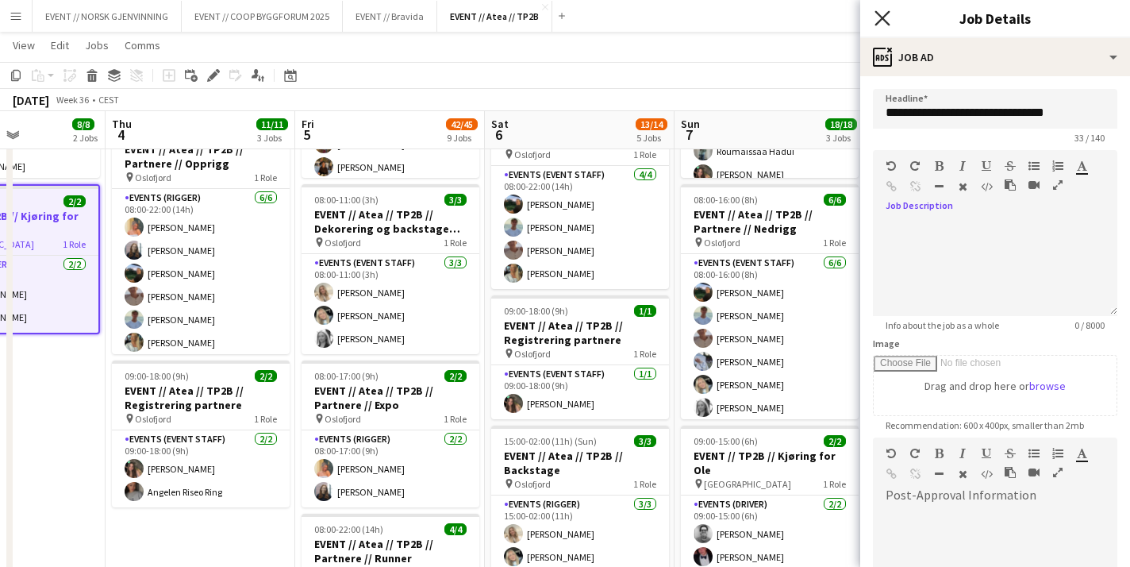
click at [887, 21] on icon at bounding box center [882, 17] width 15 height 15
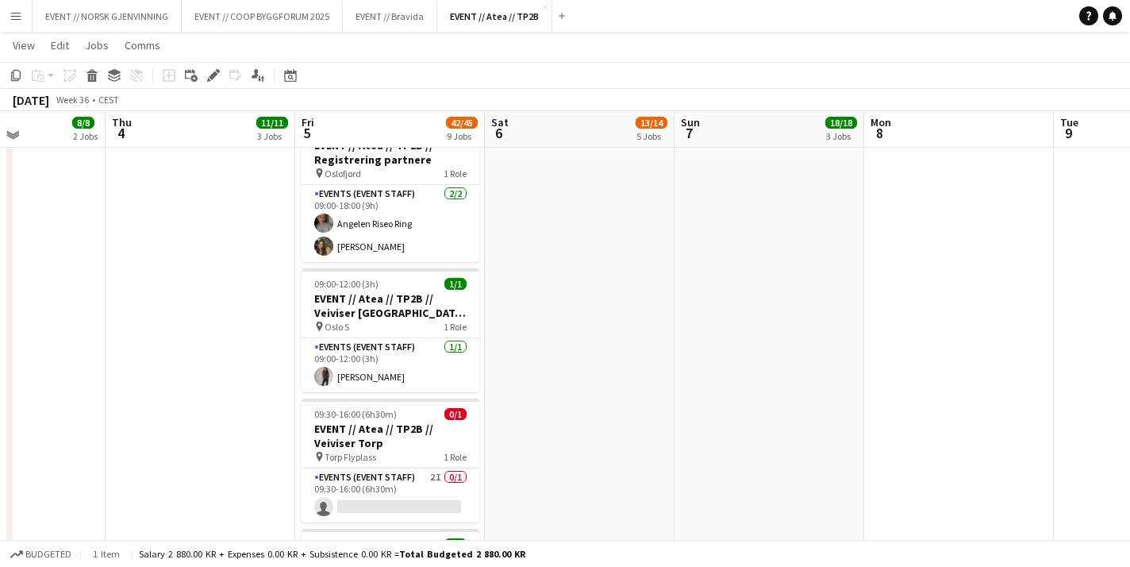
scroll to position [1079, 0]
